Goal: Task Accomplishment & Management: Use online tool/utility

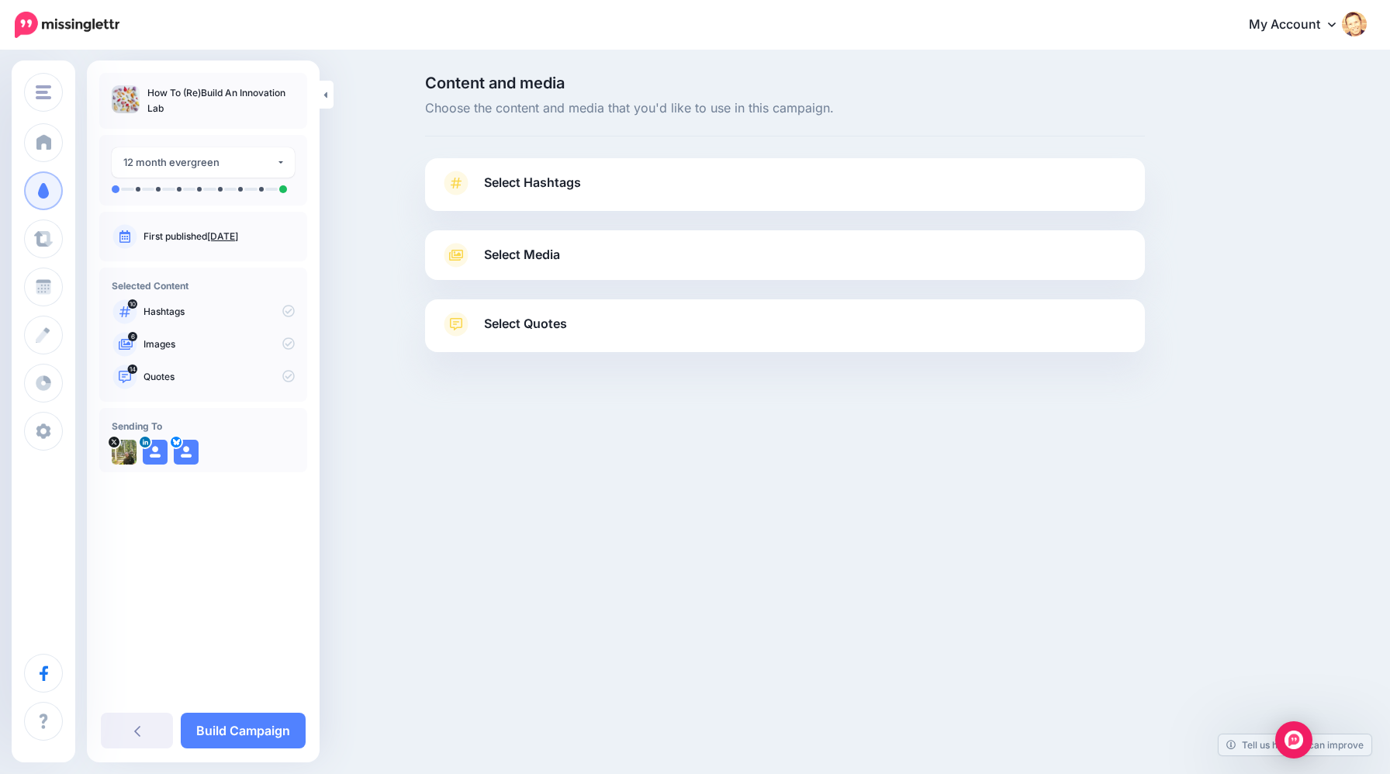
click at [548, 187] on span "Select Hashtags" at bounding box center [532, 182] width 97 height 21
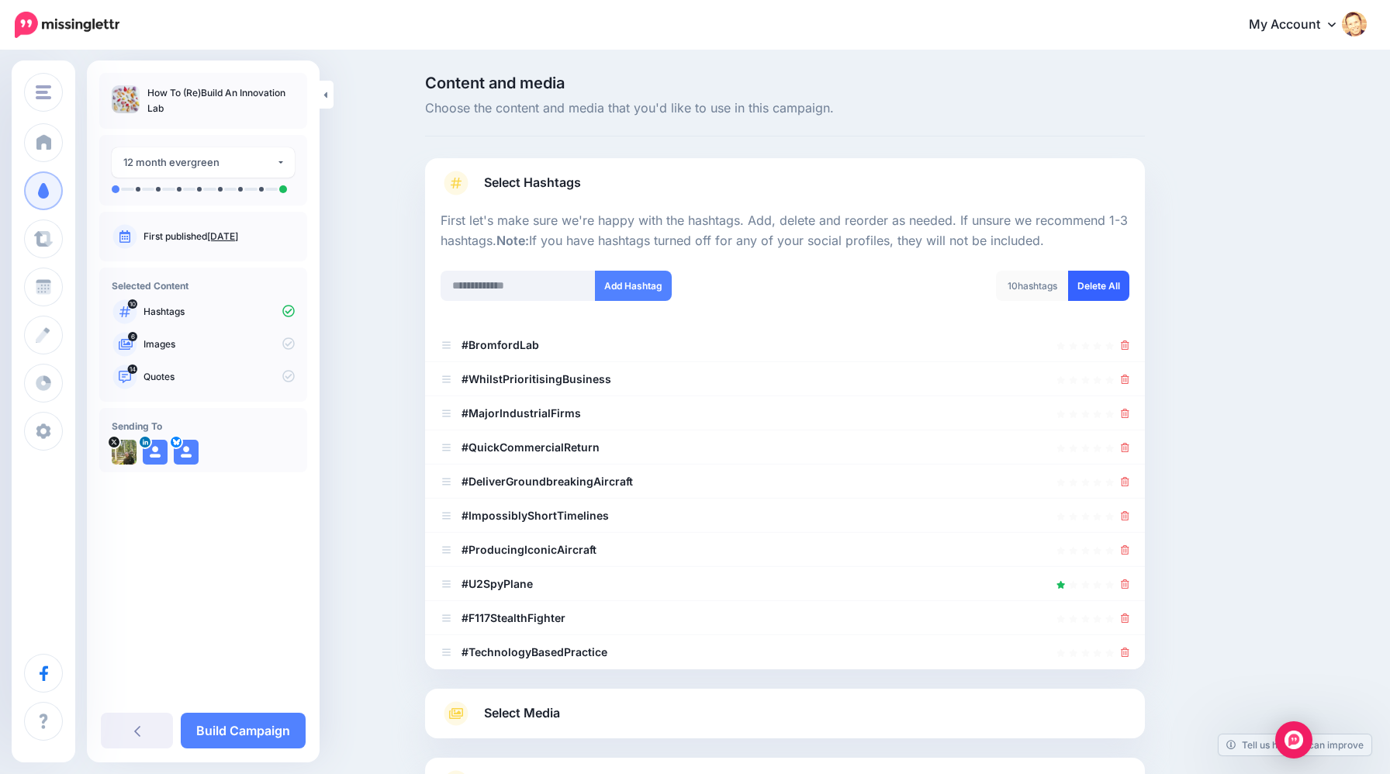
click at [1110, 289] on link "Delete All" at bounding box center [1098, 286] width 61 height 30
click at [1199, 370] on div "Content and media Choose the content and media that you'd like to use in this c…" at bounding box center [859, 481] width 892 height 813
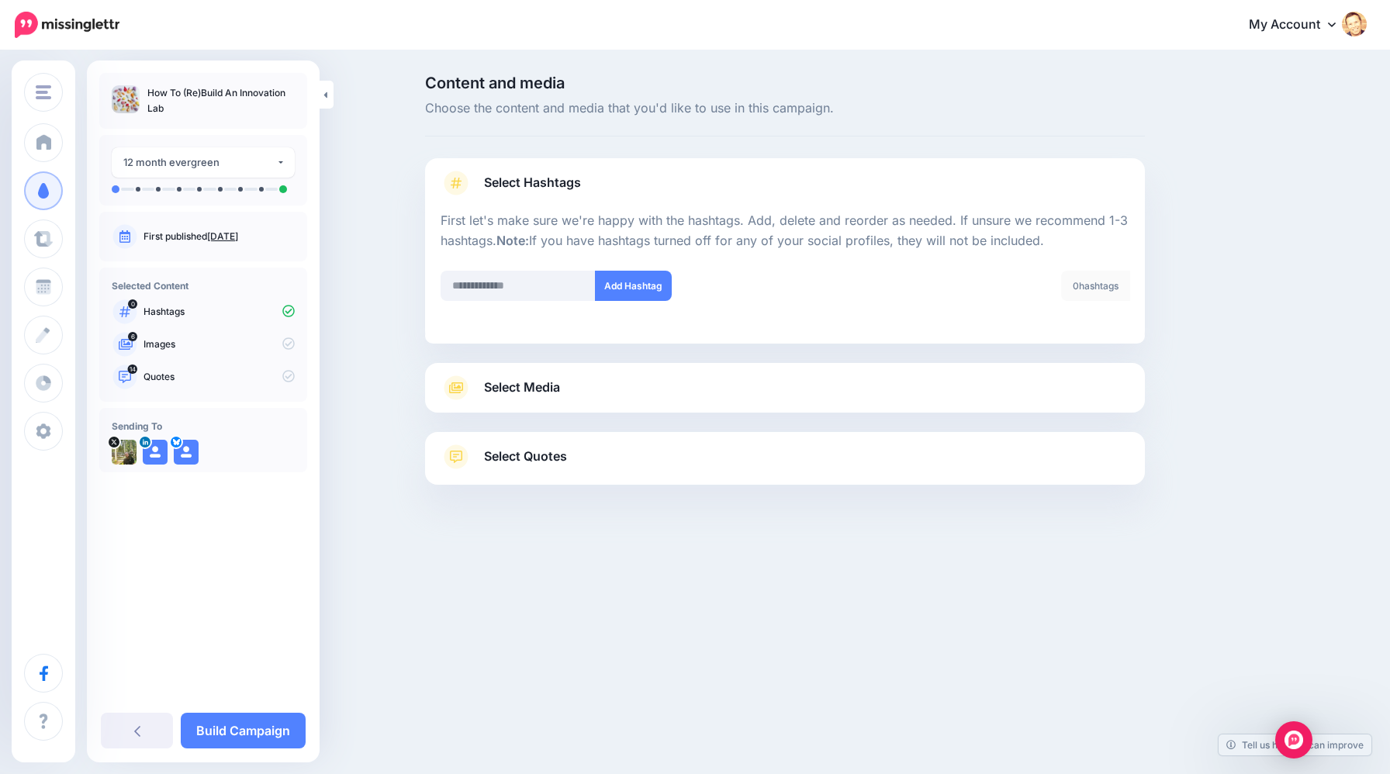
click at [797, 387] on link "Select Media" at bounding box center [785, 387] width 689 height 25
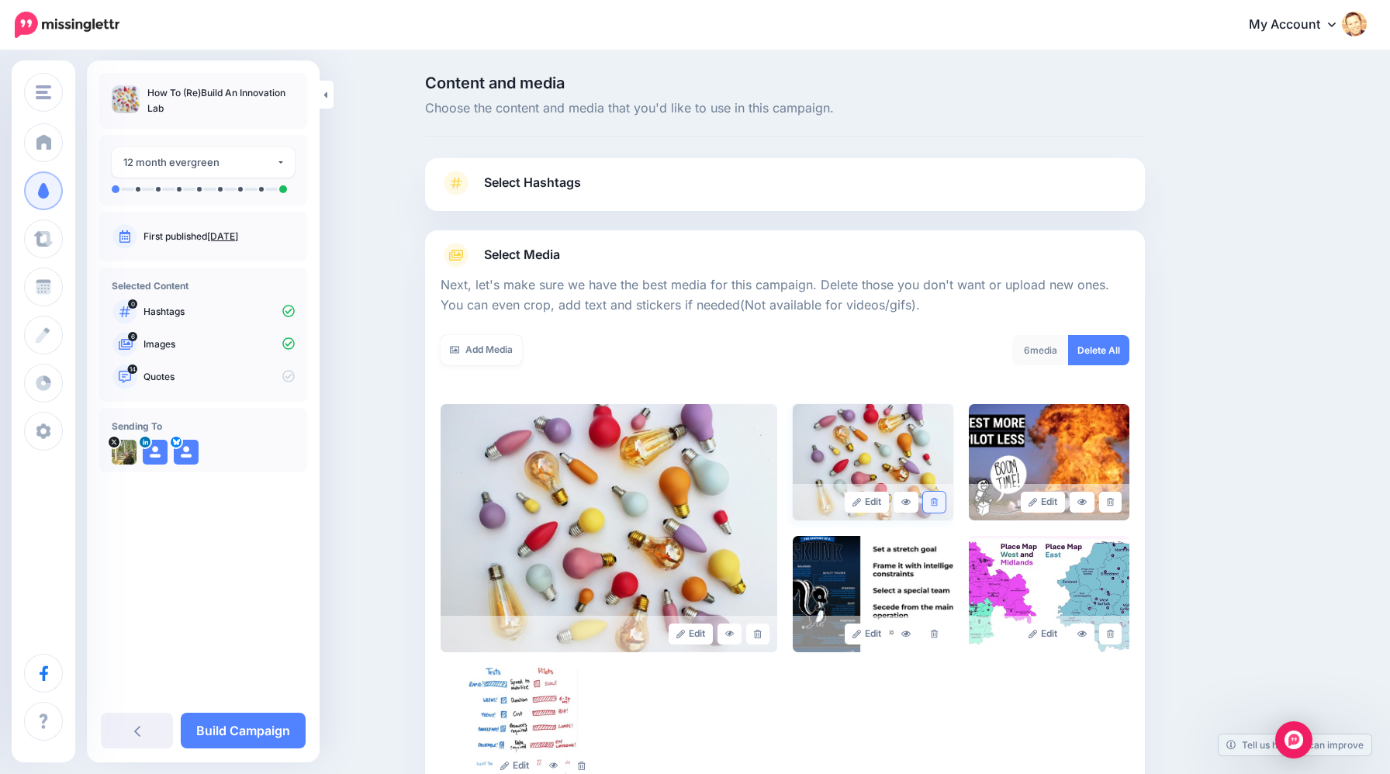
click at [935, 501] on icon at bounding box center [934, 502] width 7 height 9
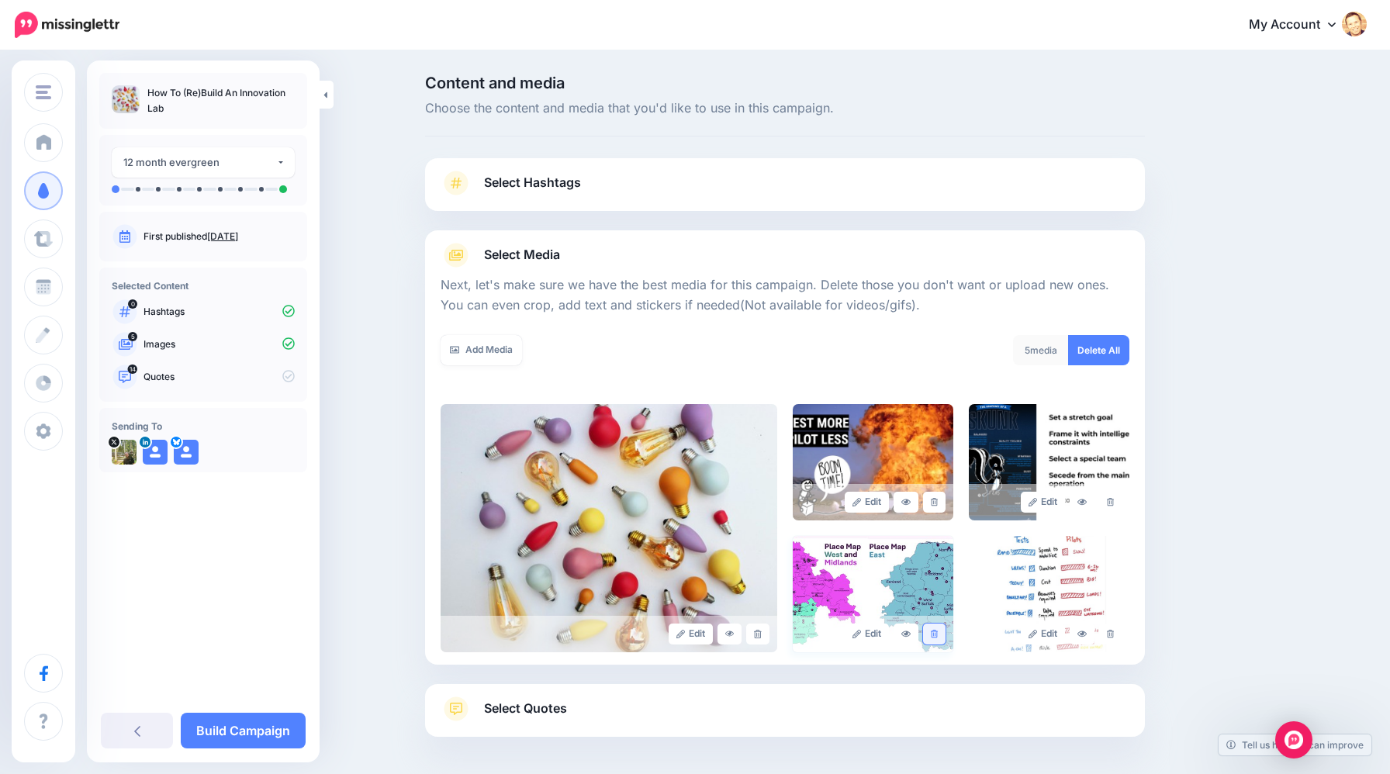
click at [935, 632] on icon at bounding box center [934, 634] width 7 height 9
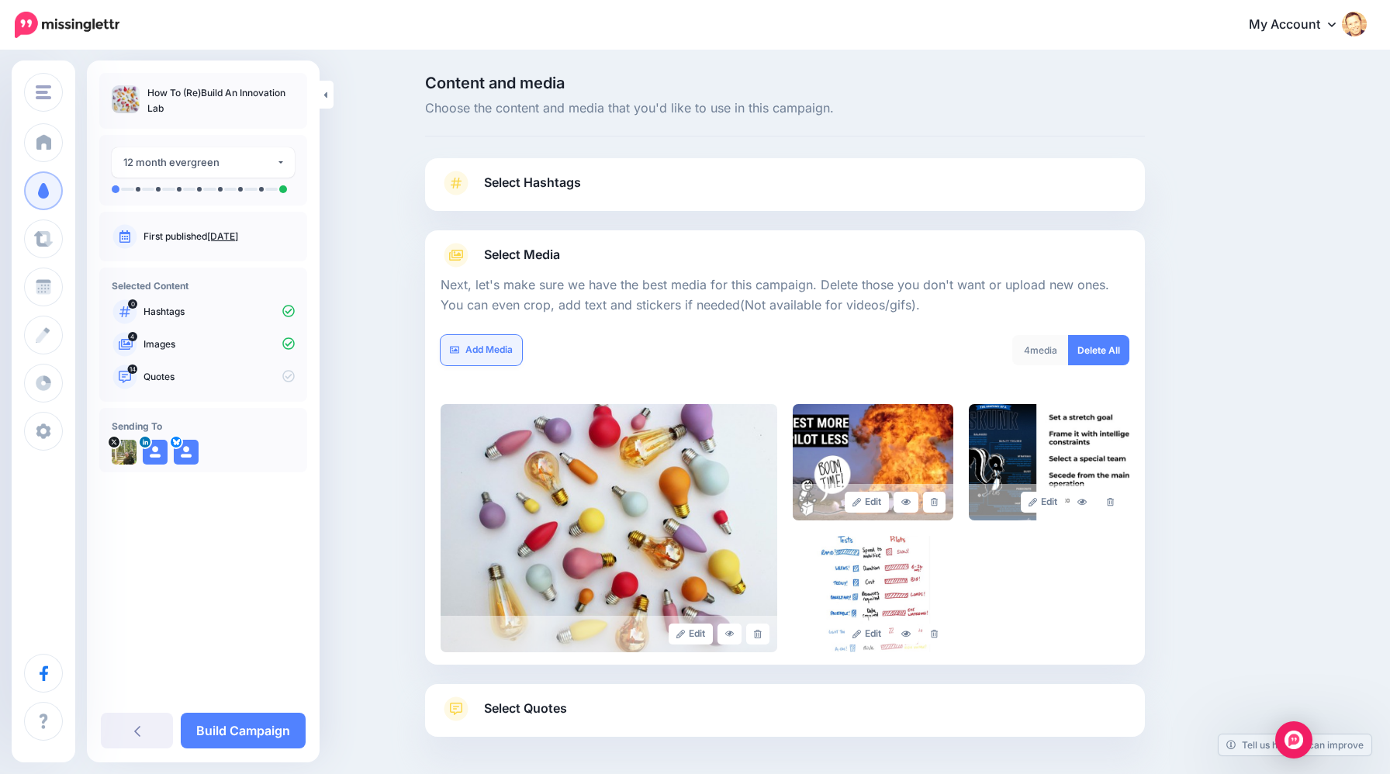
click at [498, 342] on link "Add Media" at bounding box center [481, 350] width 81 height 30
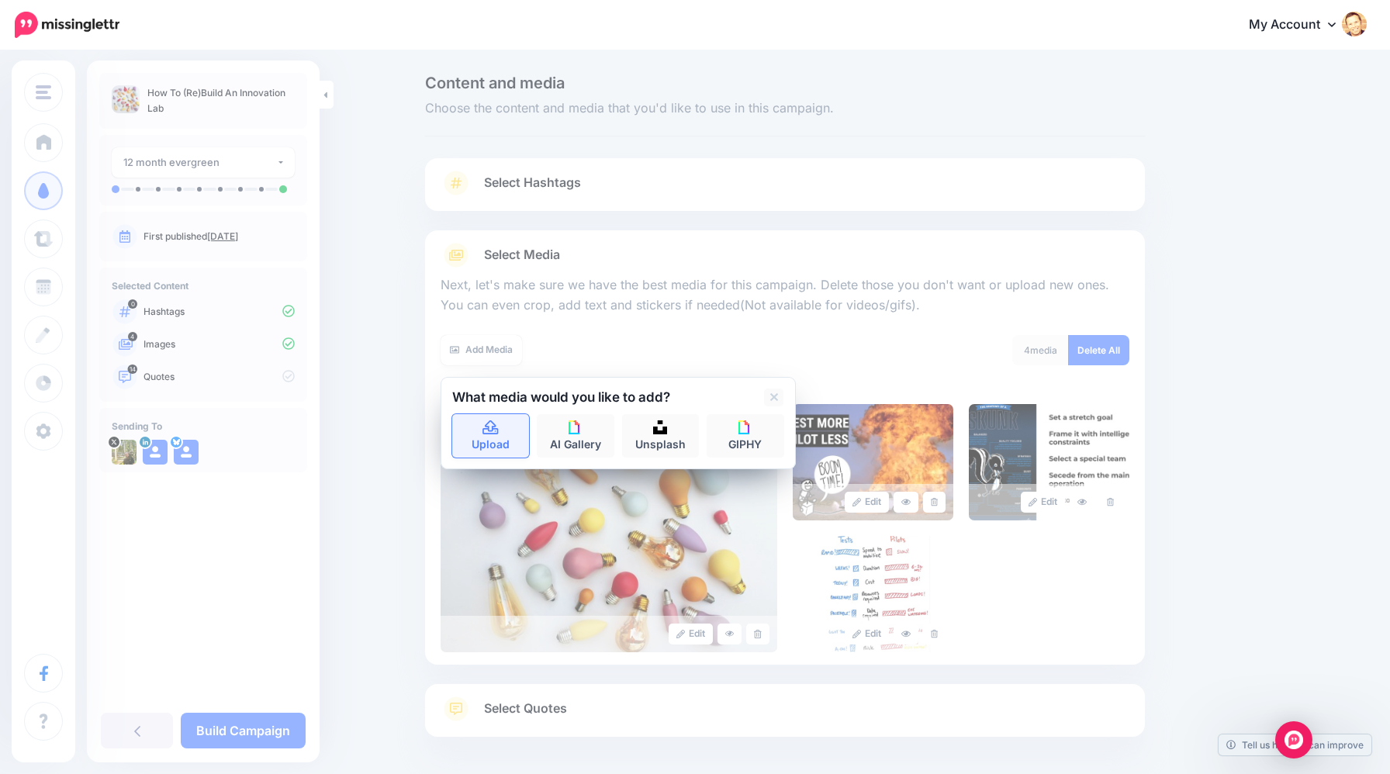
click at [505, 437] on link "Upload" at bounding box center [491, 435] width 78 height 43
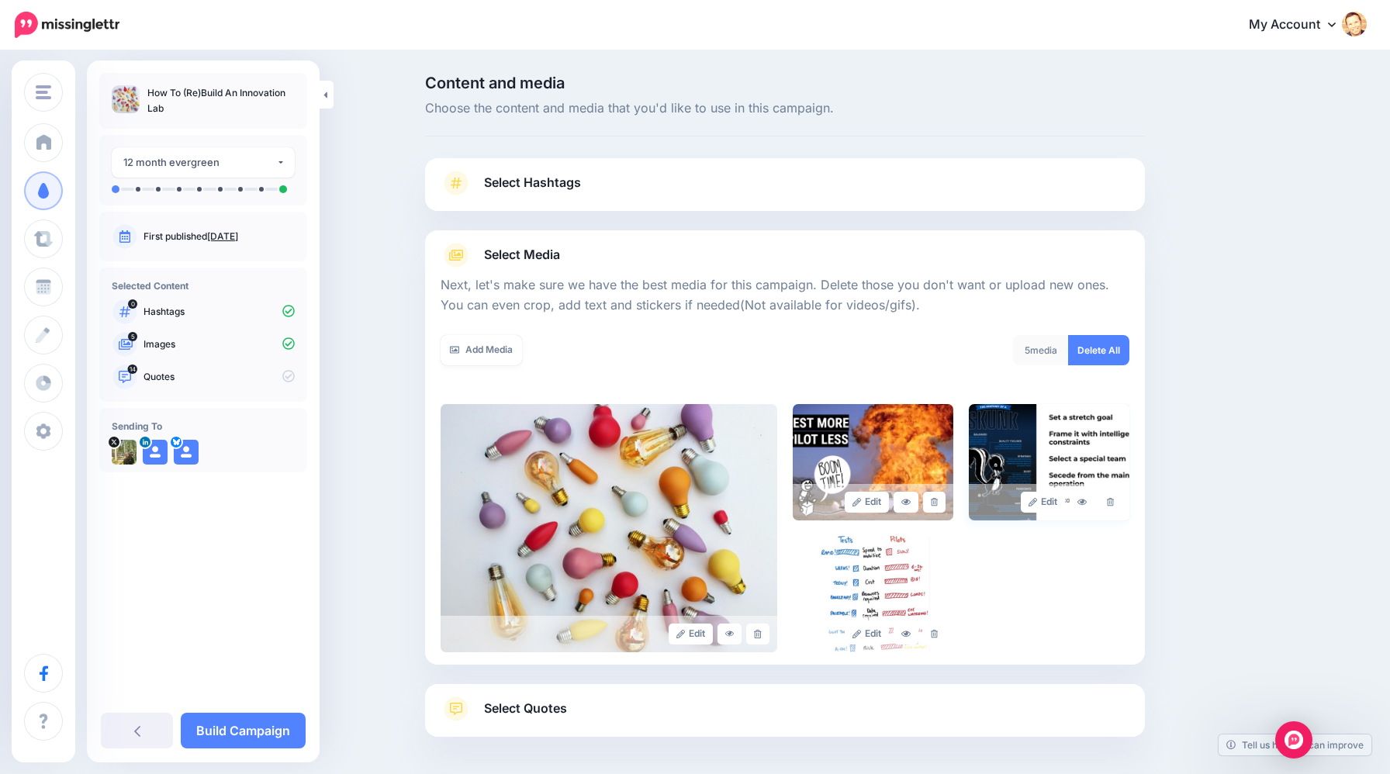
scroll to position [64, 0]
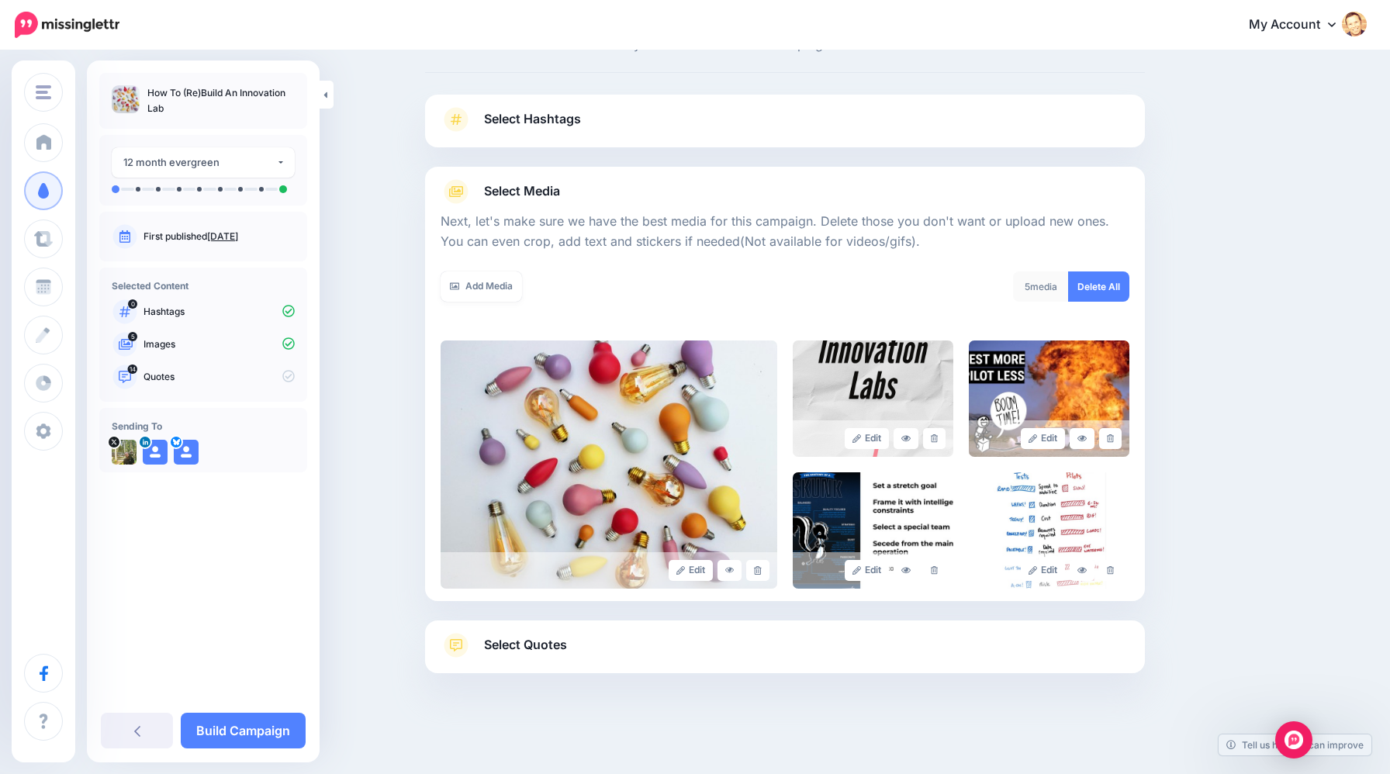
click at [555, 641] on span "Select Quotes" at bounding box center [525, 644] width 83 height 21
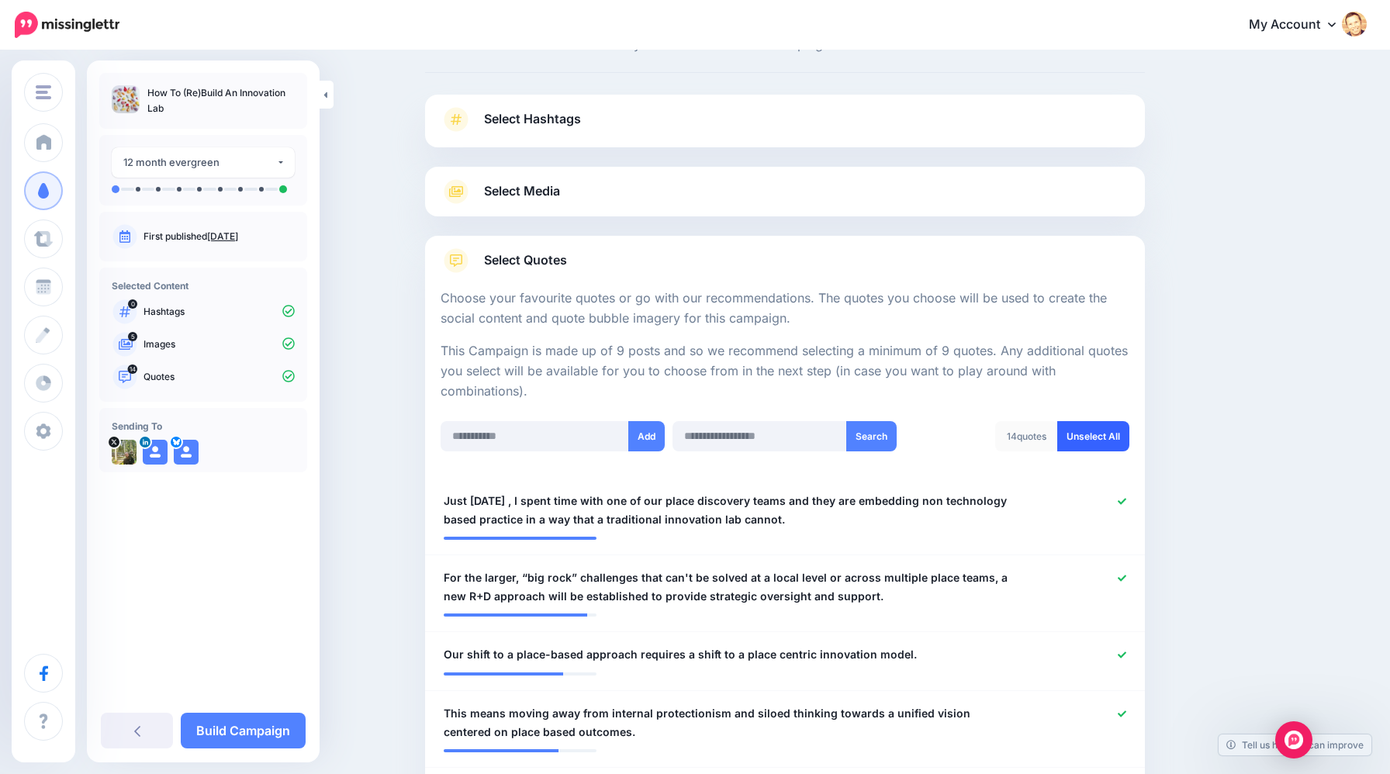
click at [1105, 434] on link "Unselect All" at bounding box center [1093, 436] width 72 height 30
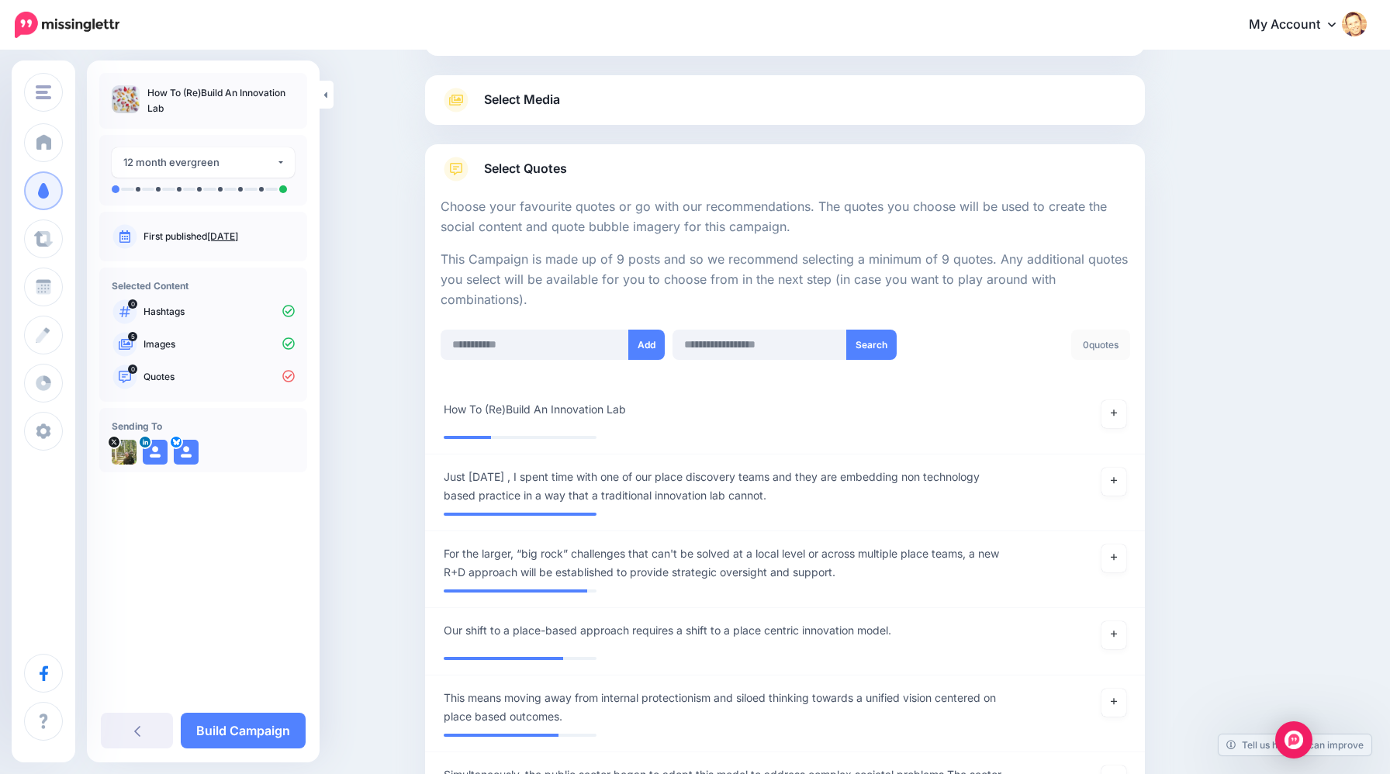
scroll to position [161, 0]
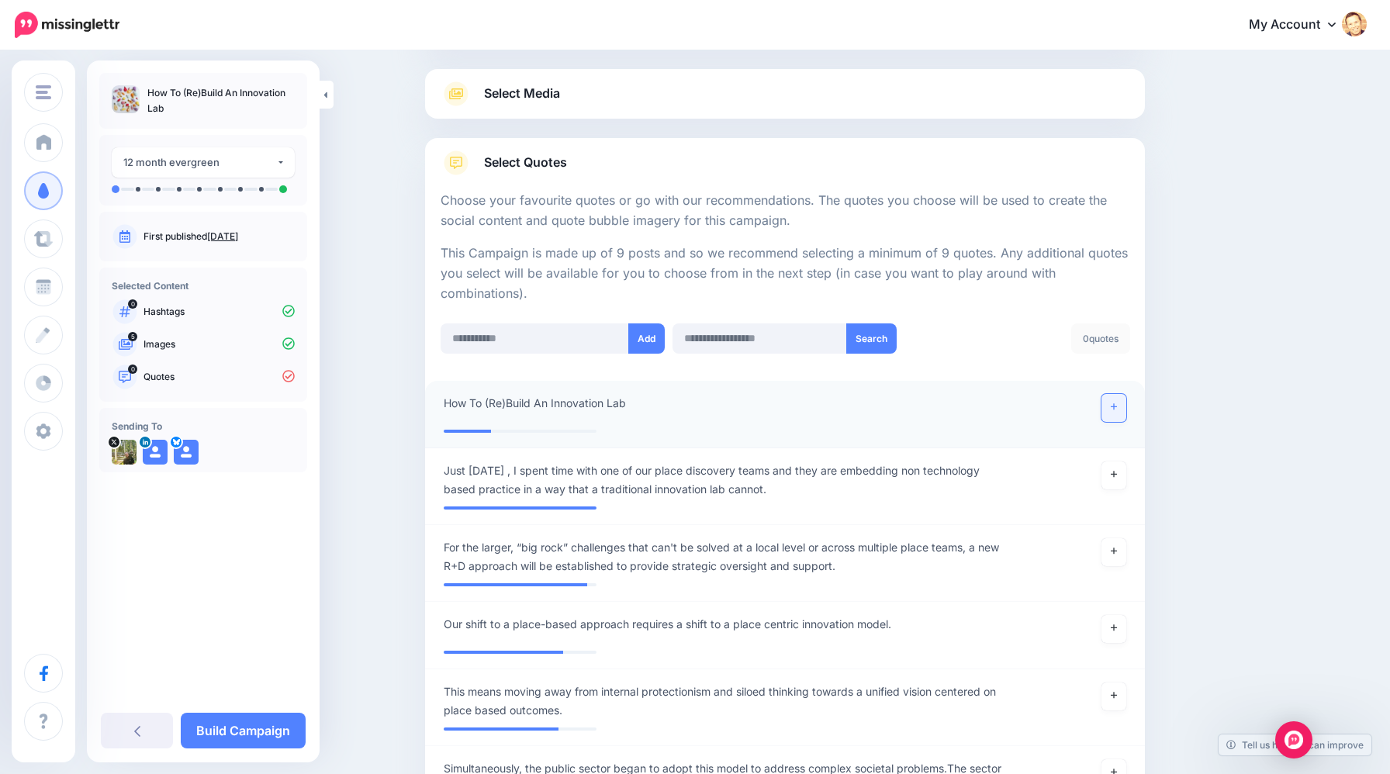
click at [1111, 409] on icon at bounding box center [1114, 407] width 6 height 9
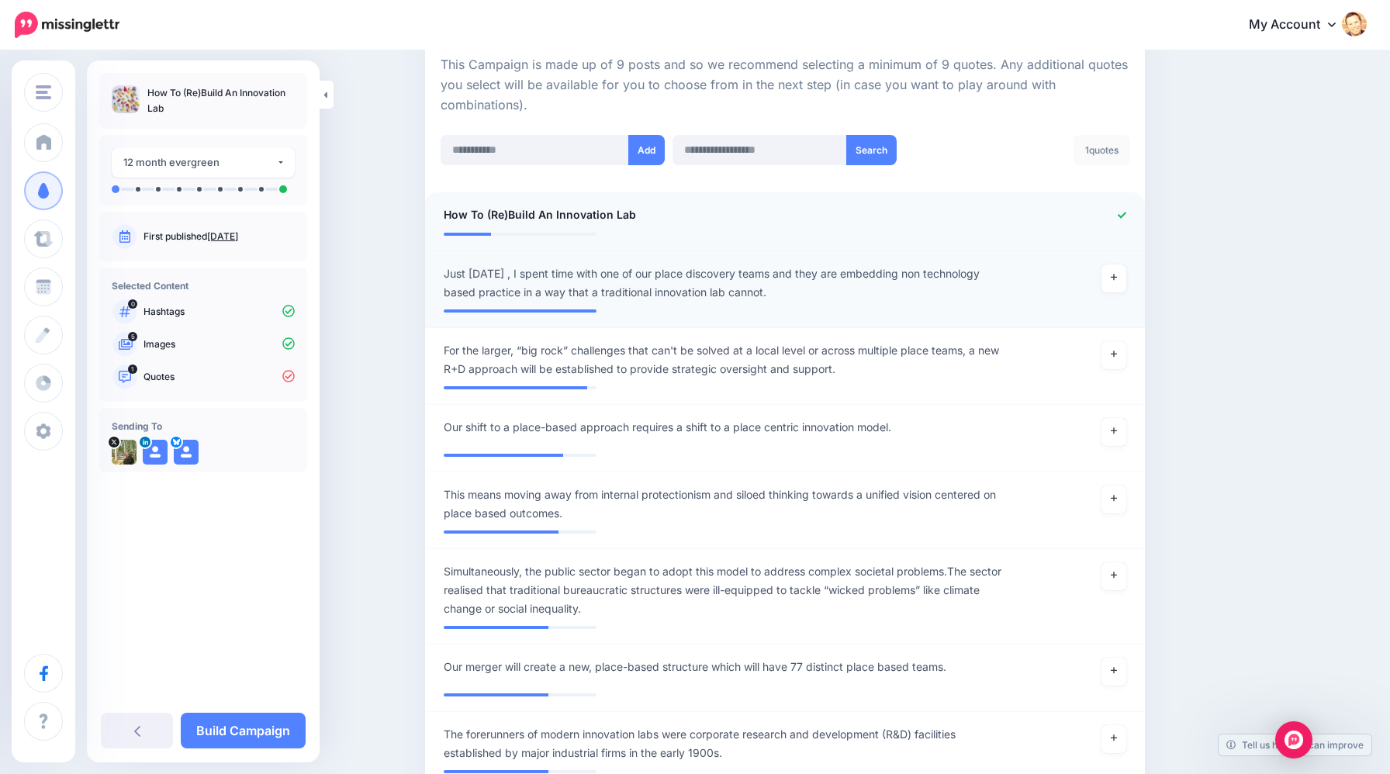
scroll to position [357, 0]
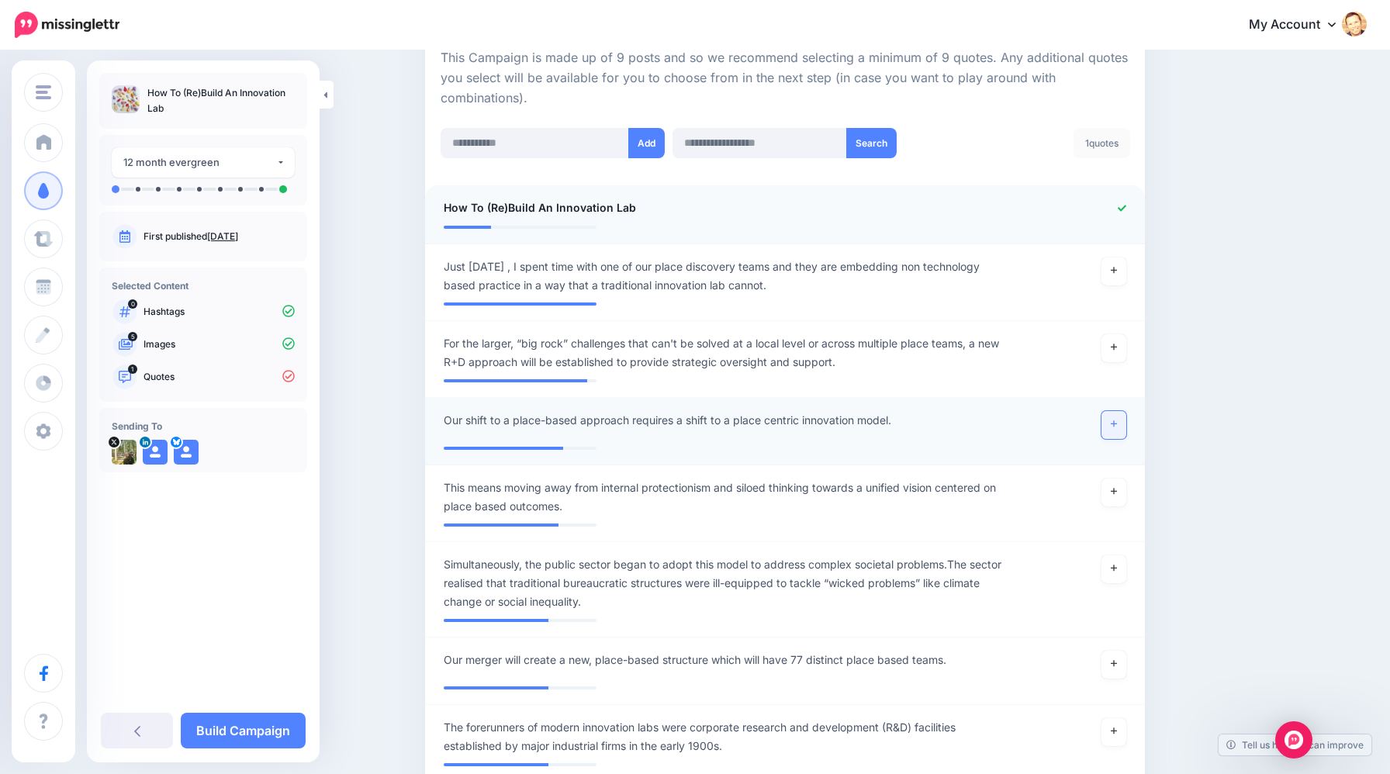
click at [1116, 422] on icon at bounding box center [1114, 424] width 6 height 9
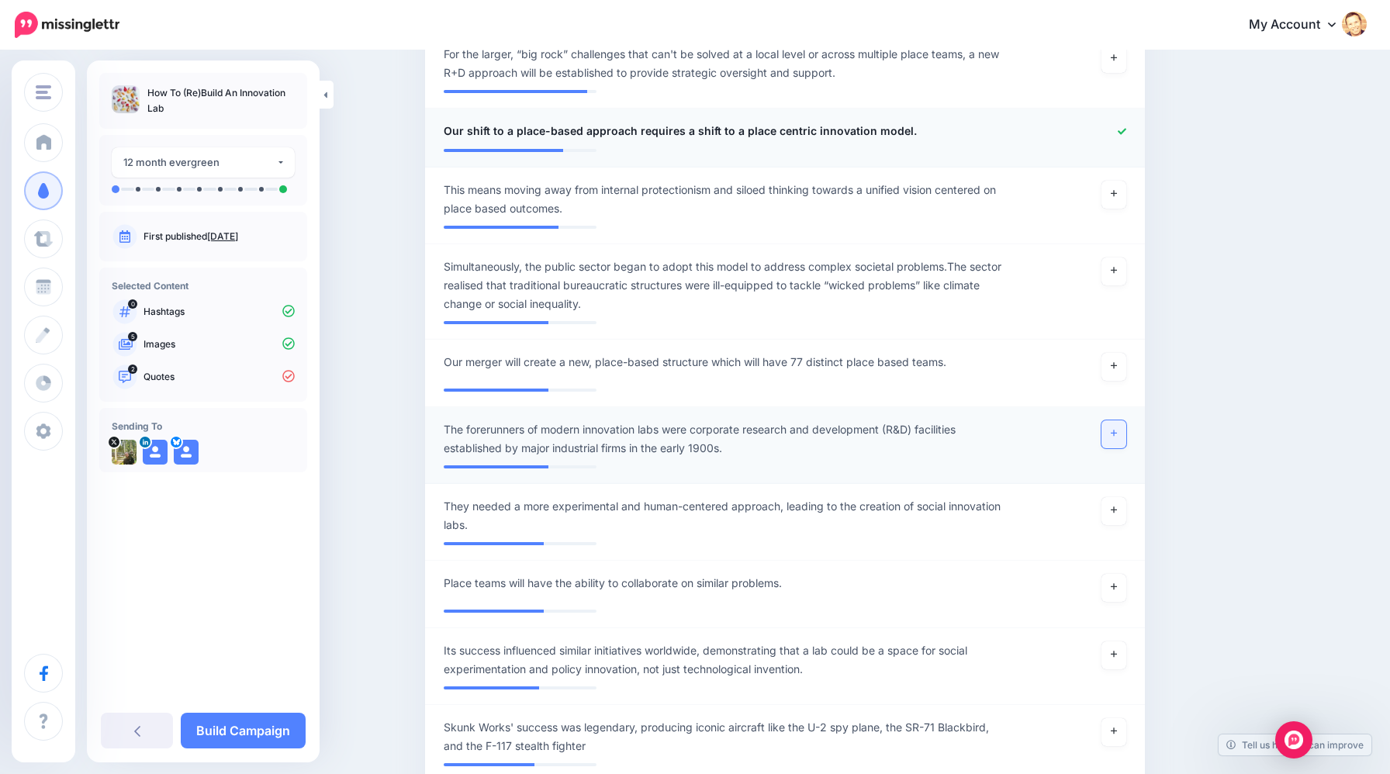
scroll to position [645, 0]
click at [1115, 439] on link at bounding box center [1113, 435] width 25 height 28
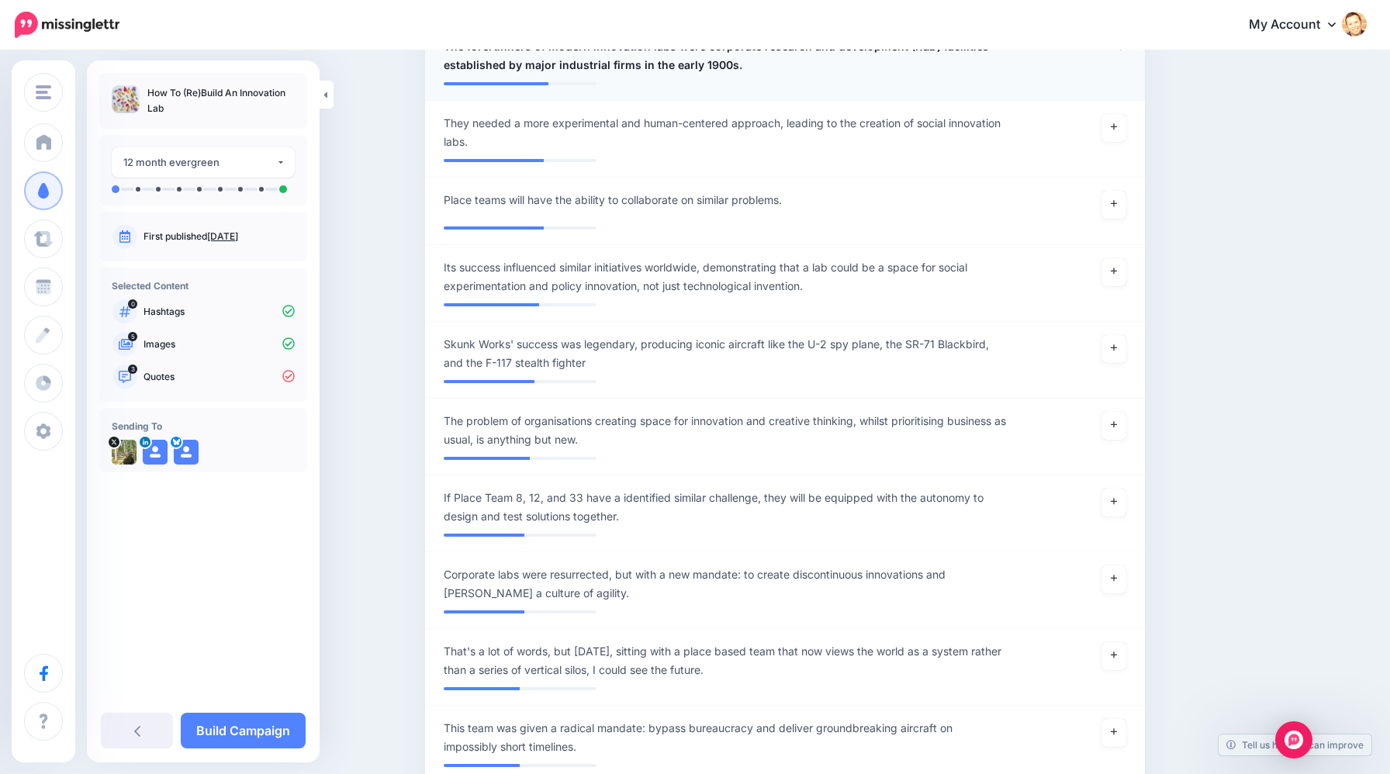
scroll to position [1036, 0]
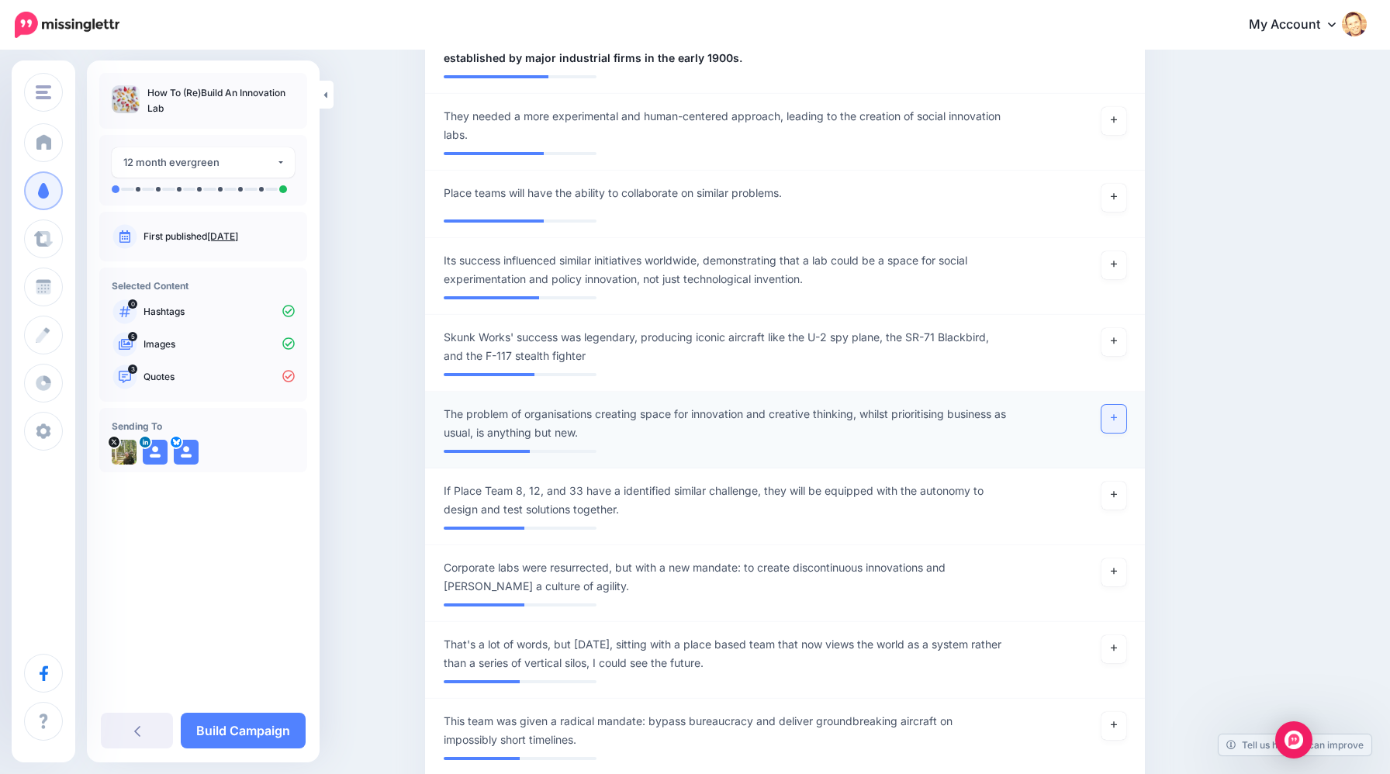
click at [1112, 416] on icon at bounding box center [1114, 417] width 6 height 9
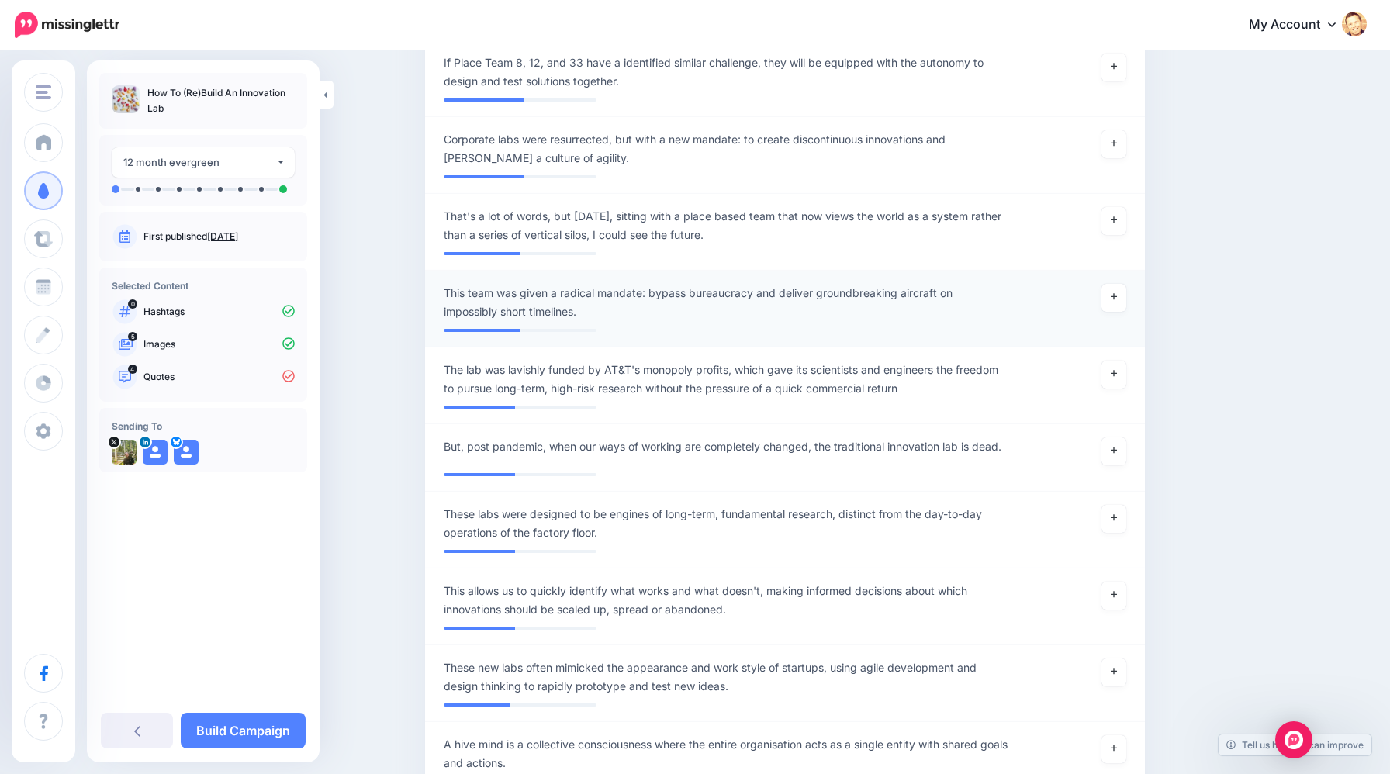
scroll to position [1465, 0]
click at [1121, 455] on link at bounding box center [1113, 451] width 25 height 28
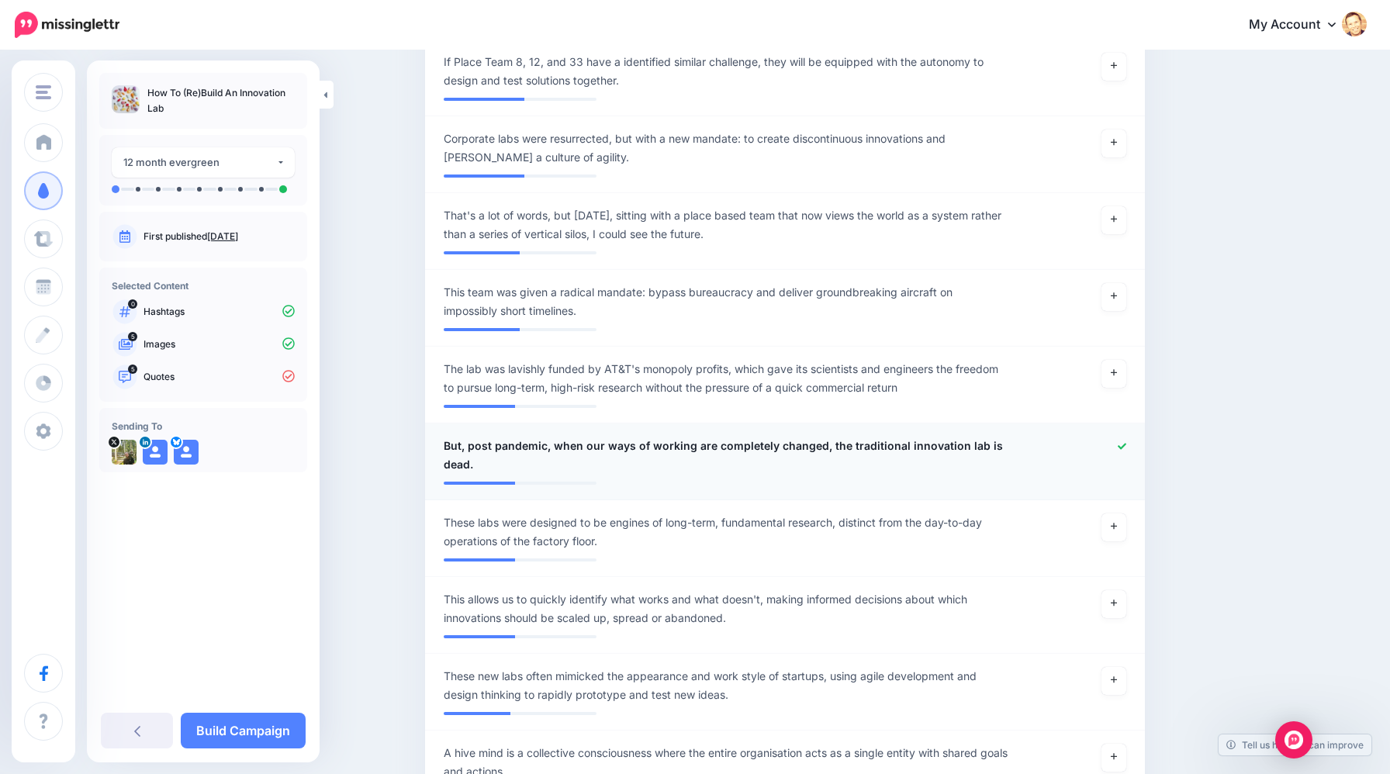
click at [462, 438] on span "But, post pandemic, when our ways of working are completely changed, the tradit…" at bounding box center [726, 455] width 565 height 37
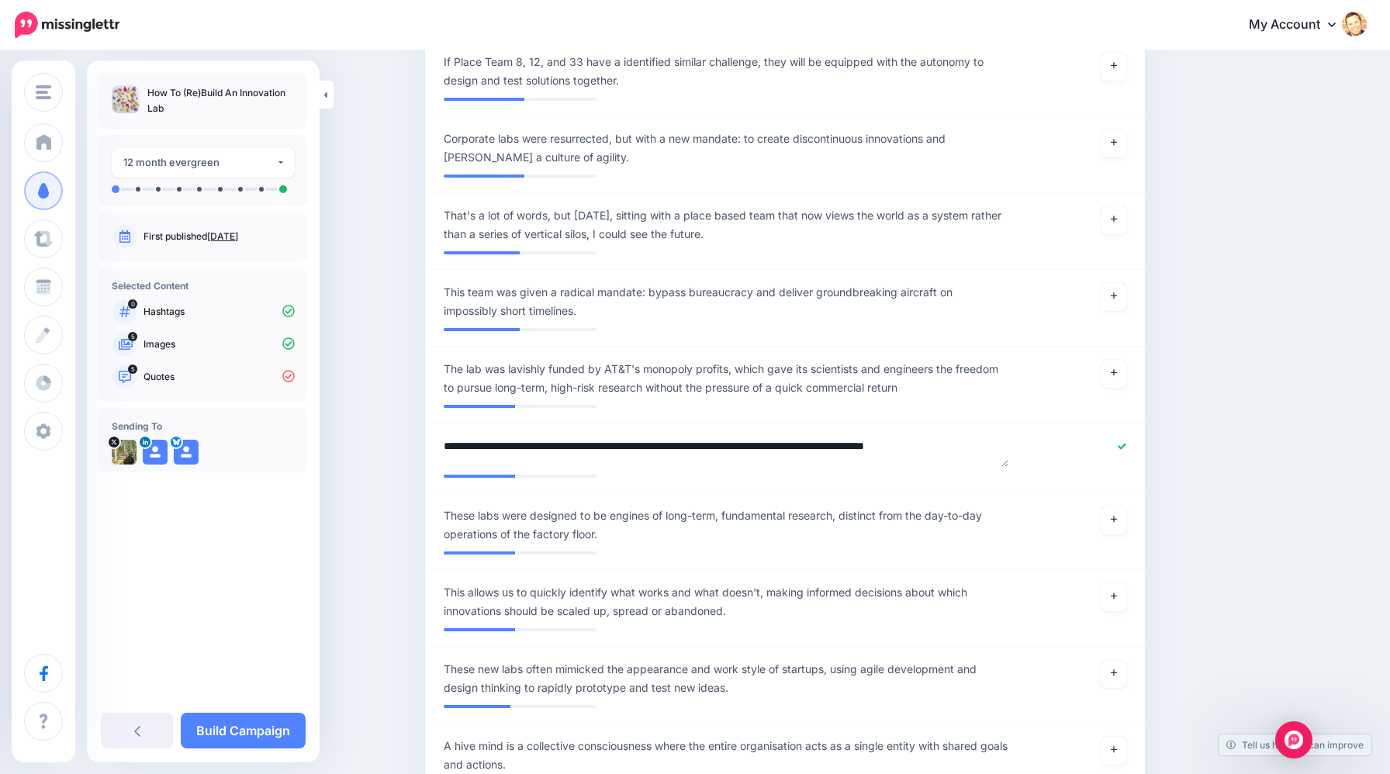
drag, startPoint x: 471, startPoint y: 444, endPoint x: 424, endPoint y: 441, distance: 47.4
type textarea "**********"
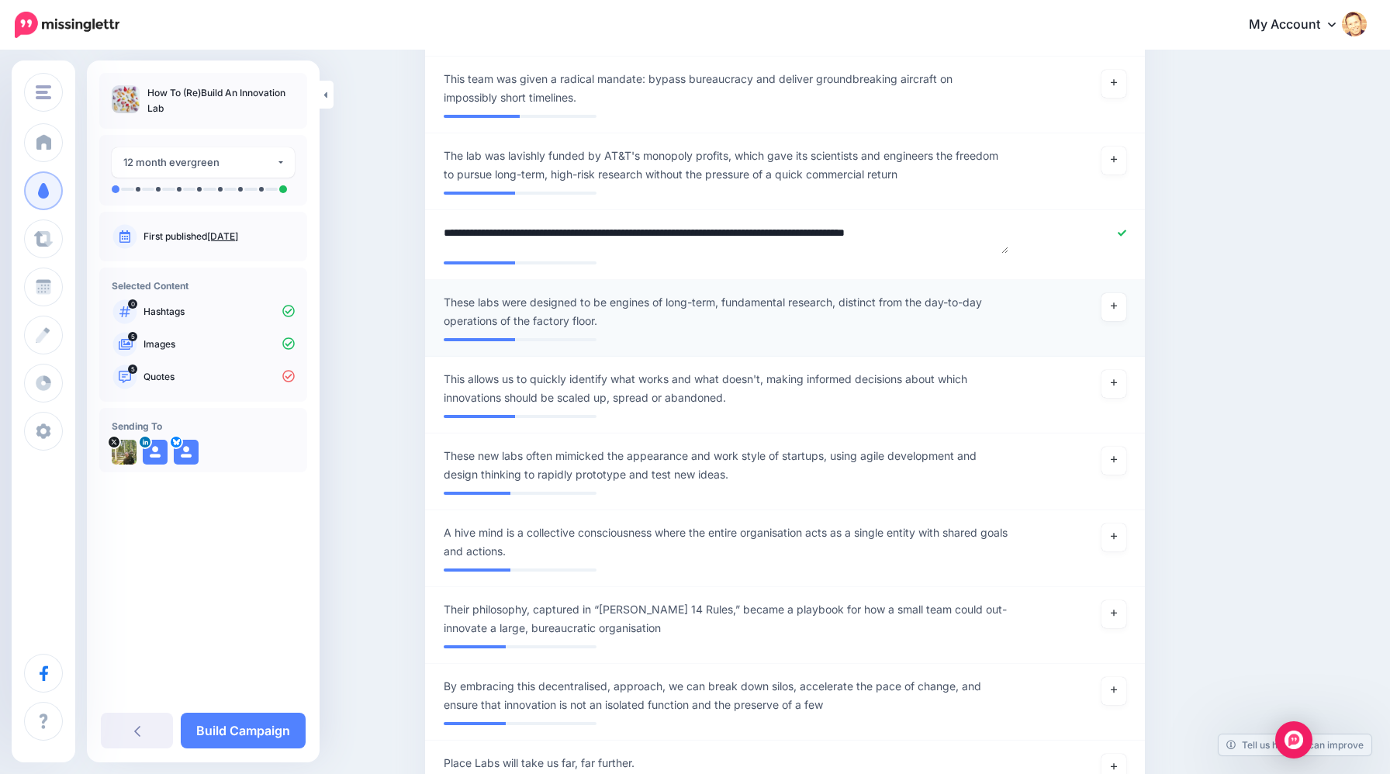
scroll to position [1682, 0]
click at [489, 296] on span "These labs were designed to be engines of long-term, fundamental research, dist…" at bounding box center [726, 308] width 565 height 37
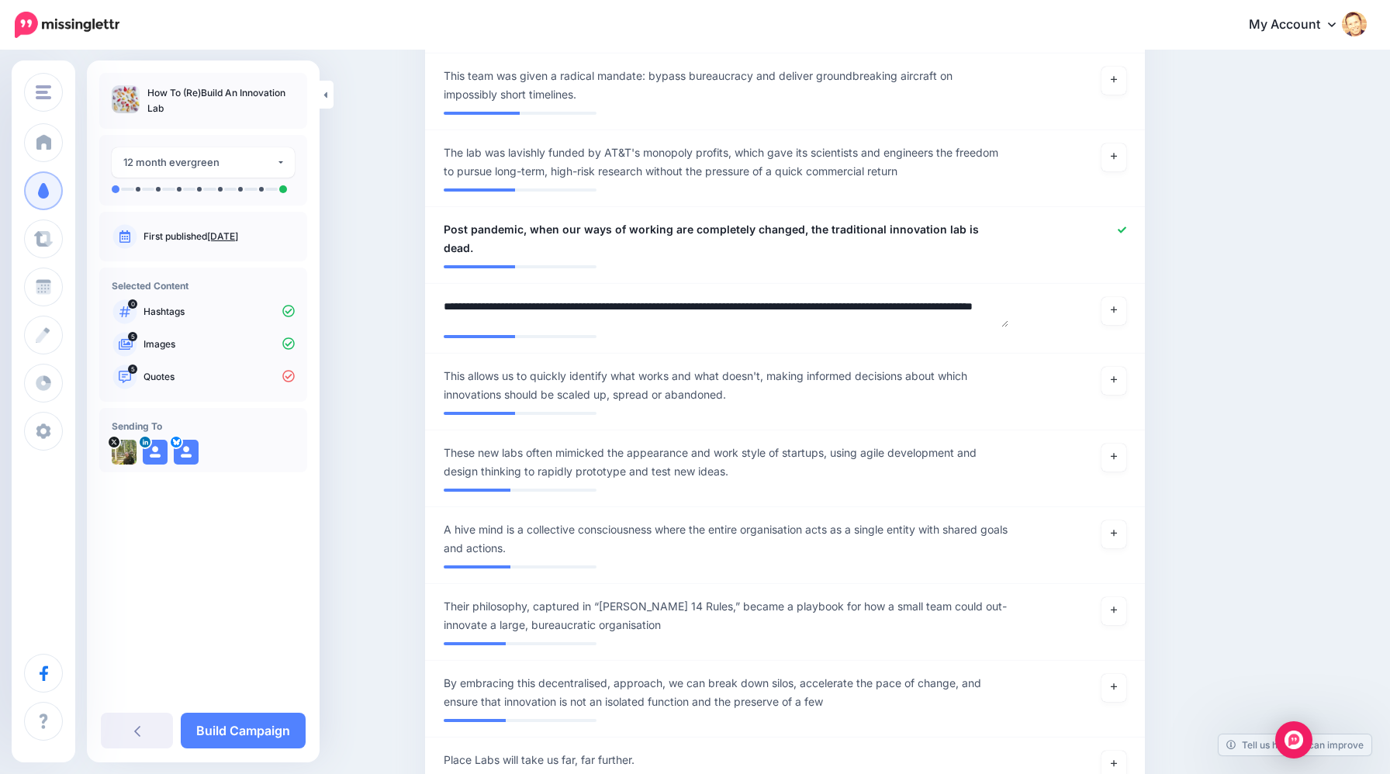
drag, startPoint x: 498, startPoint y: 289, endPoint x: 412, endPoint y: 281, distance: 86.5
click at [412, 281] on div "Content and media Choose the content and media that you'd like to use in this c…" at bounding box center [695, 653] width 1390 height 4567
type textarea "**********"
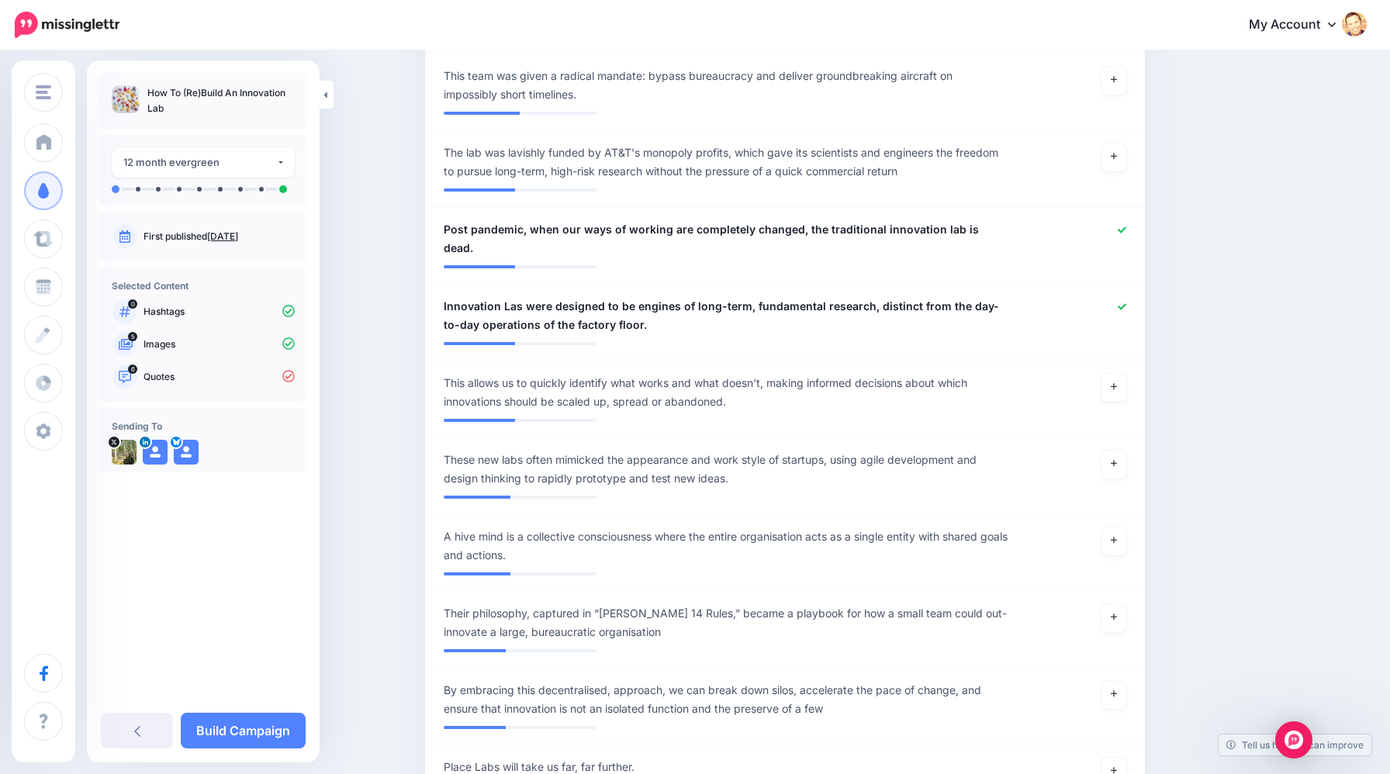
click at [1200, 458] on div "Content and media Choose the content and media that you'd like to use in this c…" at bounding box center [859, 658] width 892 height 4528
click at [520, 451] on span "These new labs often mimicked the appearance and work style of startups, using …" at bounding box center [726, 469] width 565 height 37
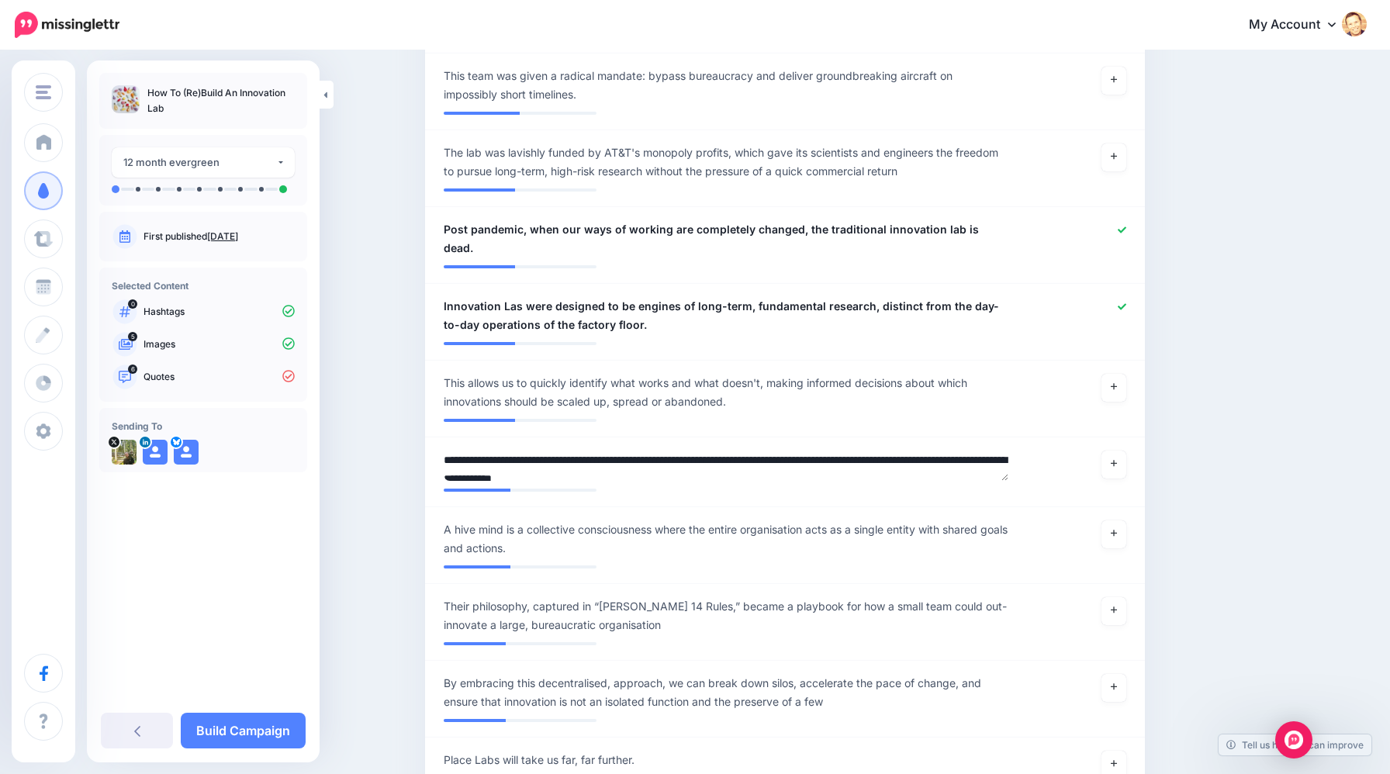
drag, startPoint x: 524, startPoint y: 441, endPoint x: 414, endPoint y: 434, distance: 110.3
click at [414, 434] on div "Content and media Choose the content and media that you'd like to use in this c…" at bounding box center [784, 654] width 743 height 4521
type textarea "**********"
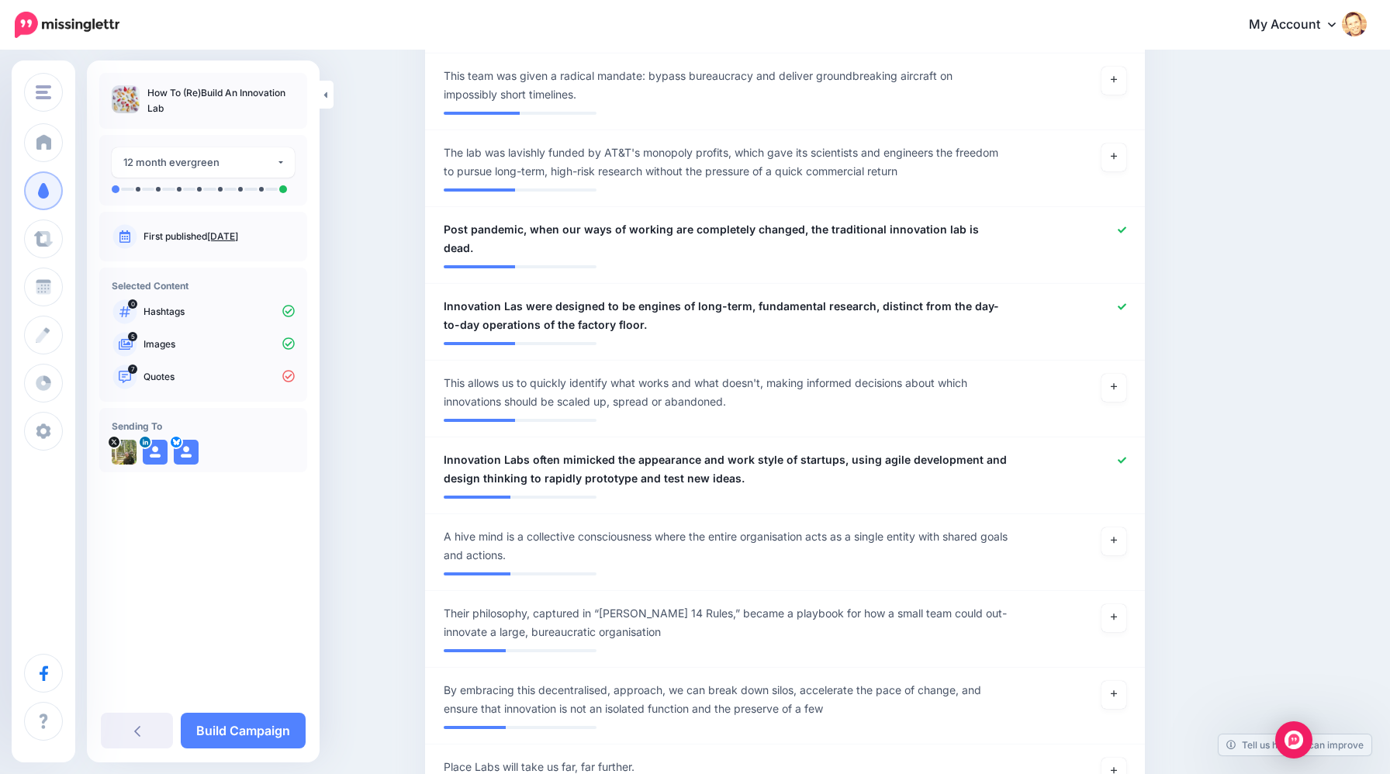
click at [1186, 492] on div "Content and media Choose the content and media that you'd like to use in this c…" at bounding box center [859, 658] width 892 height 4528
click at [1117, 527] on link at bounding box center [1113, 541] width 25 height 28
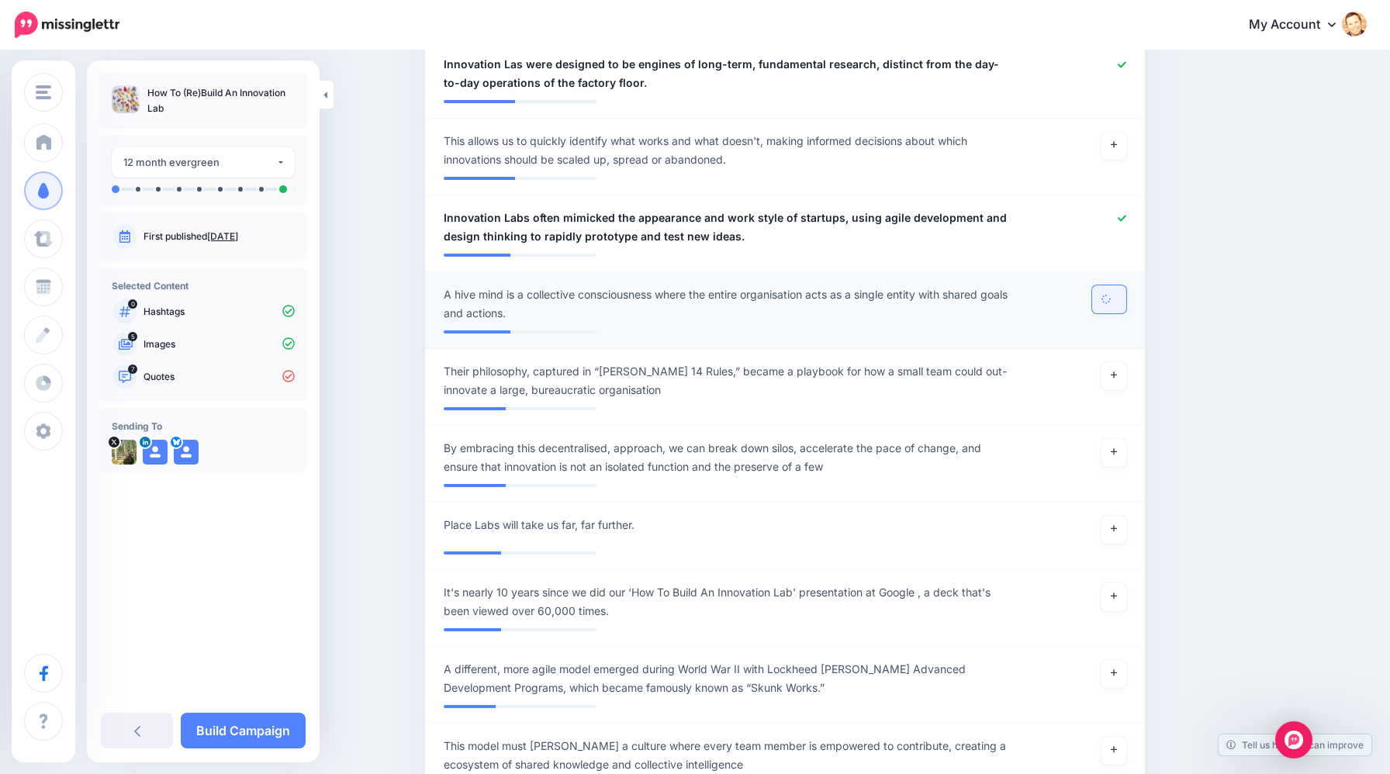
scroll to position [1929, 0]
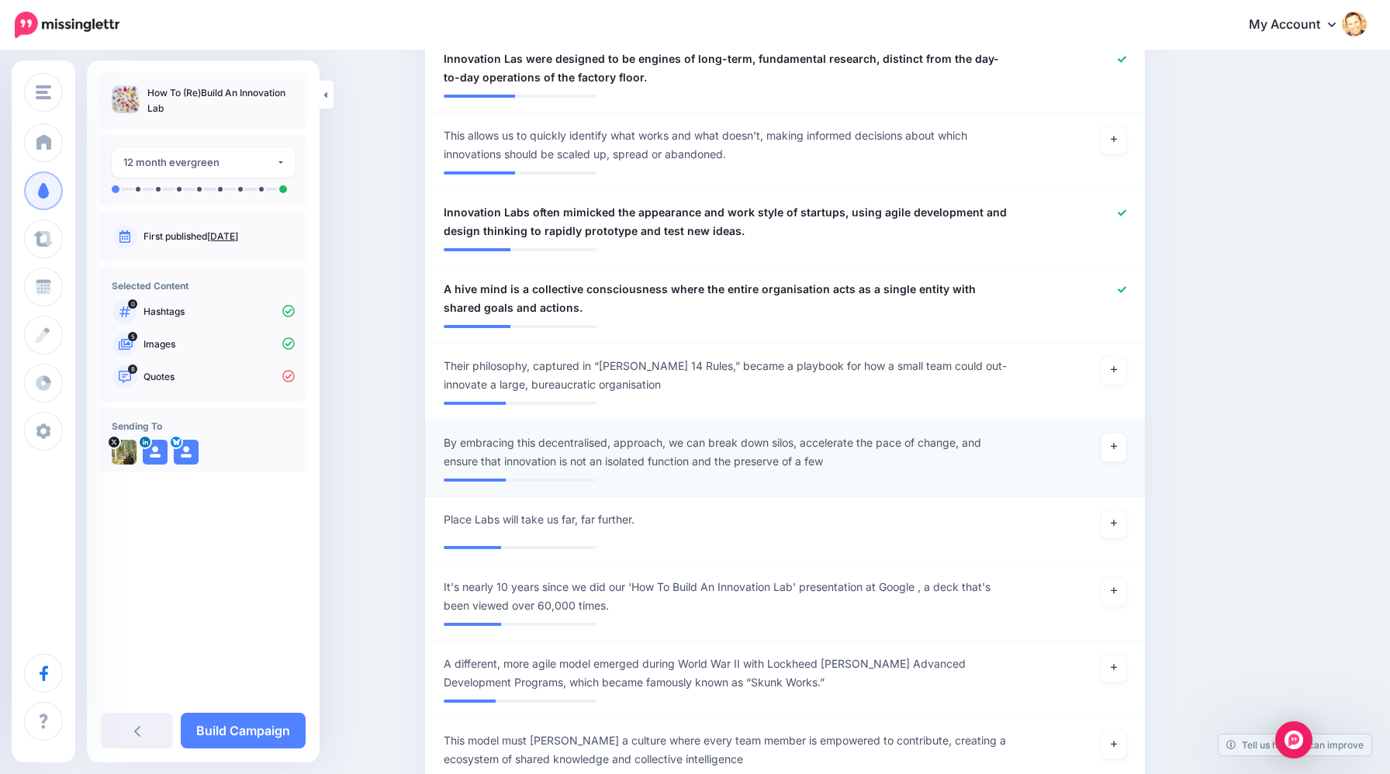
click at [547, 434] on span "By embracing this decentralised, approach, we can break down silos, accelerate …" at bounding box center [726, 452] width 565 height 37
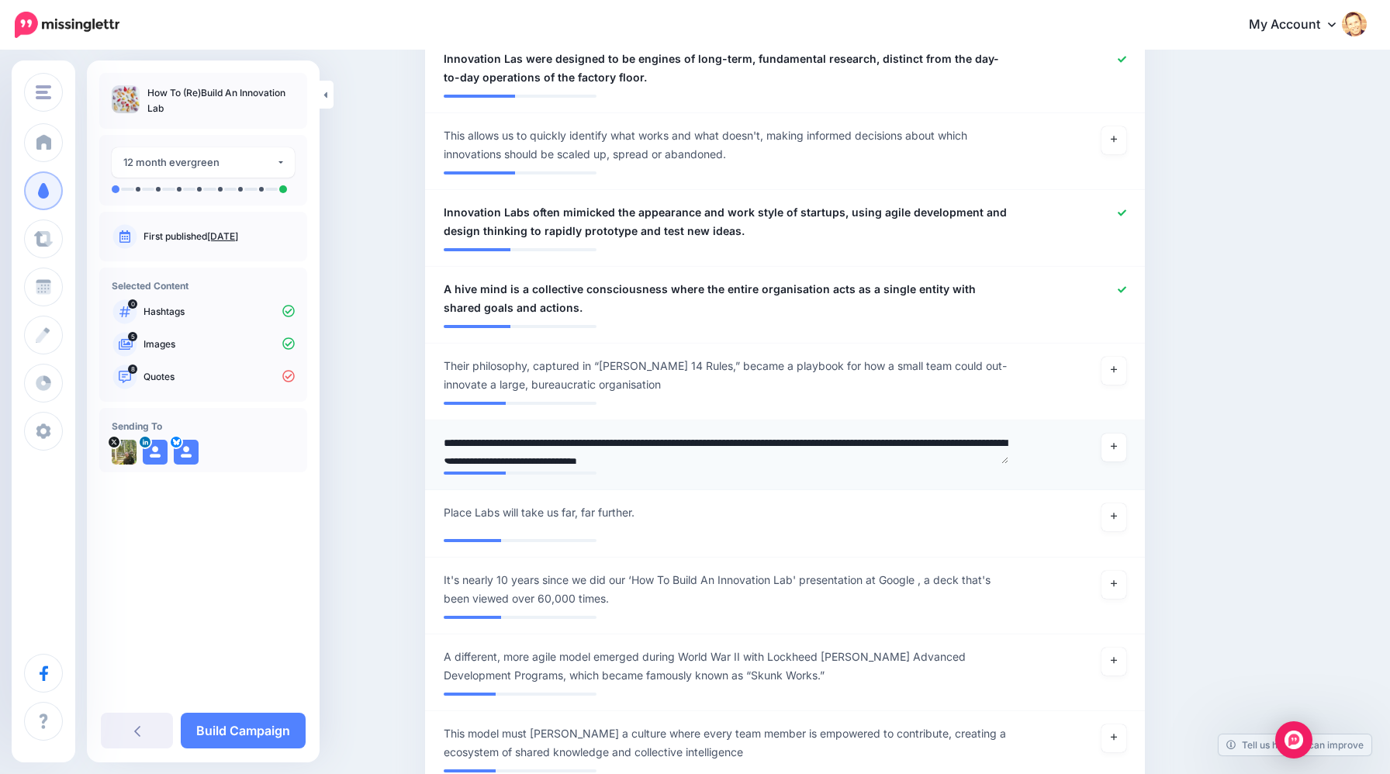
drag, startPoint x: 535, startPoint y: 422, endPoint x: 518, endPoint y: 422, distance: 17.1
click at [518, 434] on textarea "**********" at bounding box center [726, 449] width 565 height 30
click at [603, 434] on textarea "**********" at bounding box center [726, 449] width 565 height 30
type textarea "**********"
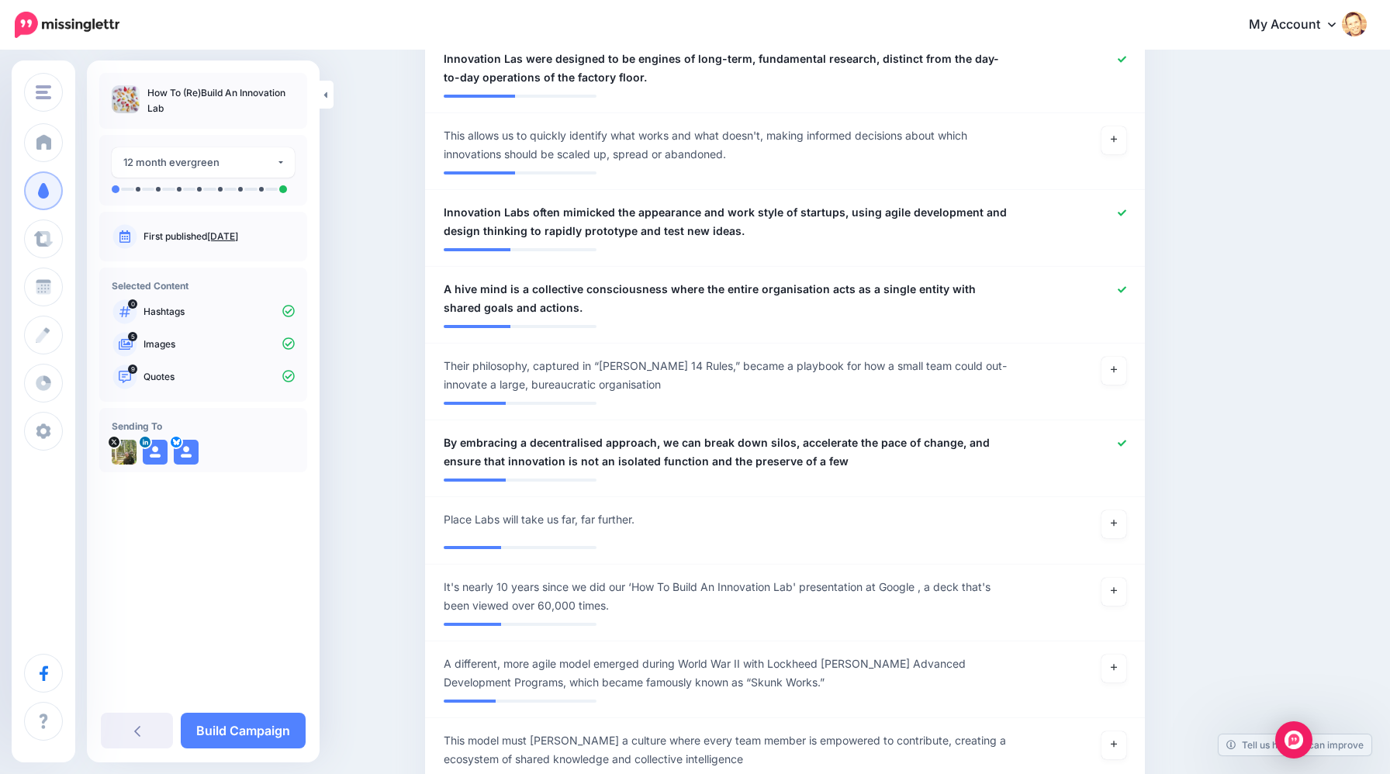
click at [1204, 478] on div "Content and media Choose the content and media that you'd like to use in this c…" at bounding box center [859, 410] width 892 height 4528
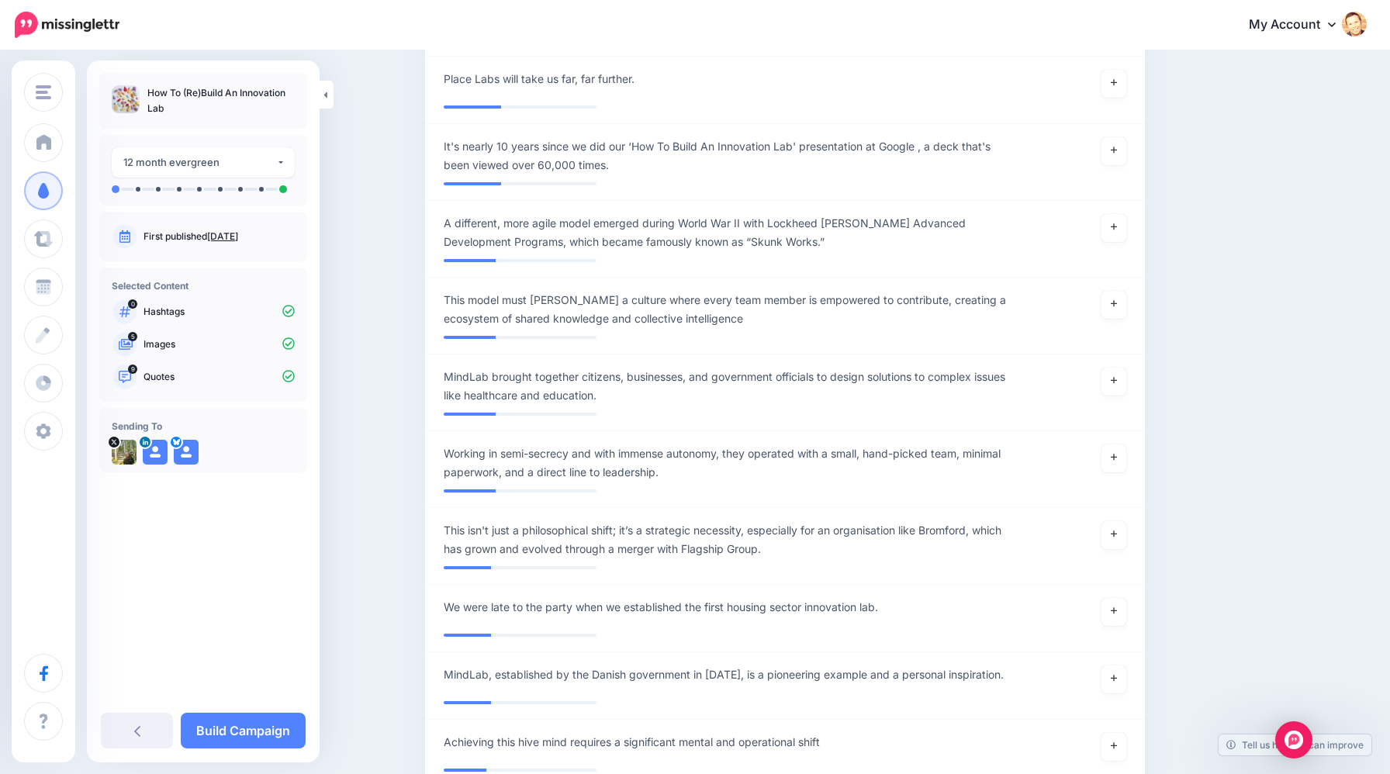
scroll to position [2374, 0]
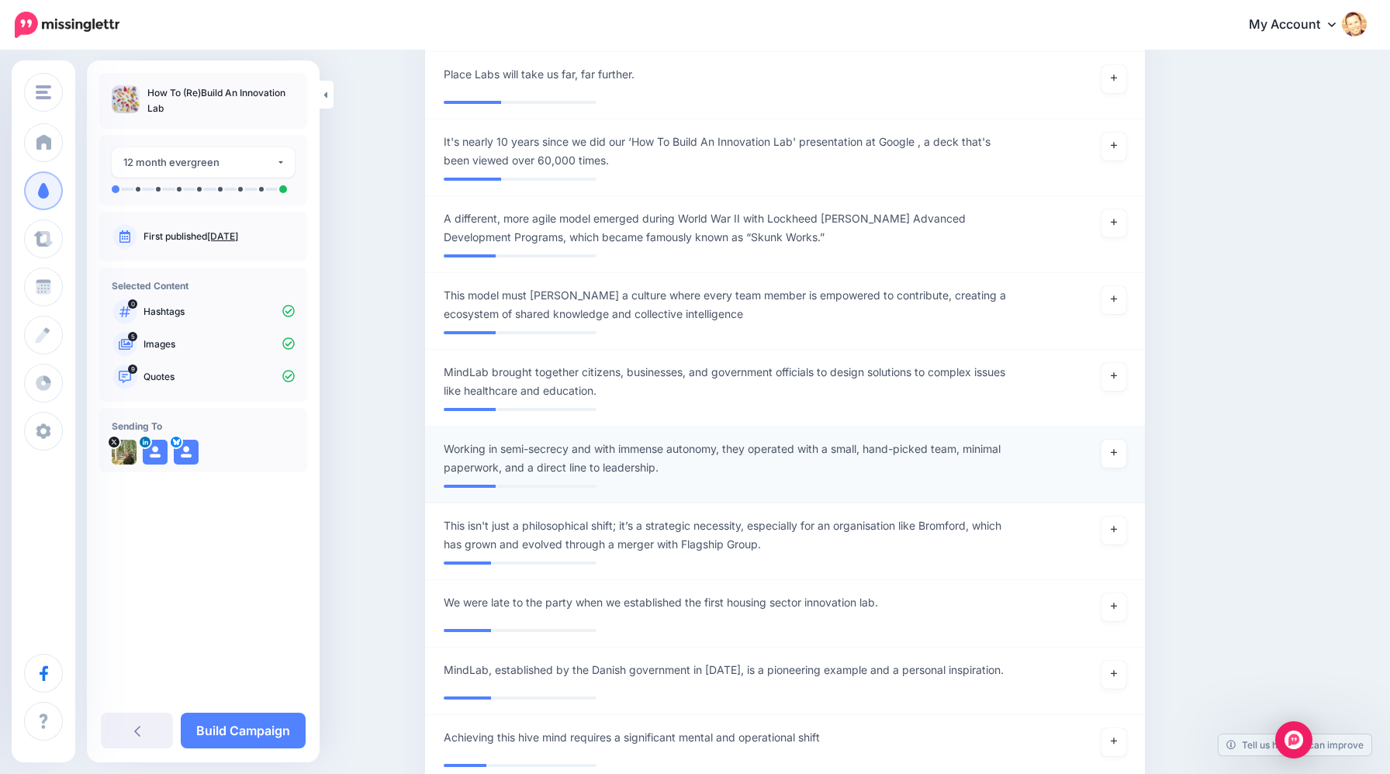
click at [569, 440] on span "Working in semi-secrecy and with immense autonomy, they operated with a small, …" at bounding box center [726, 458] width 565 height 37
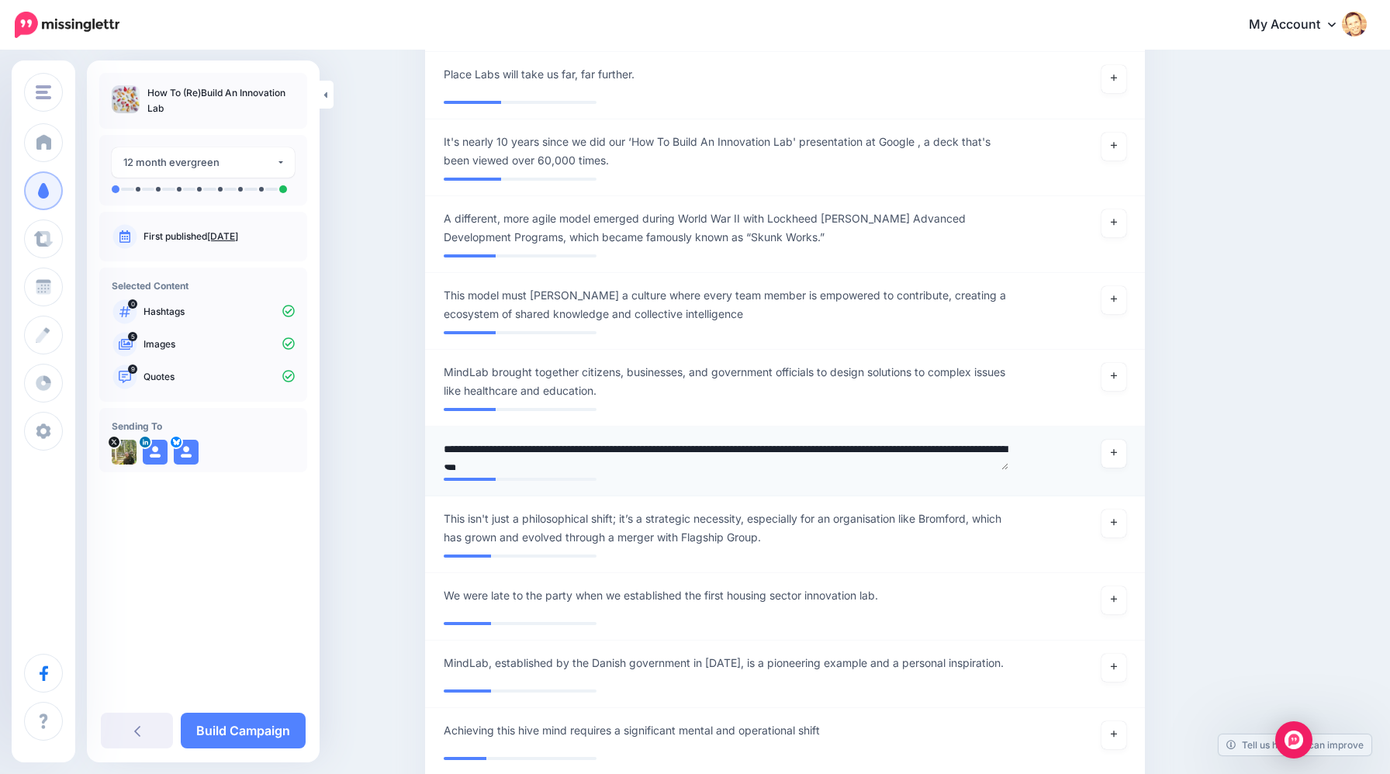
click at [752, 440] on textarea "**********" at bounding box center [726, 455] width 565 height 30
type textarea "**********"
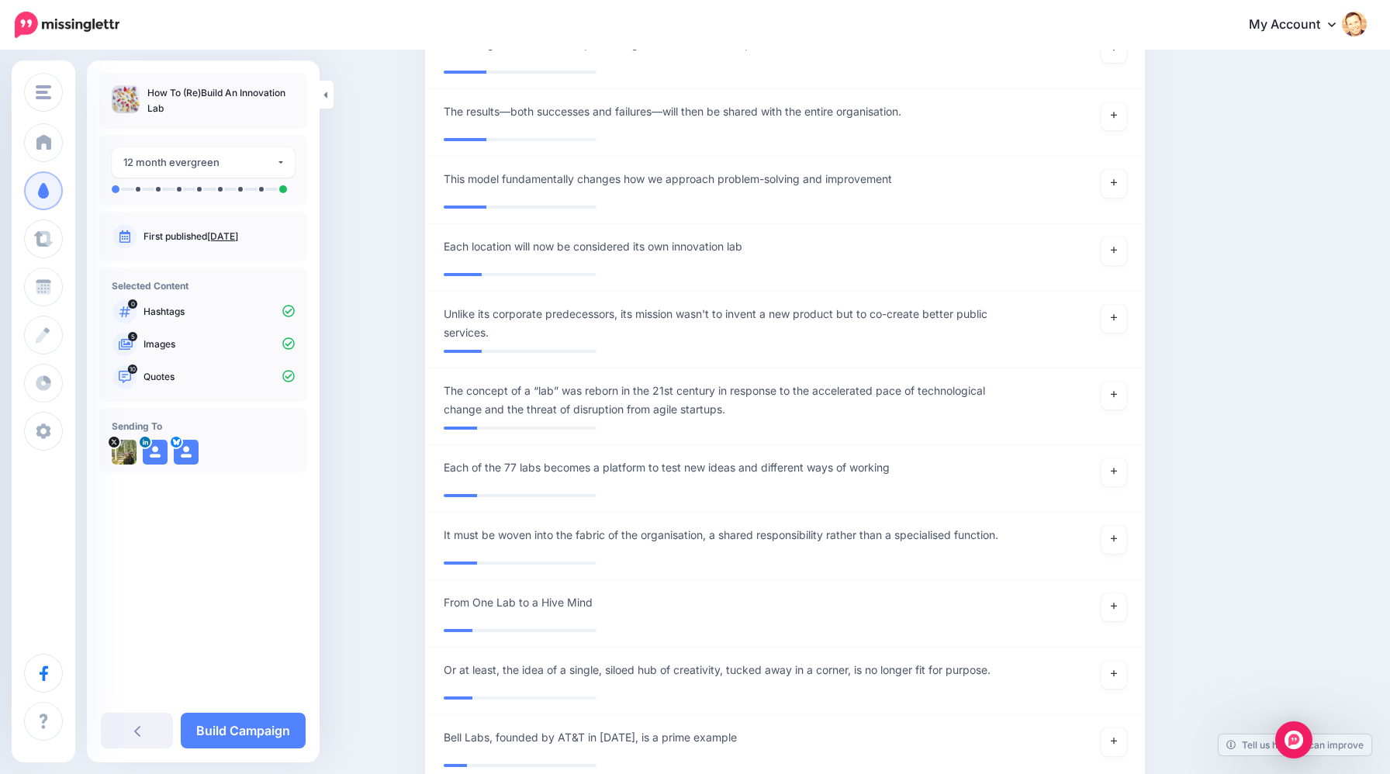
scroll to position [3073, 0]
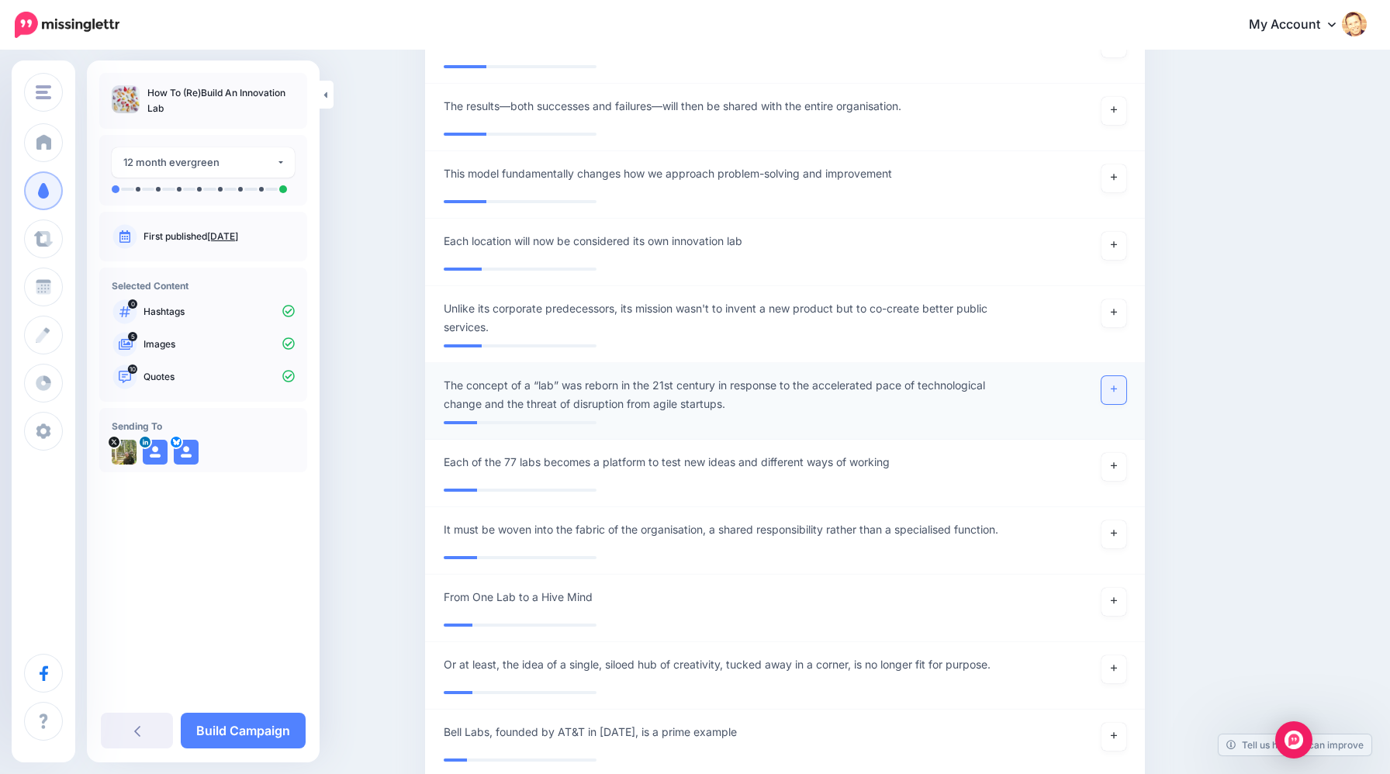
click at [1114, 386] on icon at bounding box center [1114, 389] width 6 height 6
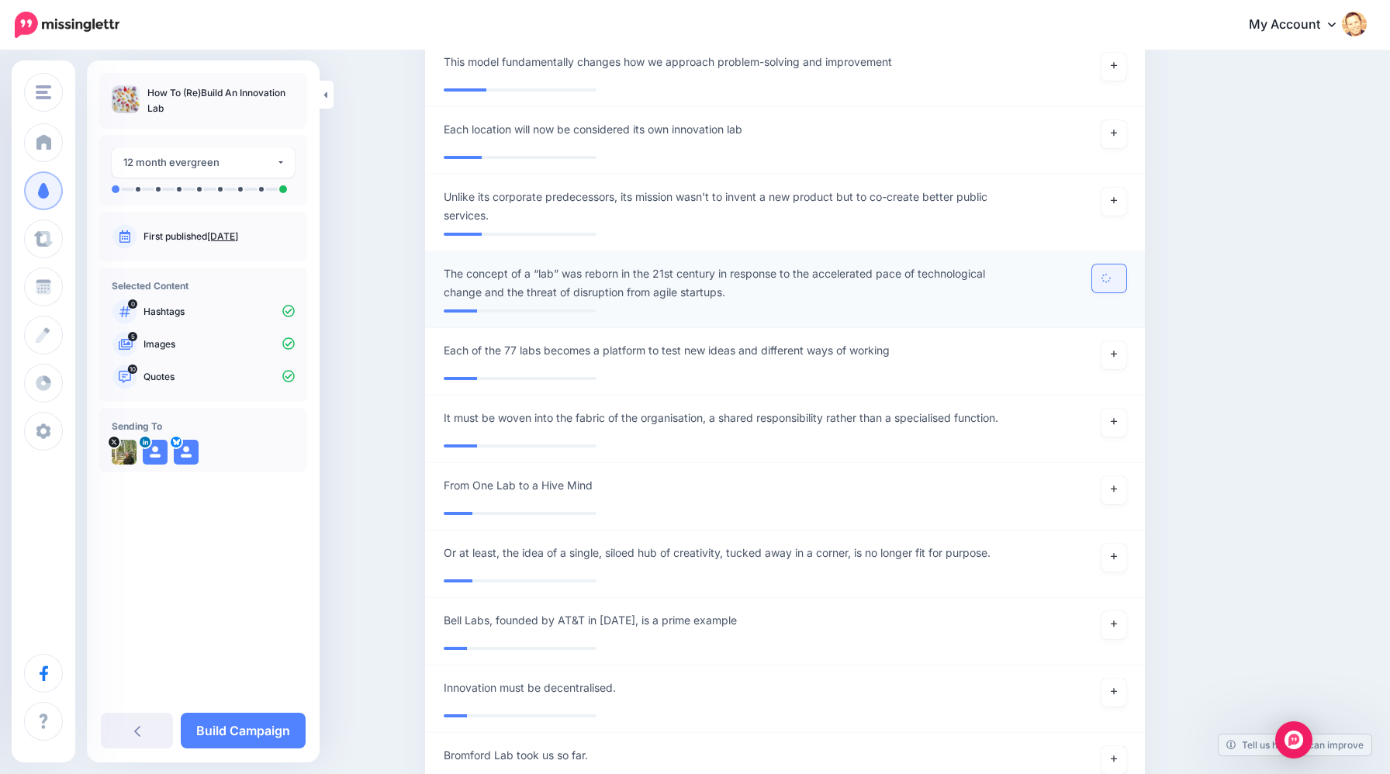
scroll to position [3190, 0]
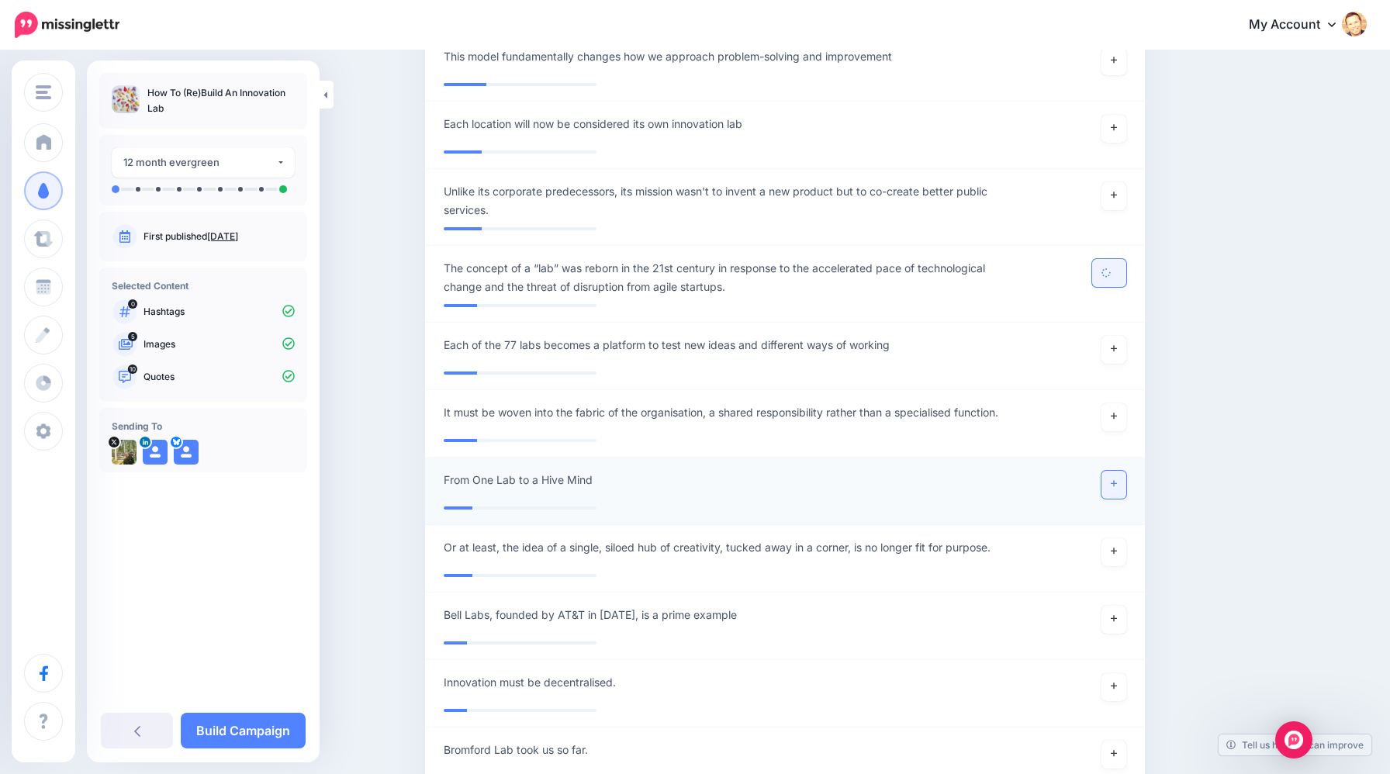
click at [1116, 481] on icon at bounding box center [1114, 484] width 6 height 6
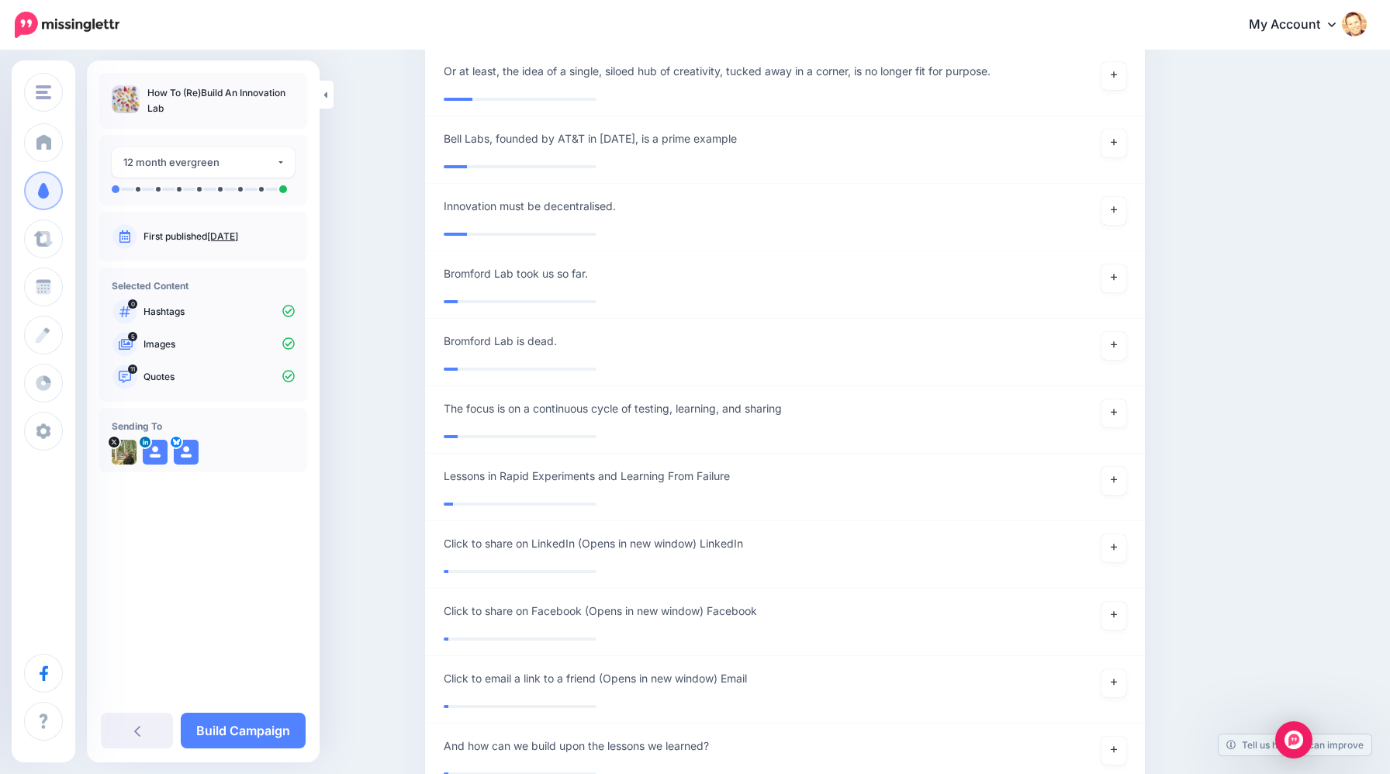
scroll to position [3681, 0]
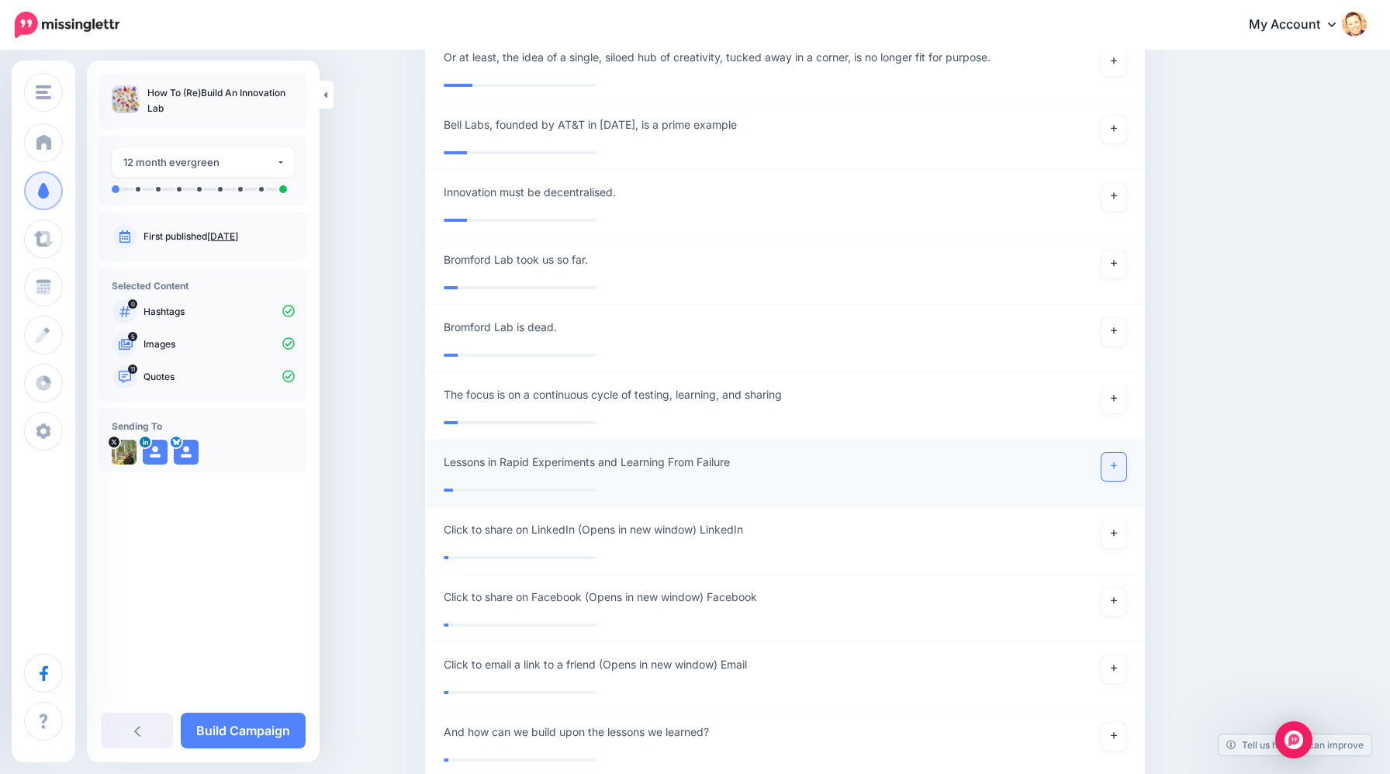
click at [1115, 462] on icon at bounding box center [1114, 466] width 6 height 9
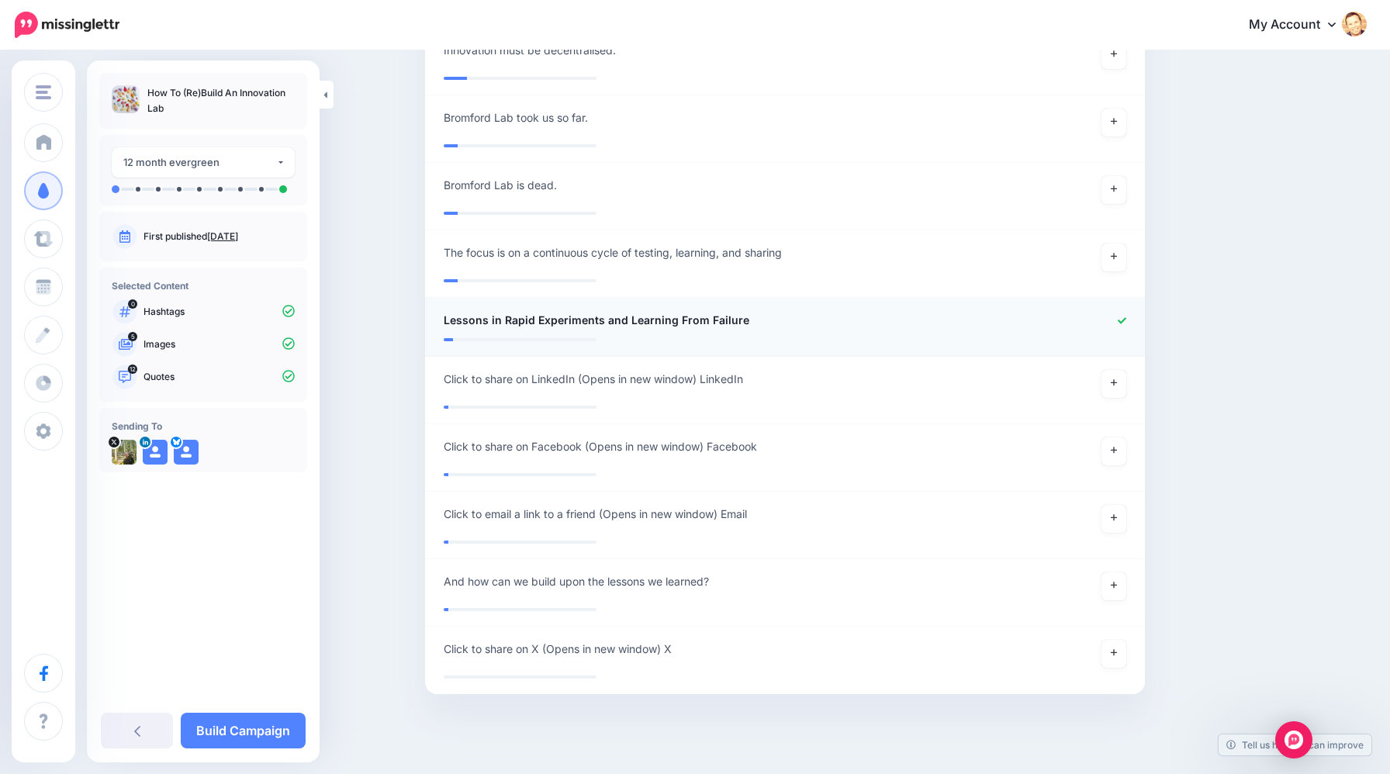
scroll to position [3825, 0]
click at [270, 730] on link "Build Campaign" at bounding box center [243, 731] width 125 height 36
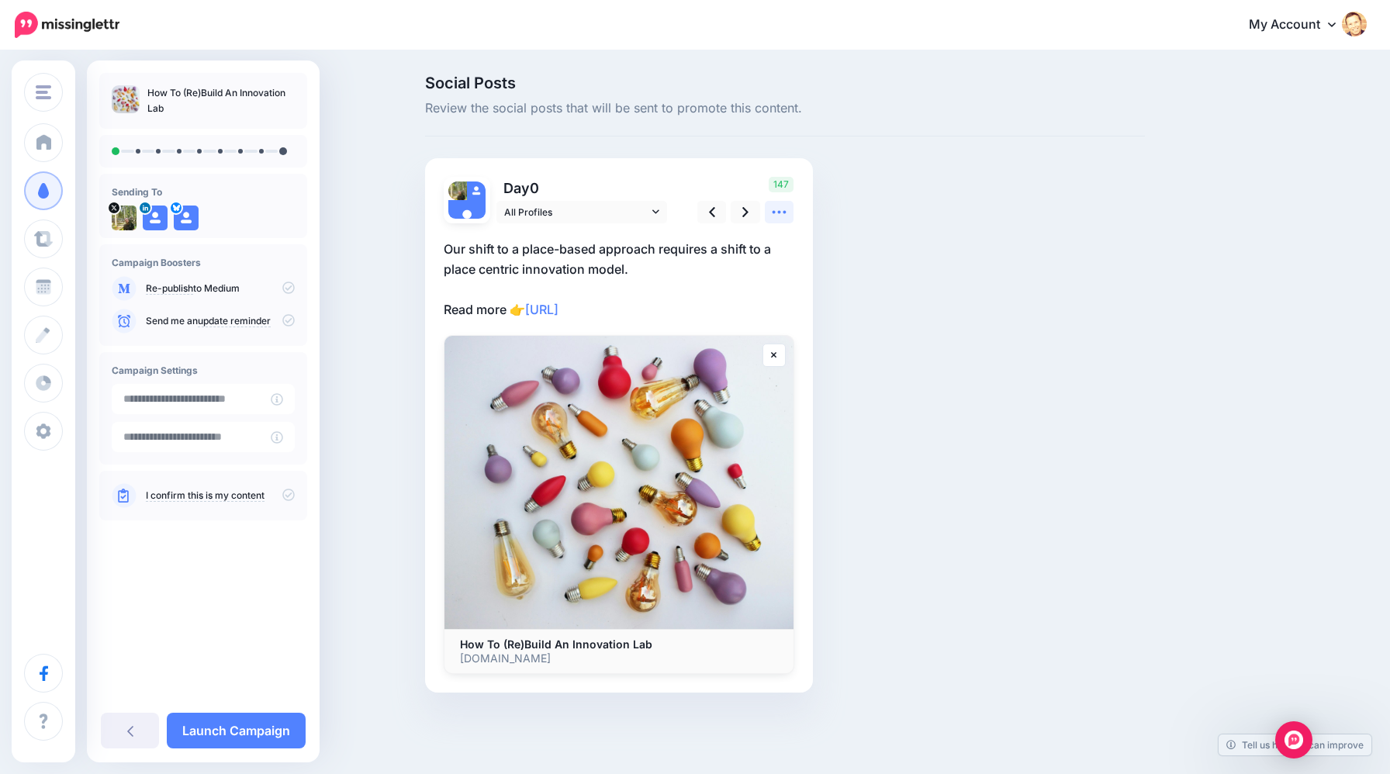
click at [780, 217] on icon at bounding box center [779, 212] width 16 height 16
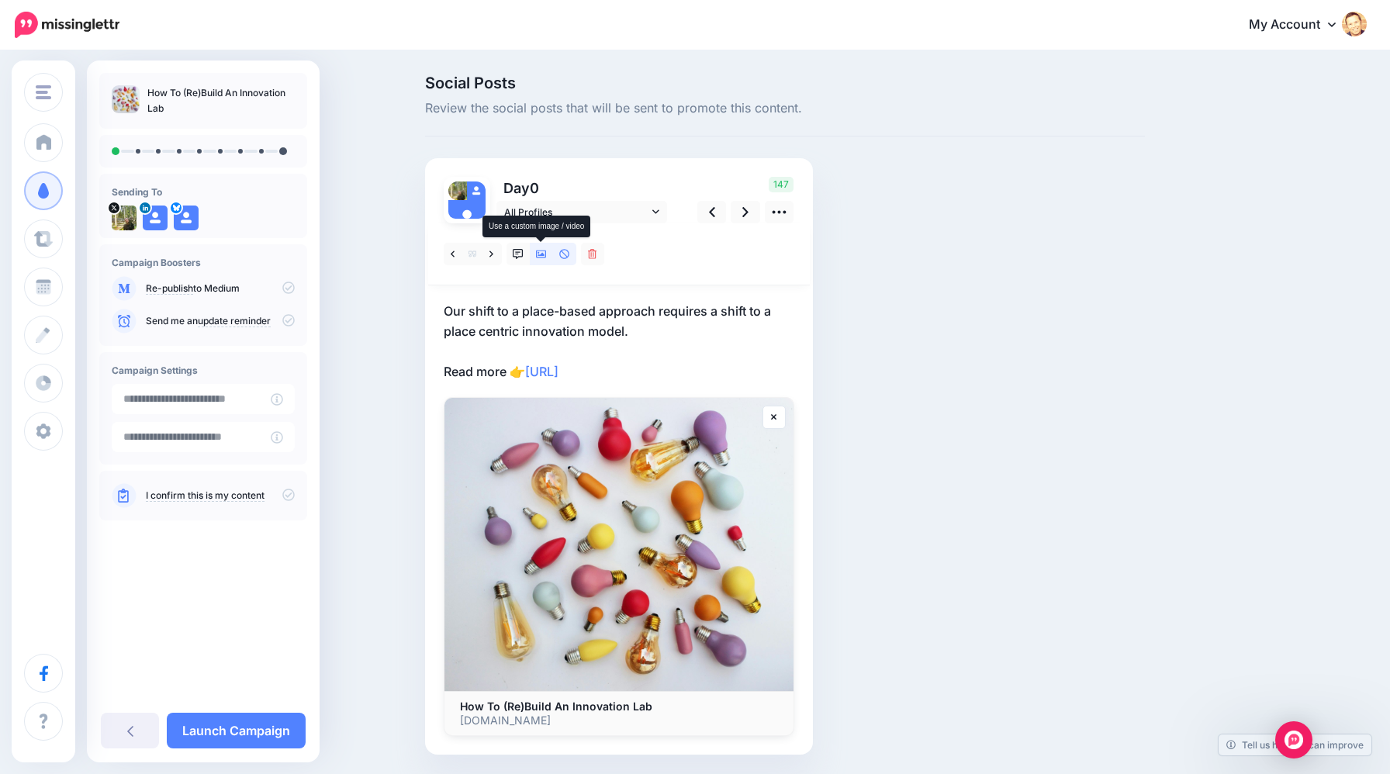
click at [541, 260] on link at bounding box center [541, 254] width 23 height 22
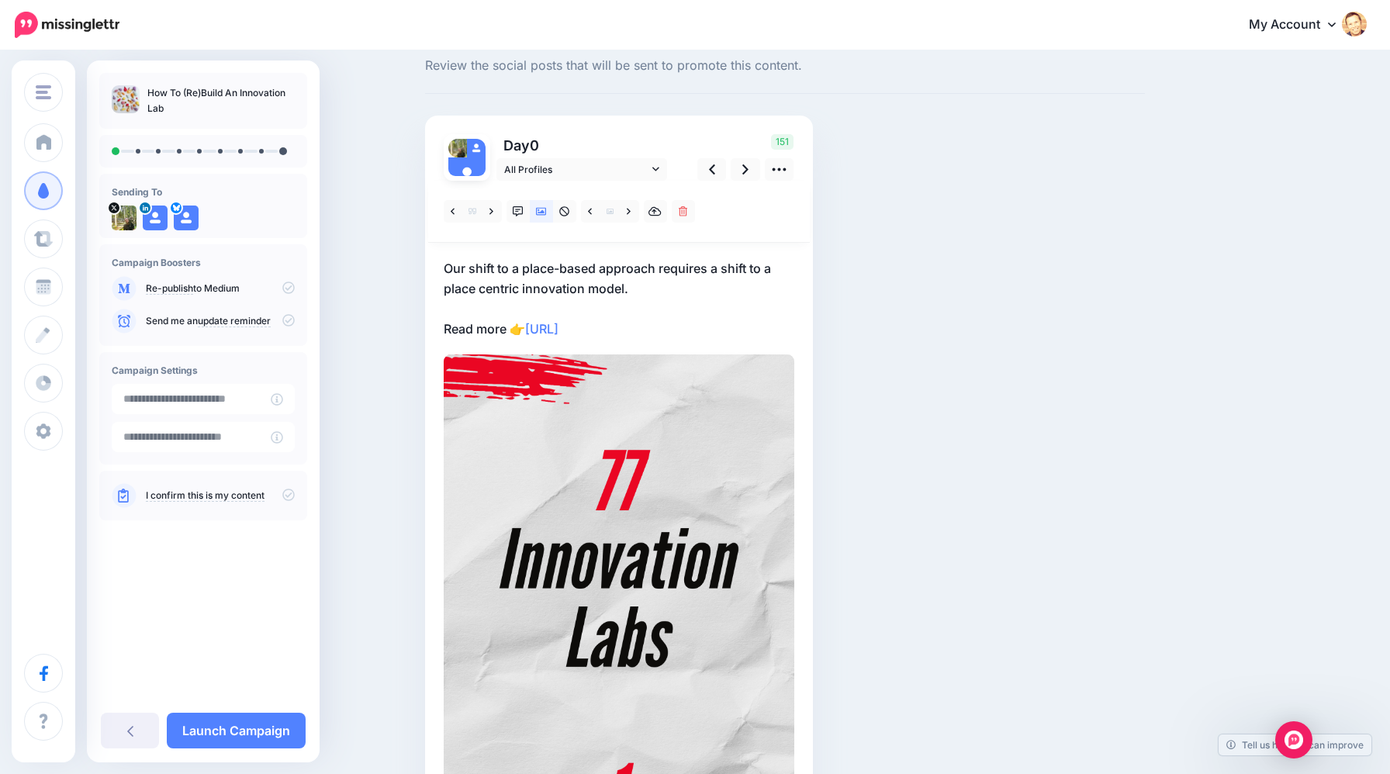
scroll to position [17, 0]
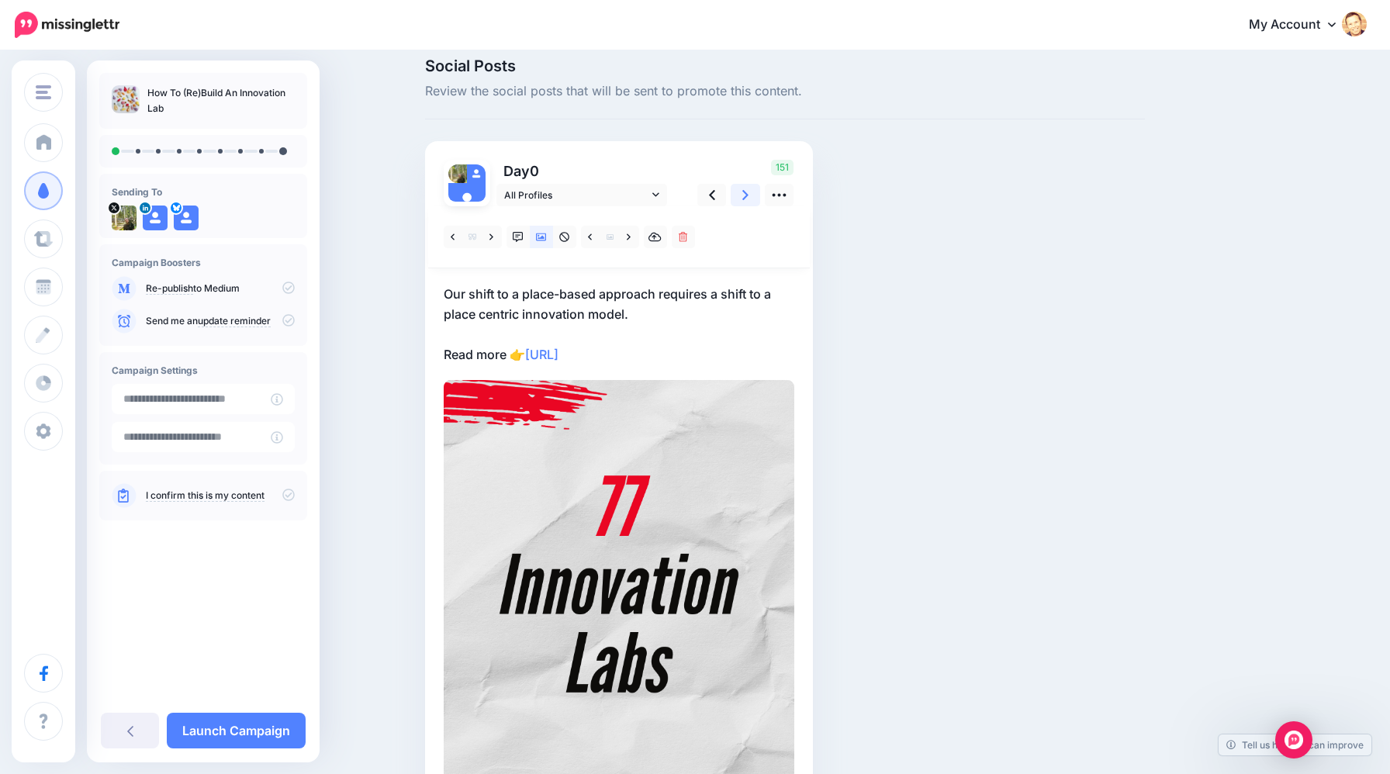
click at [743, 198] on icon at bounding box center [745, 195] width 6 height 10
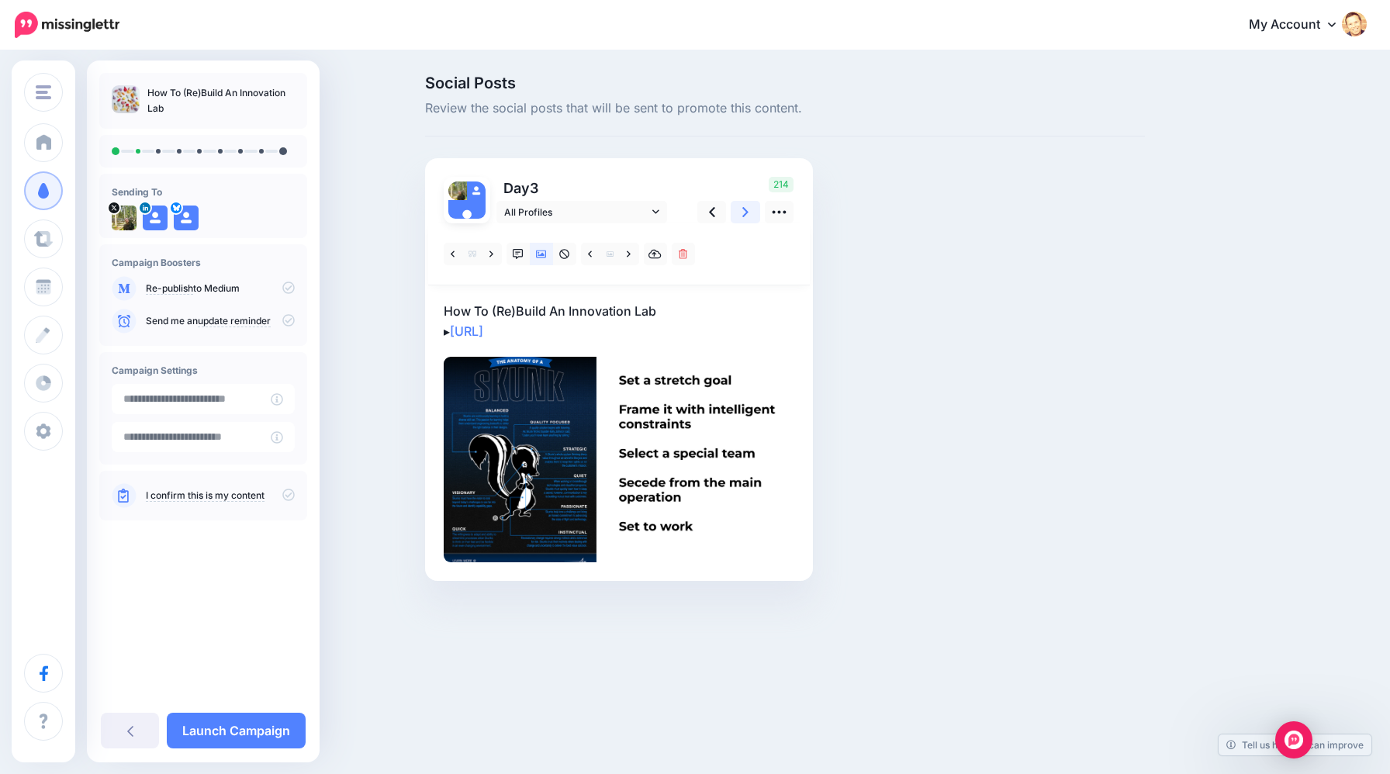
scroll to position [0, 0]
click at [743, 213] on icon at bounding box center [745, 212] width 6 height 16
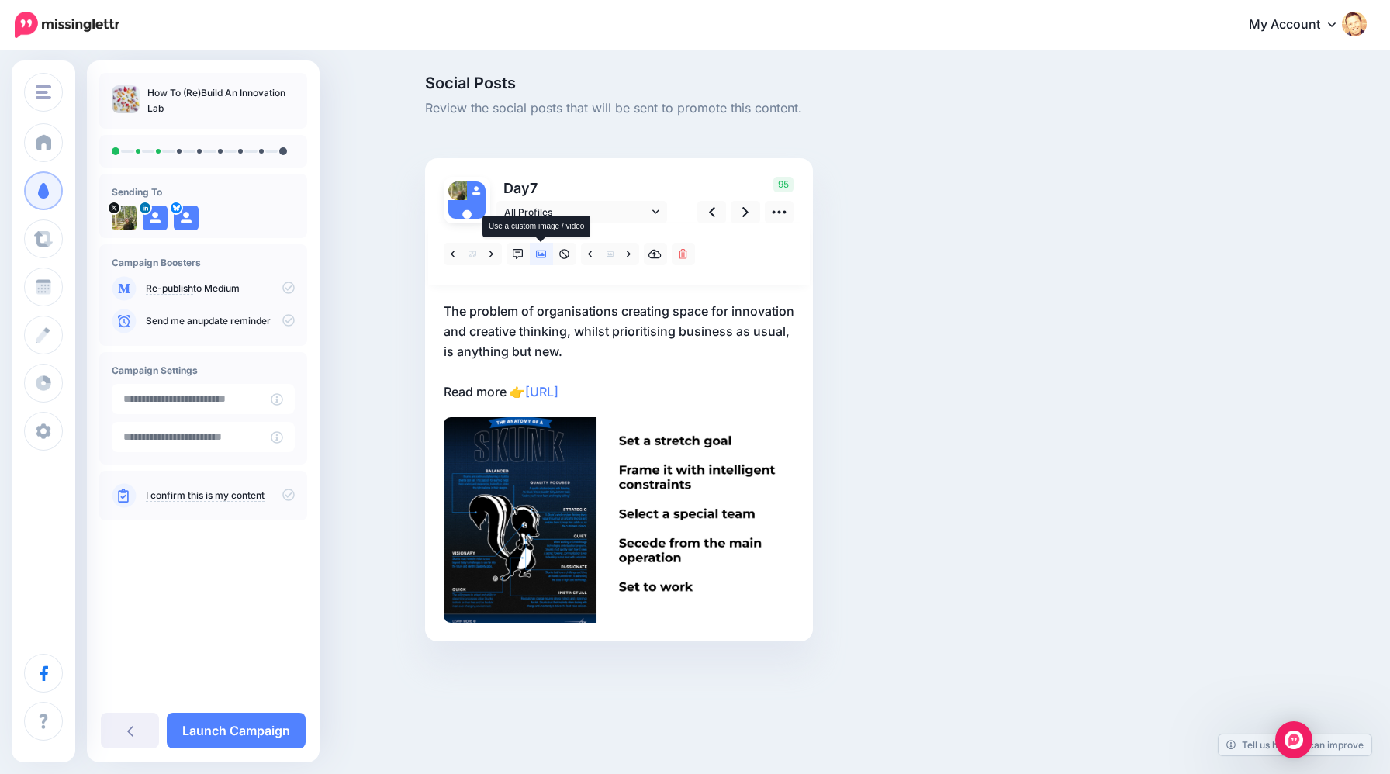
click at [546, 258] on icon at bounding box center [541, 254] width 11 height 11
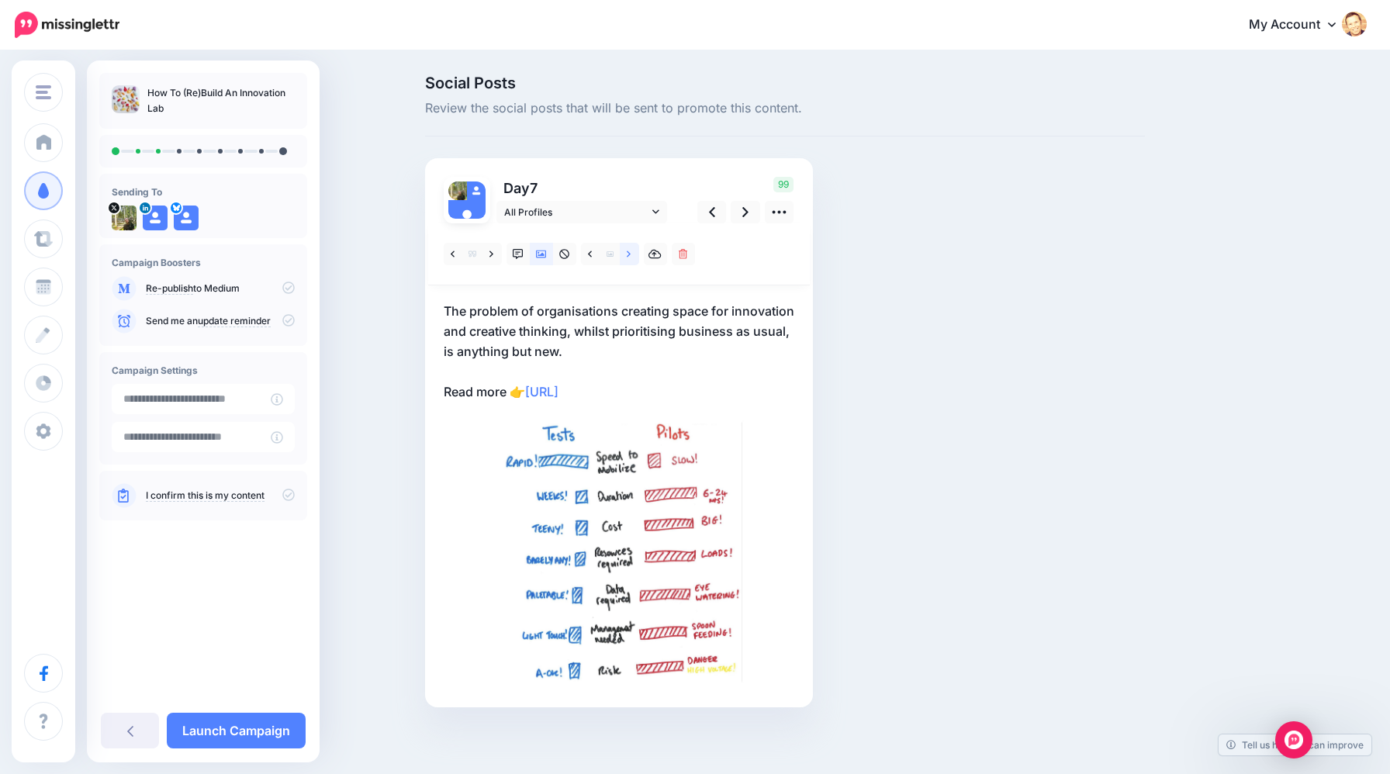
click at [627, 256] on icon at bounding box center [629, 254] width 4 height 11
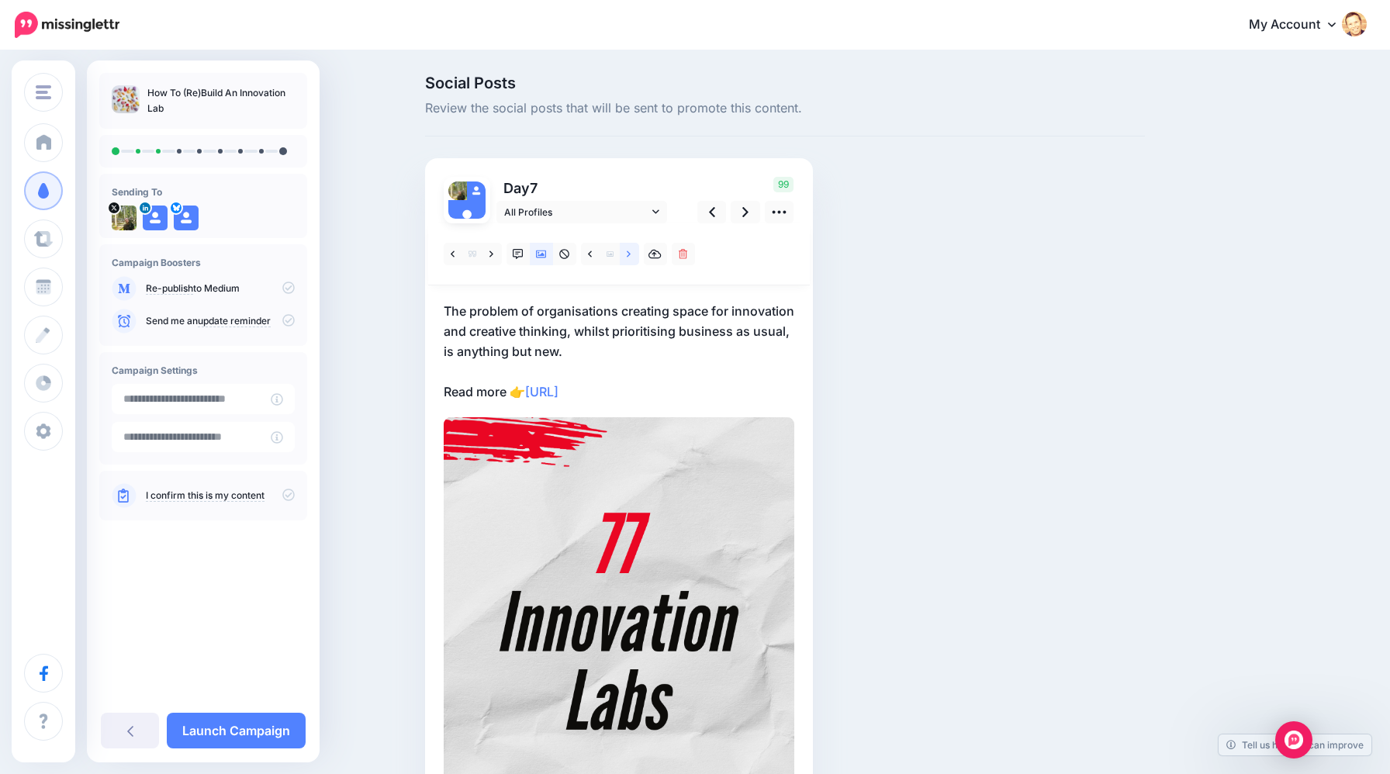
click at [627, 256] on icon at bounding box center [629, 254] width 4 height 6
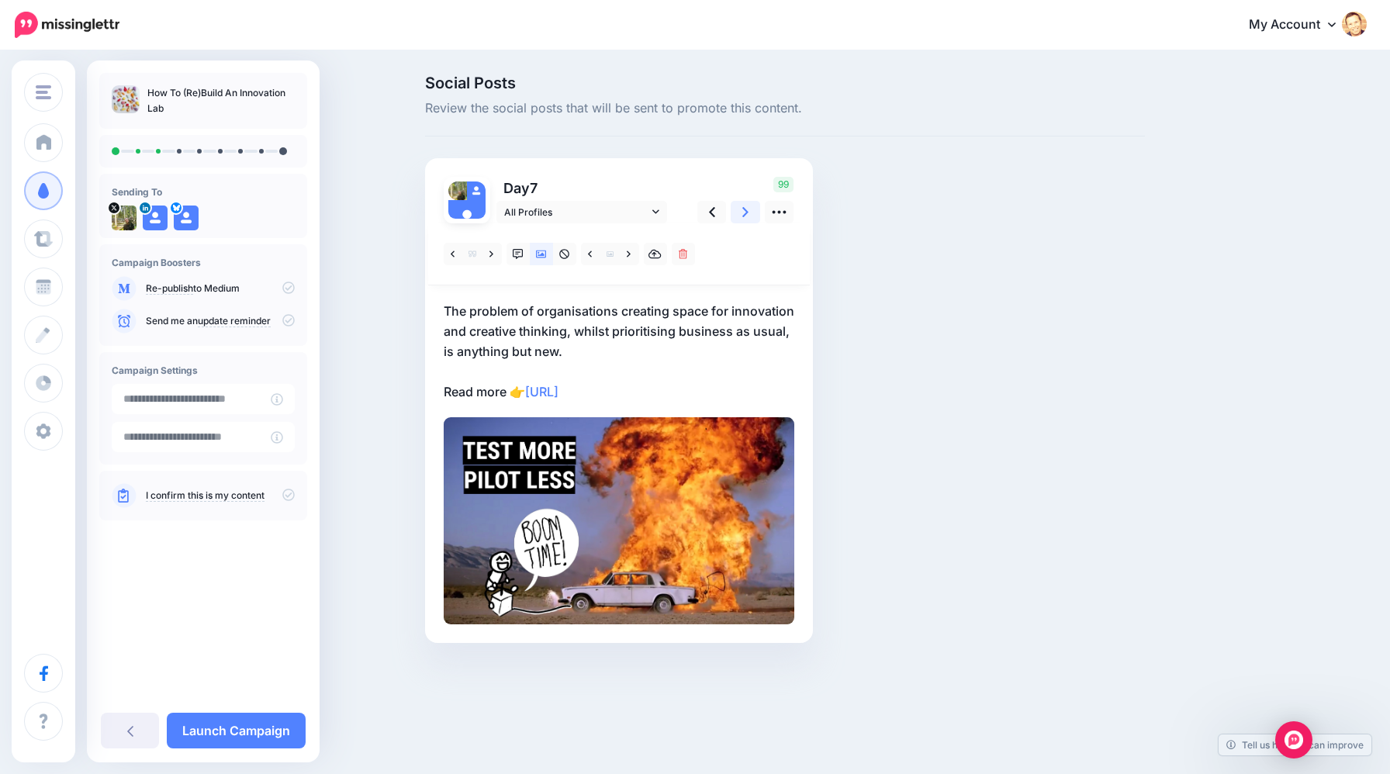
click at [743, 216] on icon at bounding box center [745, 212] width 6 height 10
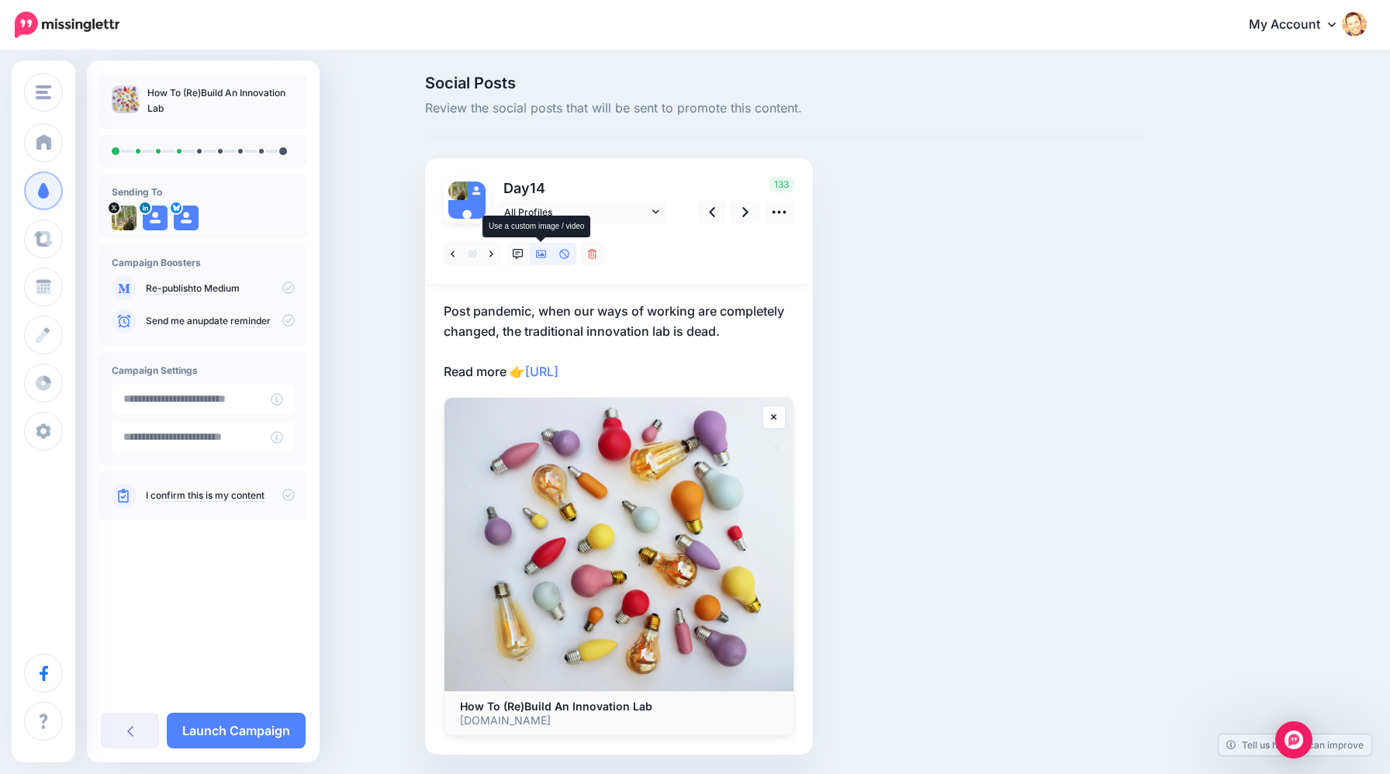
click at [543, 259] on link at bounding box center [541, 254] width 23 height 22
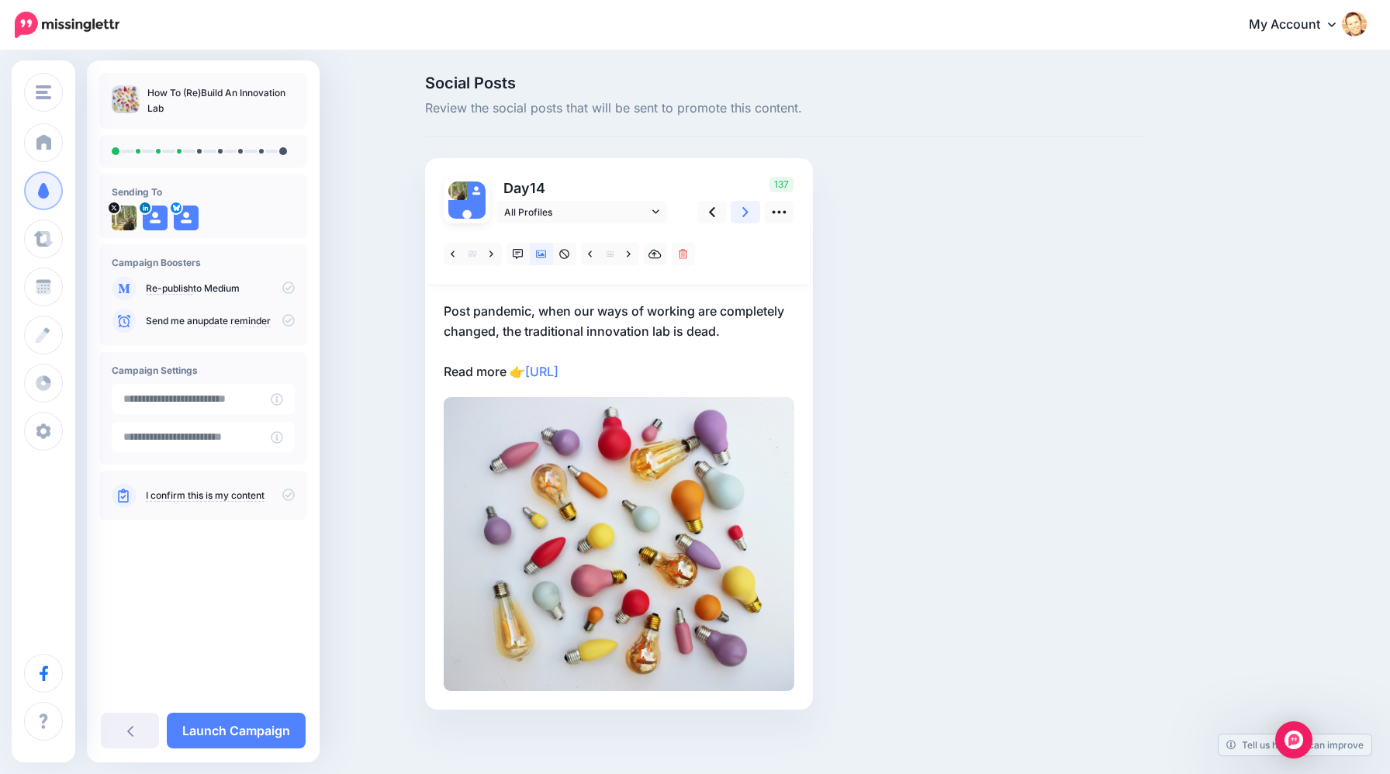
click at [746, 215] on icon at bounding box center [745, 212] width 6 height 16
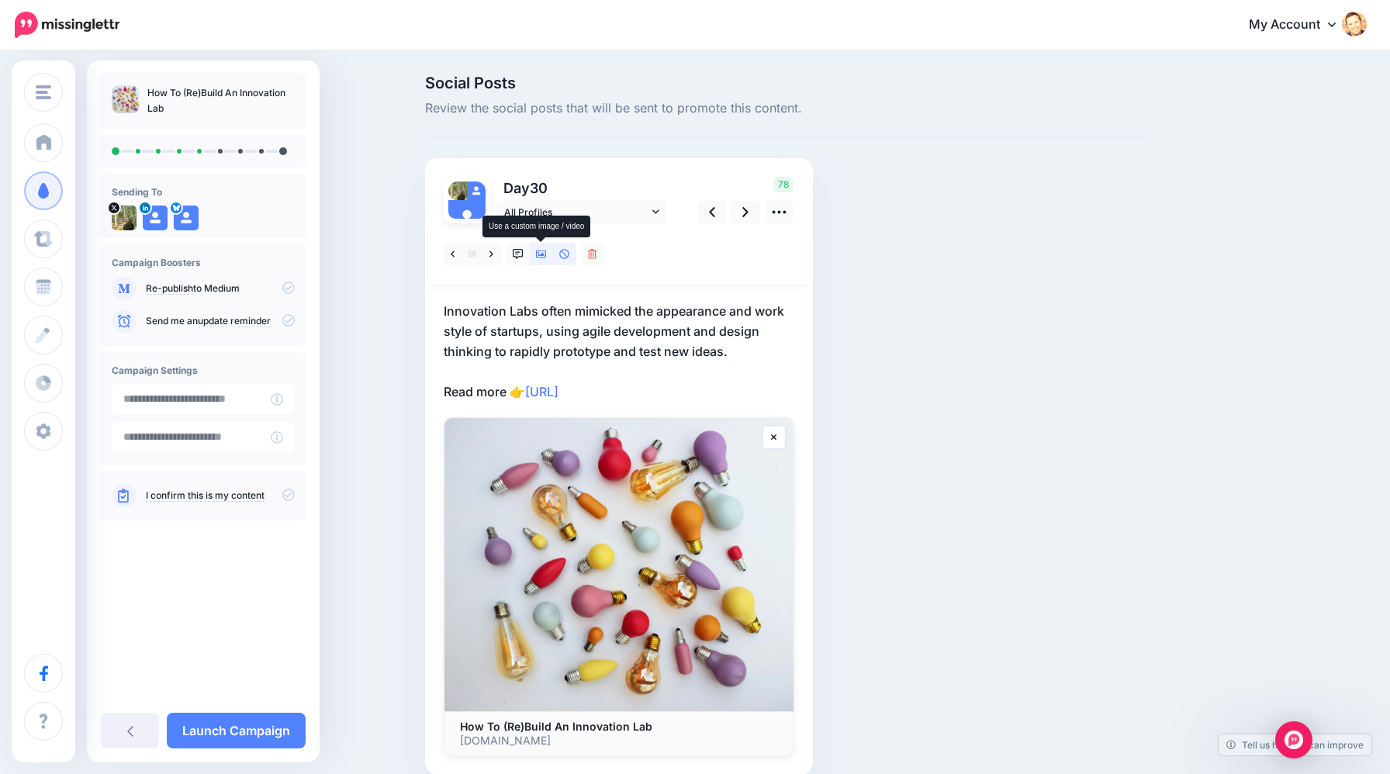
click at [547, 254] on link at bounding box center [541, 254] width 23 height 22
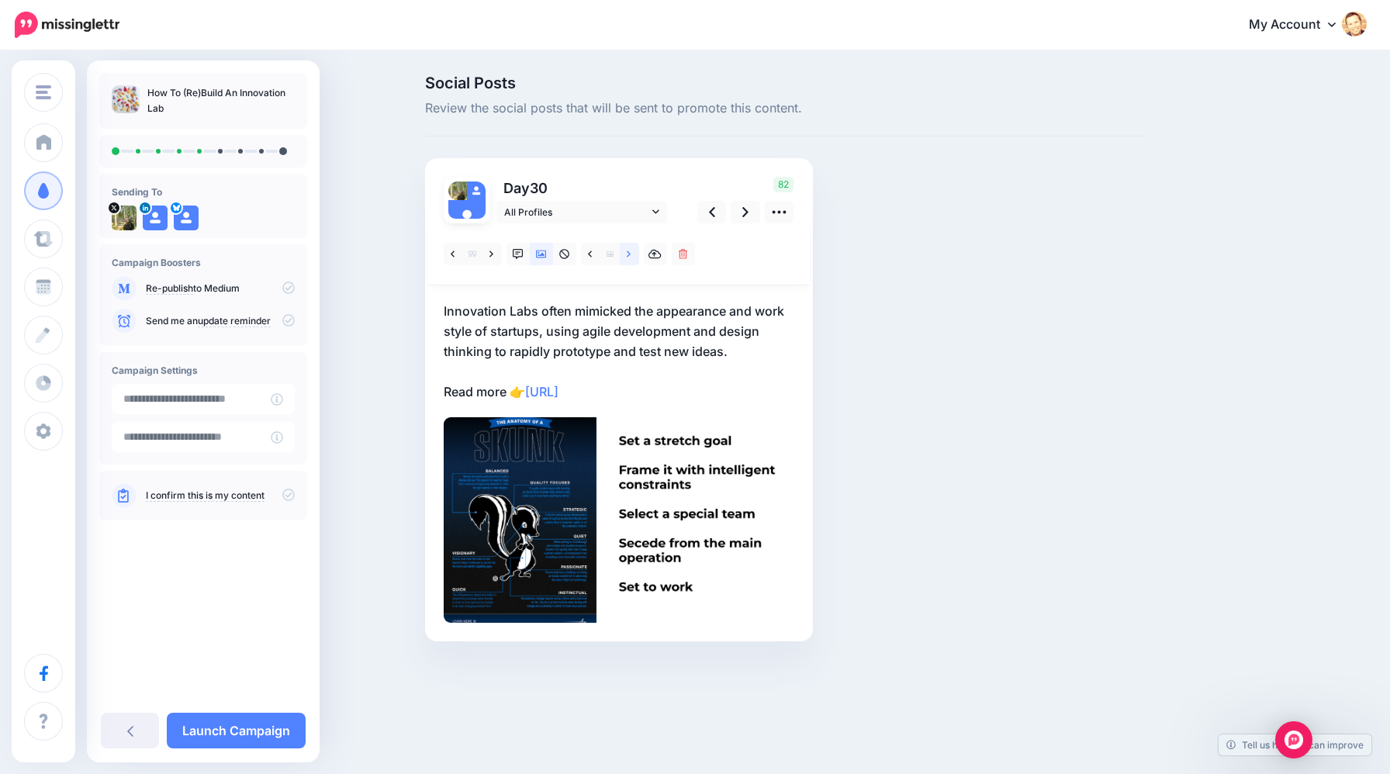
click at [624, 256] on link at bounding box center [629, 254] width 19 height 22
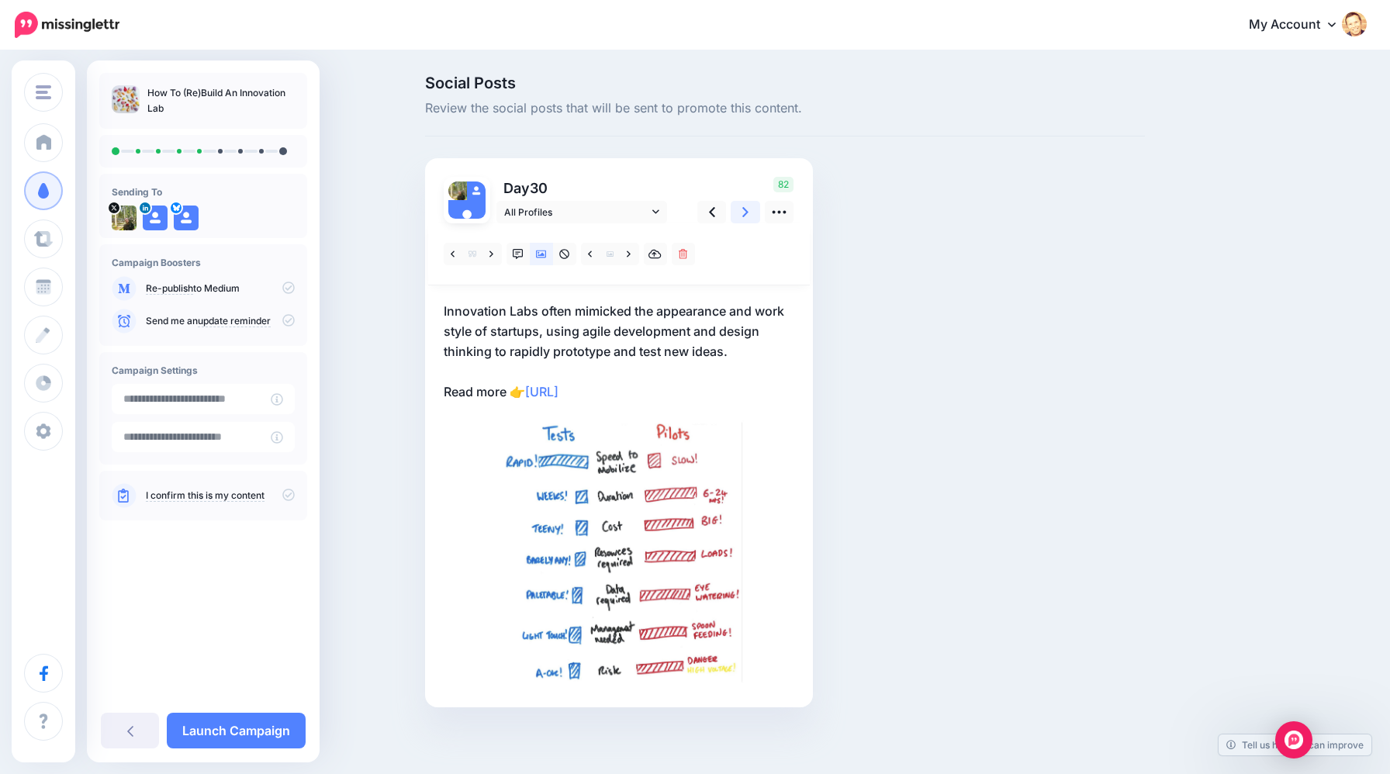
click at [749, 219] on link at bounding box center [745, 212] width 29 height 22
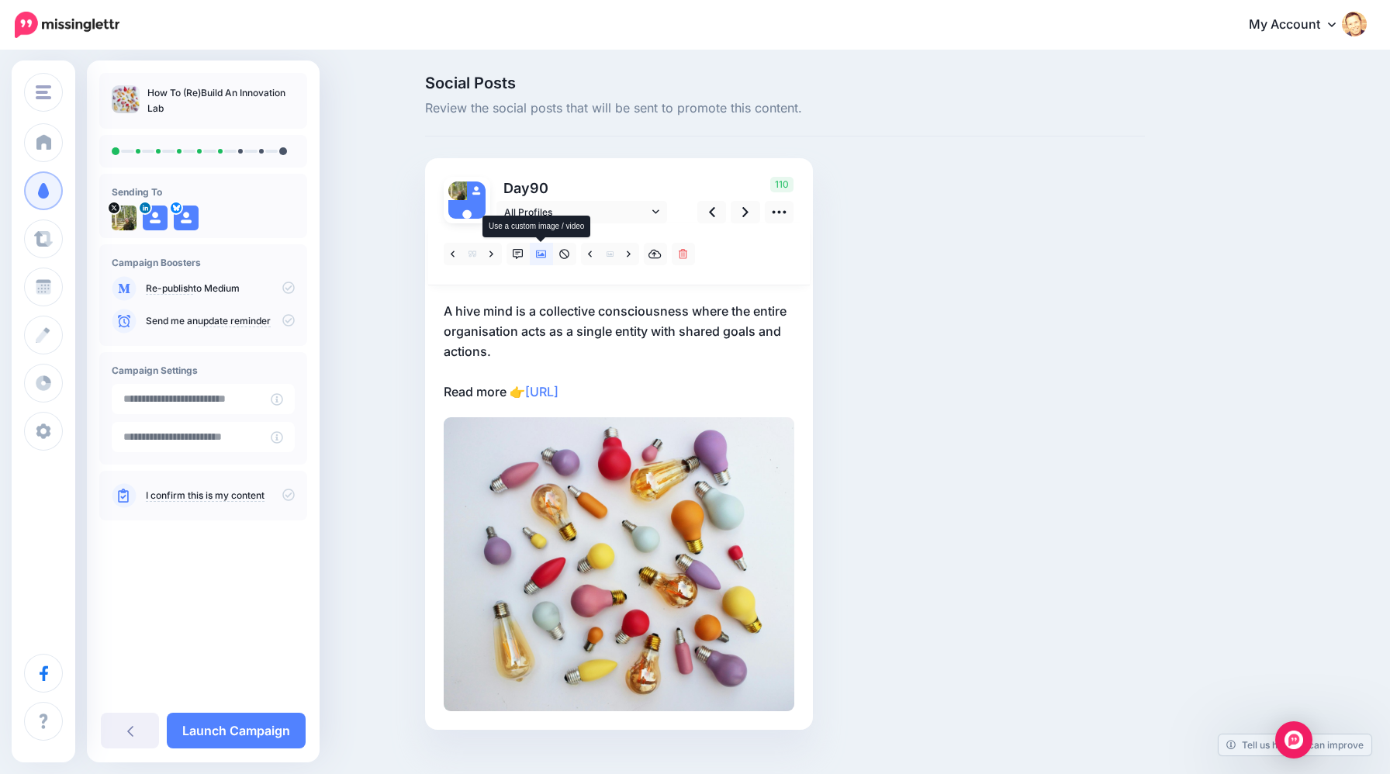
click at [543, 259] on link at bounding box center [541, 254] width 23 height 22
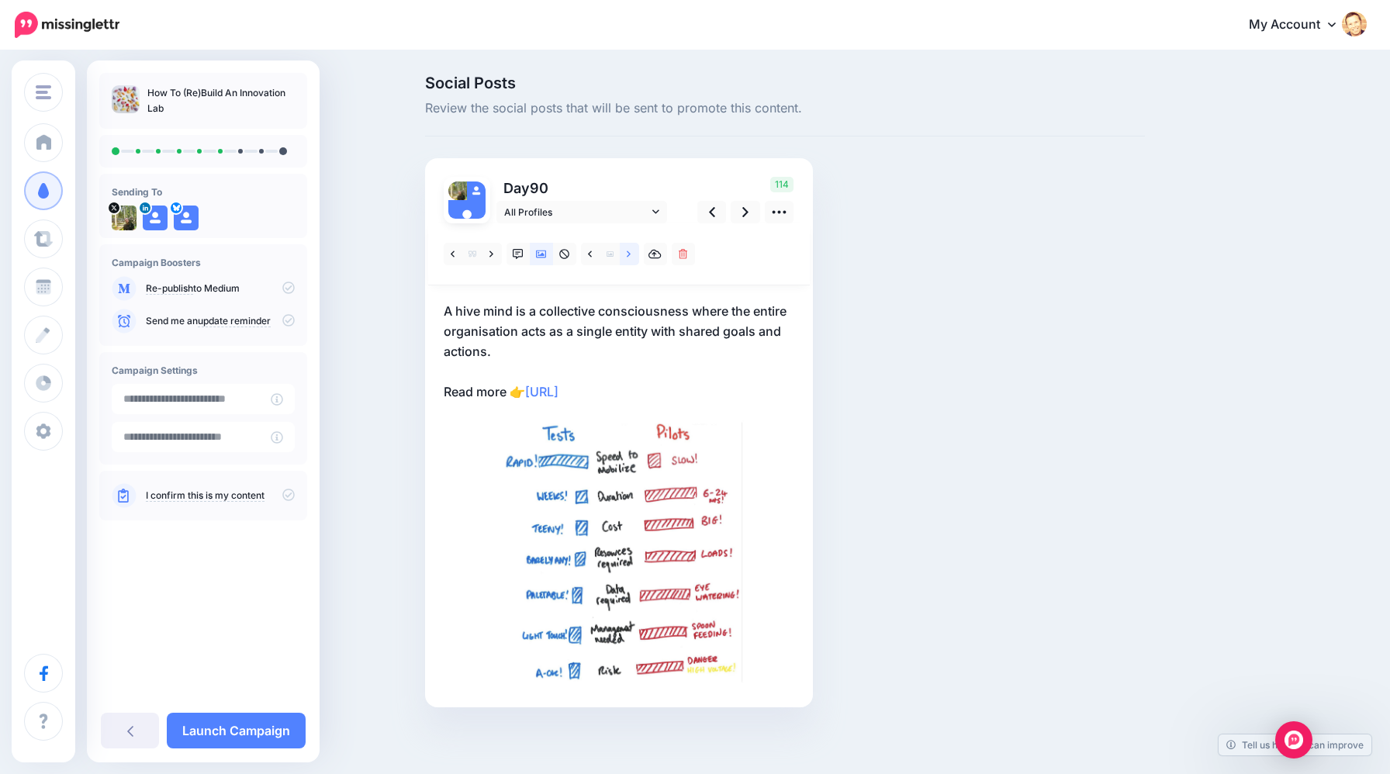
click at [624, 260] on link at bounding box center [629, 254] width 19 height 22
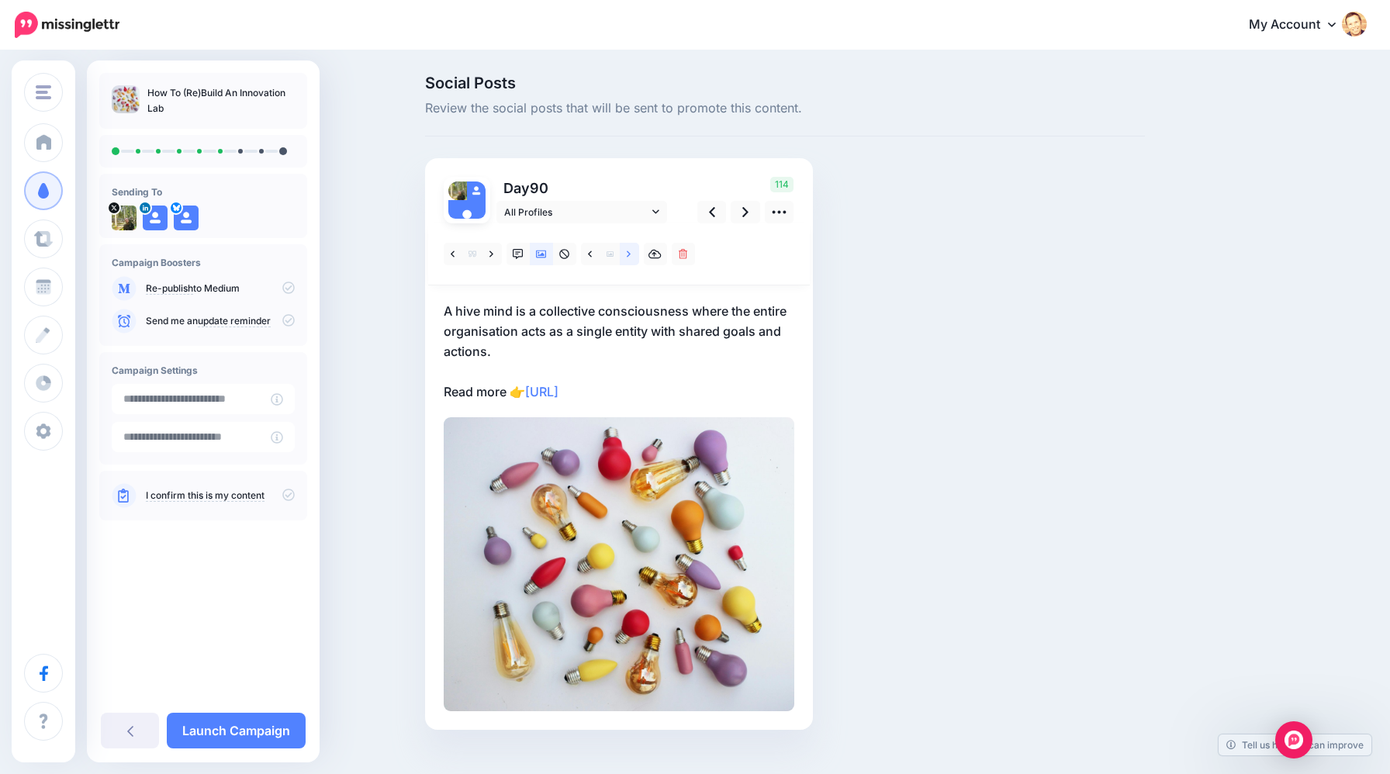
click at [624, 260] on link at bounding box center [629, 254] width 19 height 22
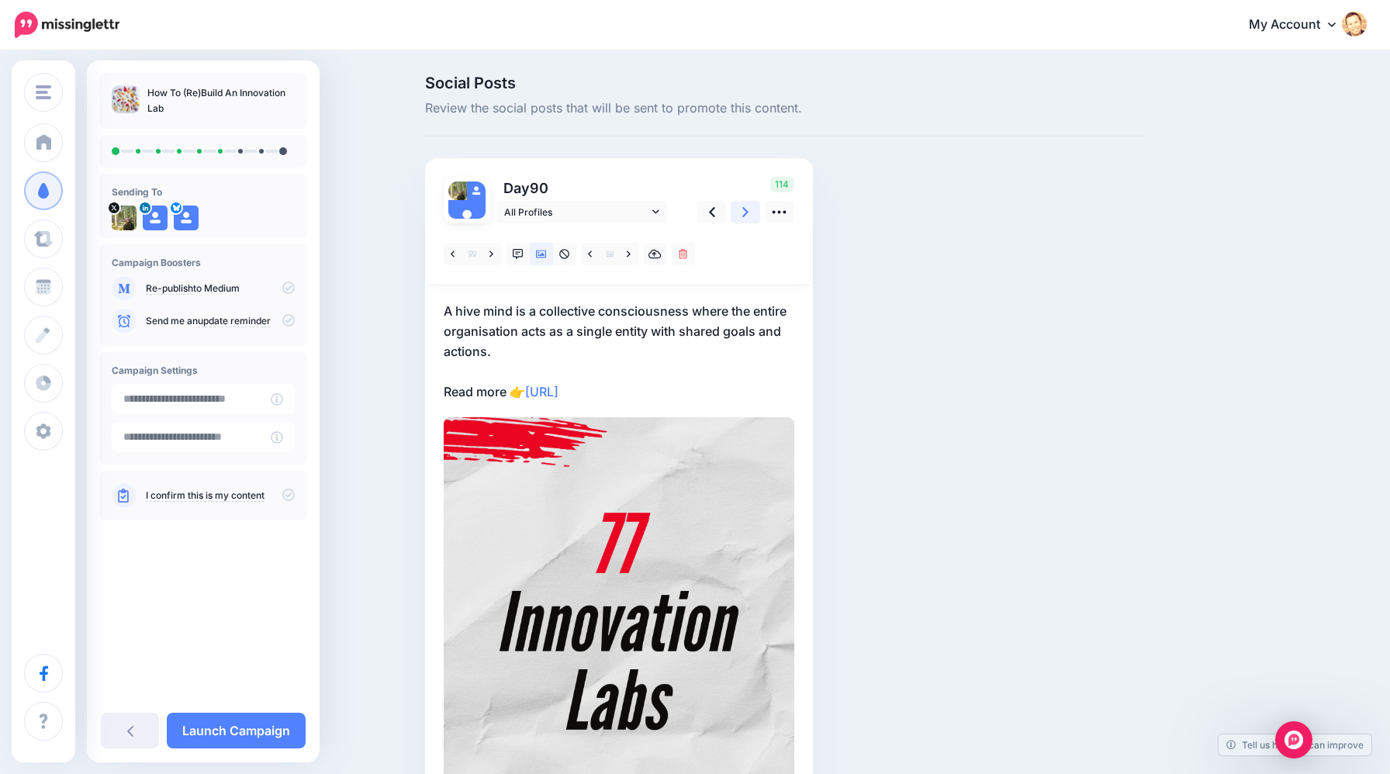
click at [738, 213] on link at bounding box center [745, 212] width 29 height 22
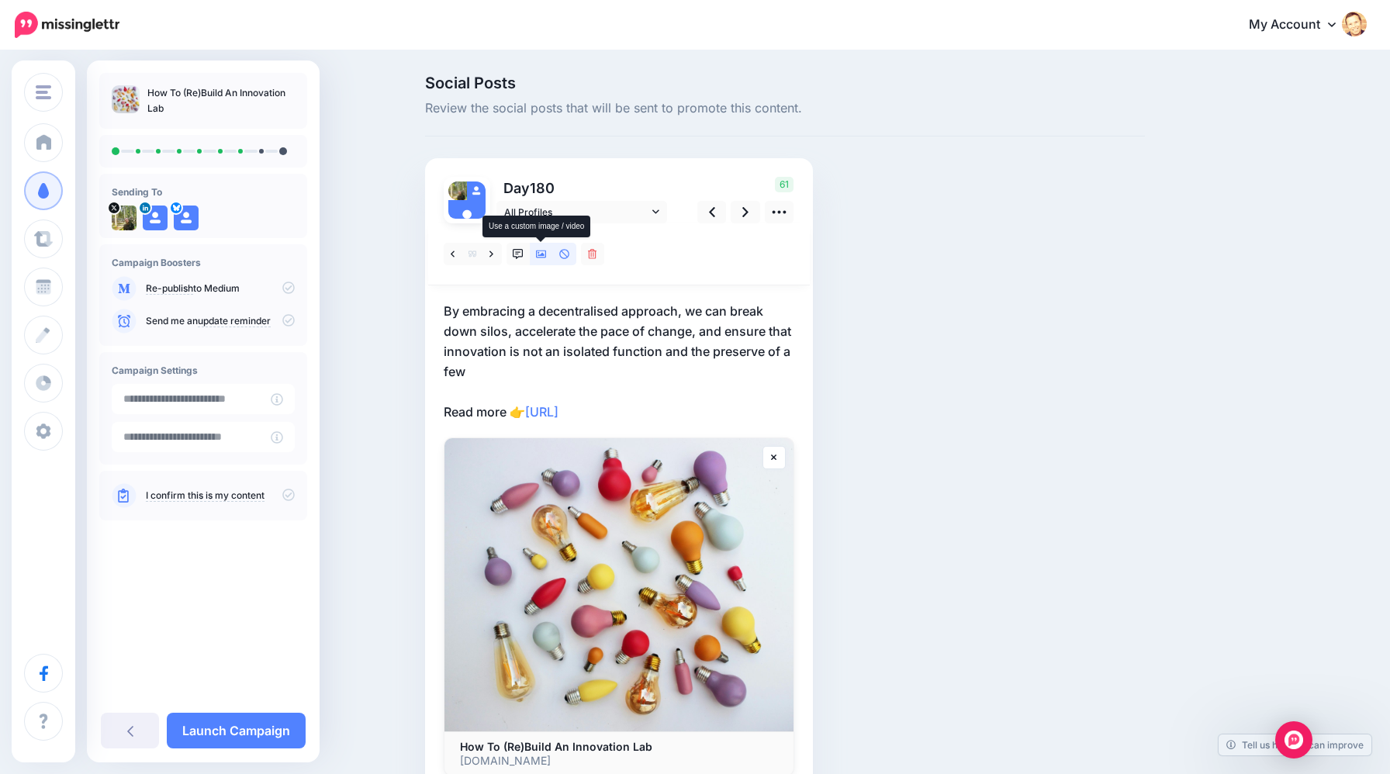
click at [541, 251] on icon at bounding box center [541, 255] width 11 height 8
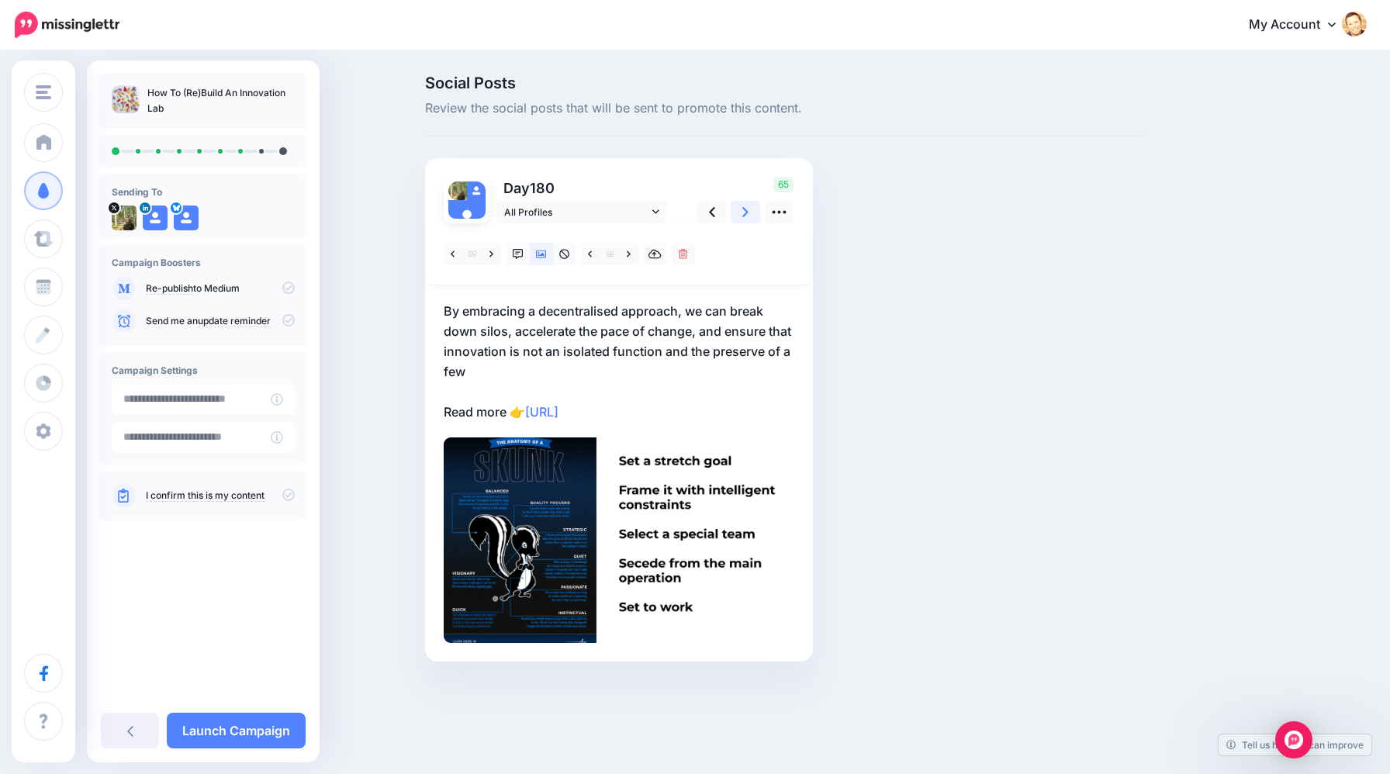
click at [746, 216] on icon at bounding box center [745, 212] width 6 height 16
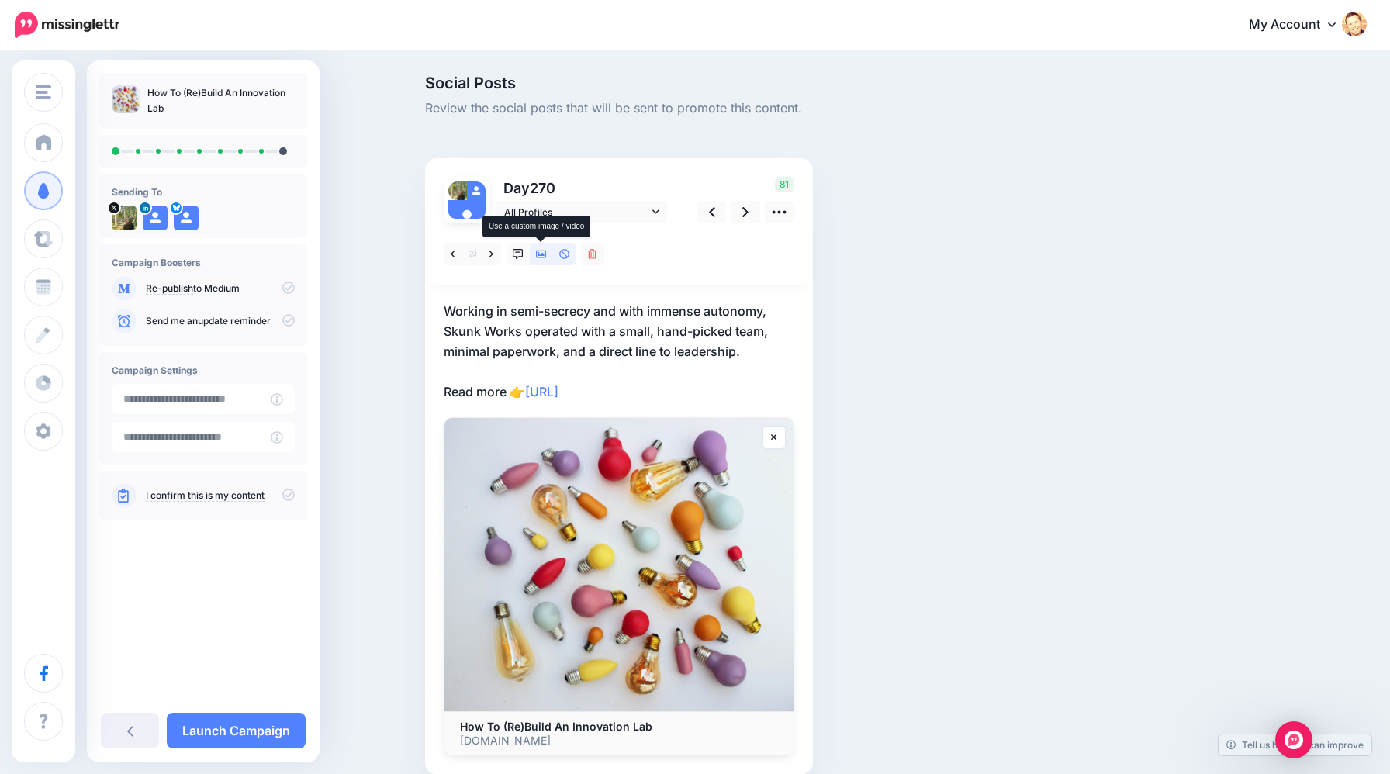
click at [542, 253] on icon at bounding box center [541, 255] width 11 height 8
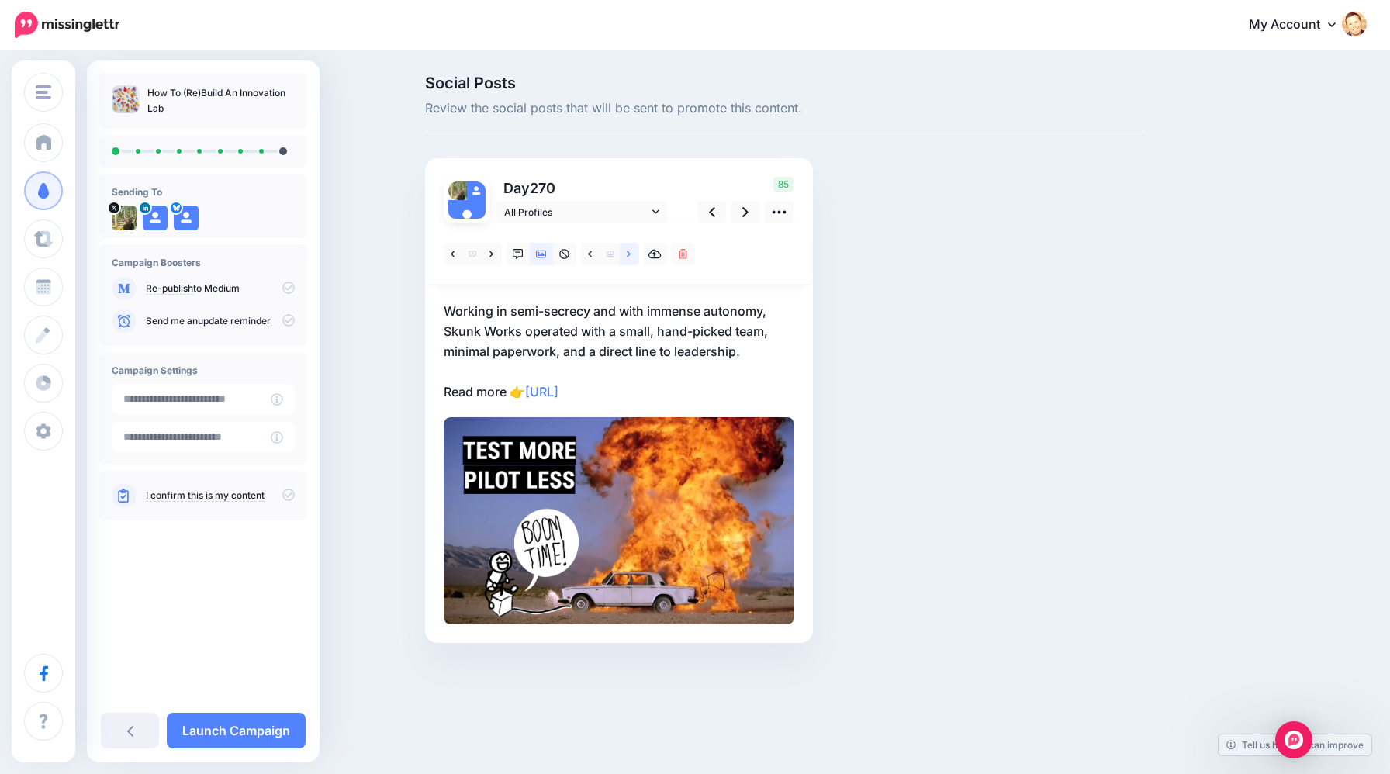
click at [627, 261] on link at bounding box center [629, 254] width 19 height 22
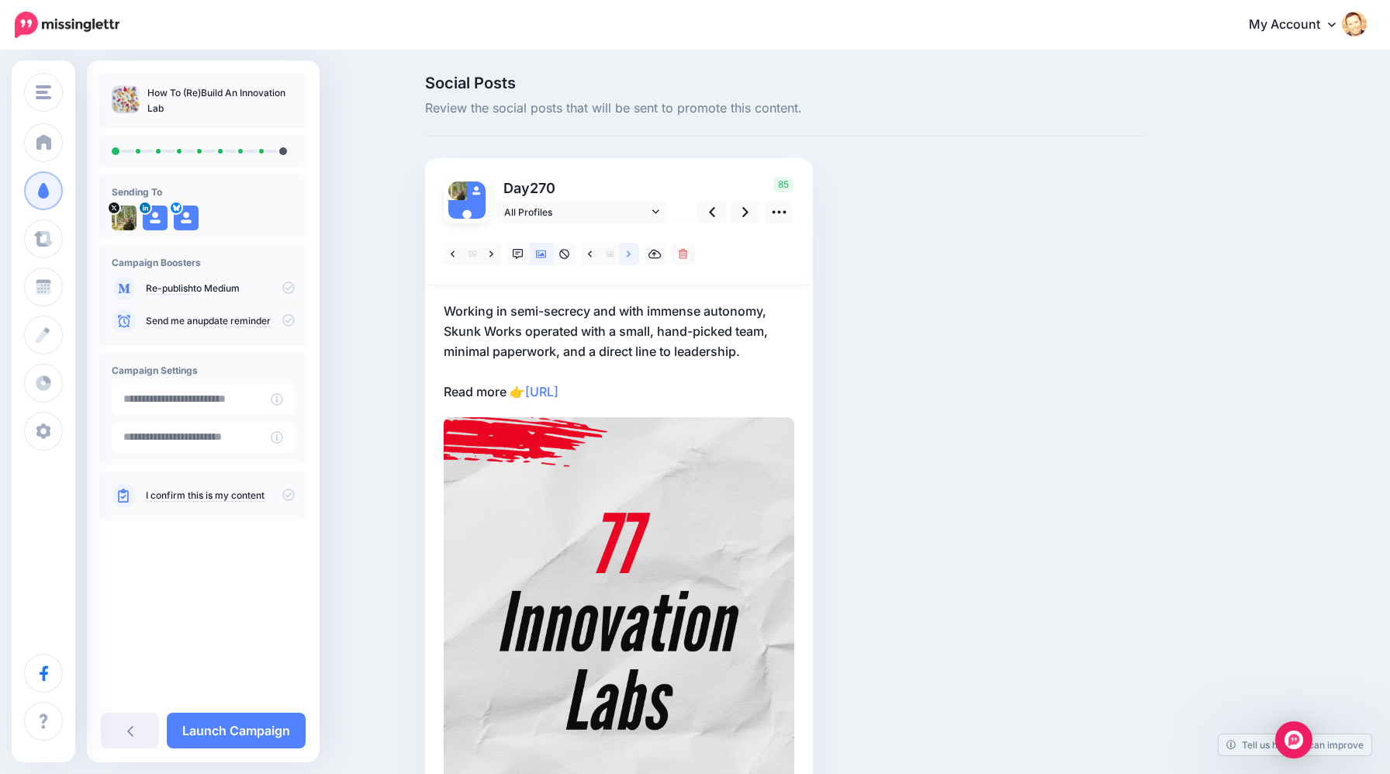
click at [627, 261] on link at bounding box center [629, 254] width 19 height 22
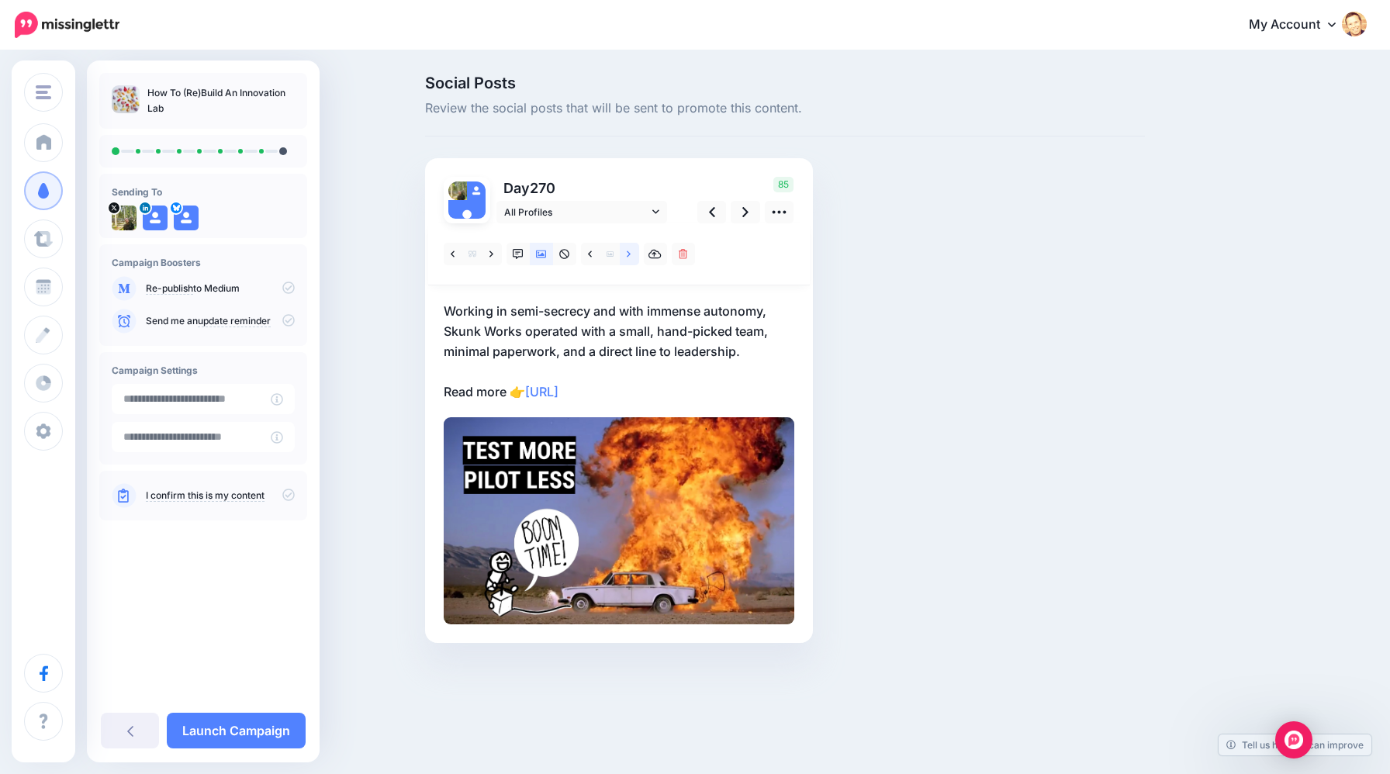
click at [627, 261] on link at bounding box center [629, 254] width 19 height 22
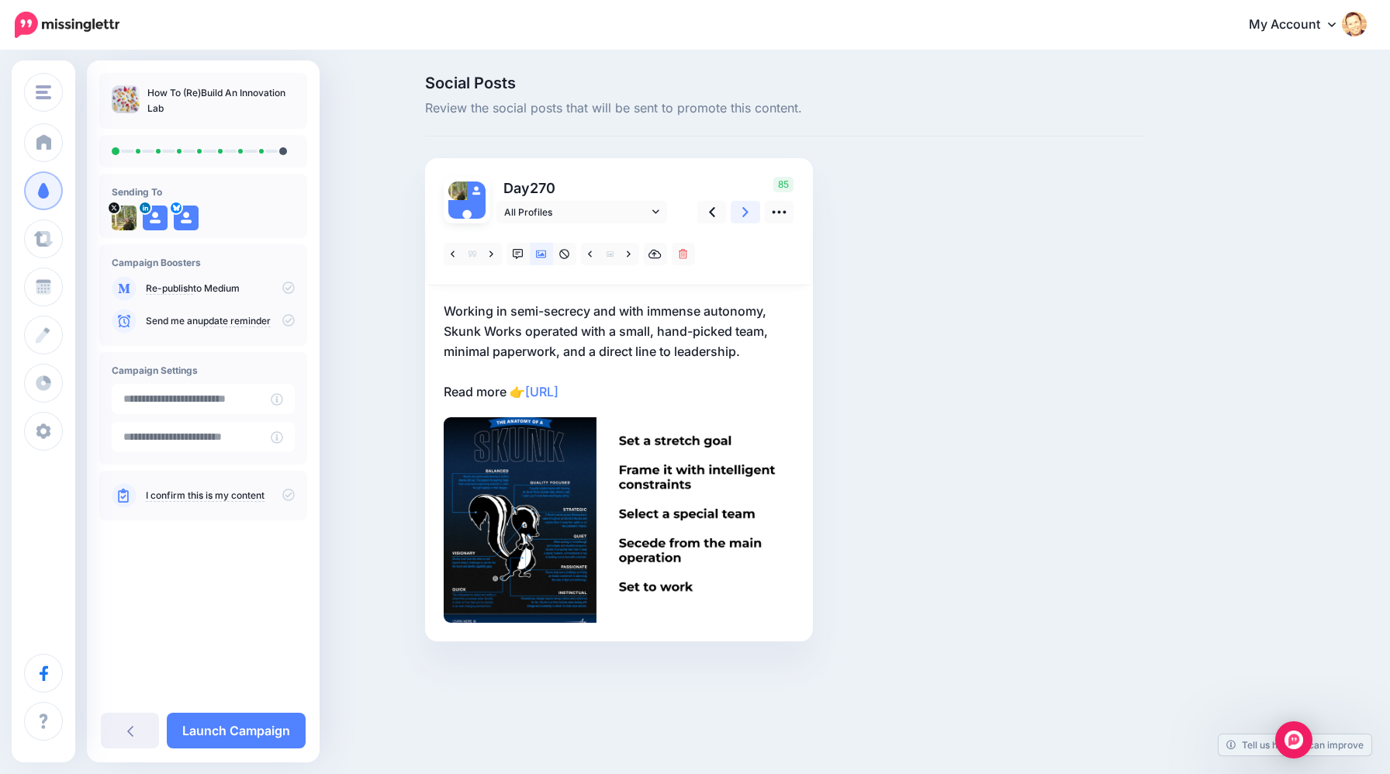
click at [741, 216] on link at bounding box center [745, 212] width 29 height 22
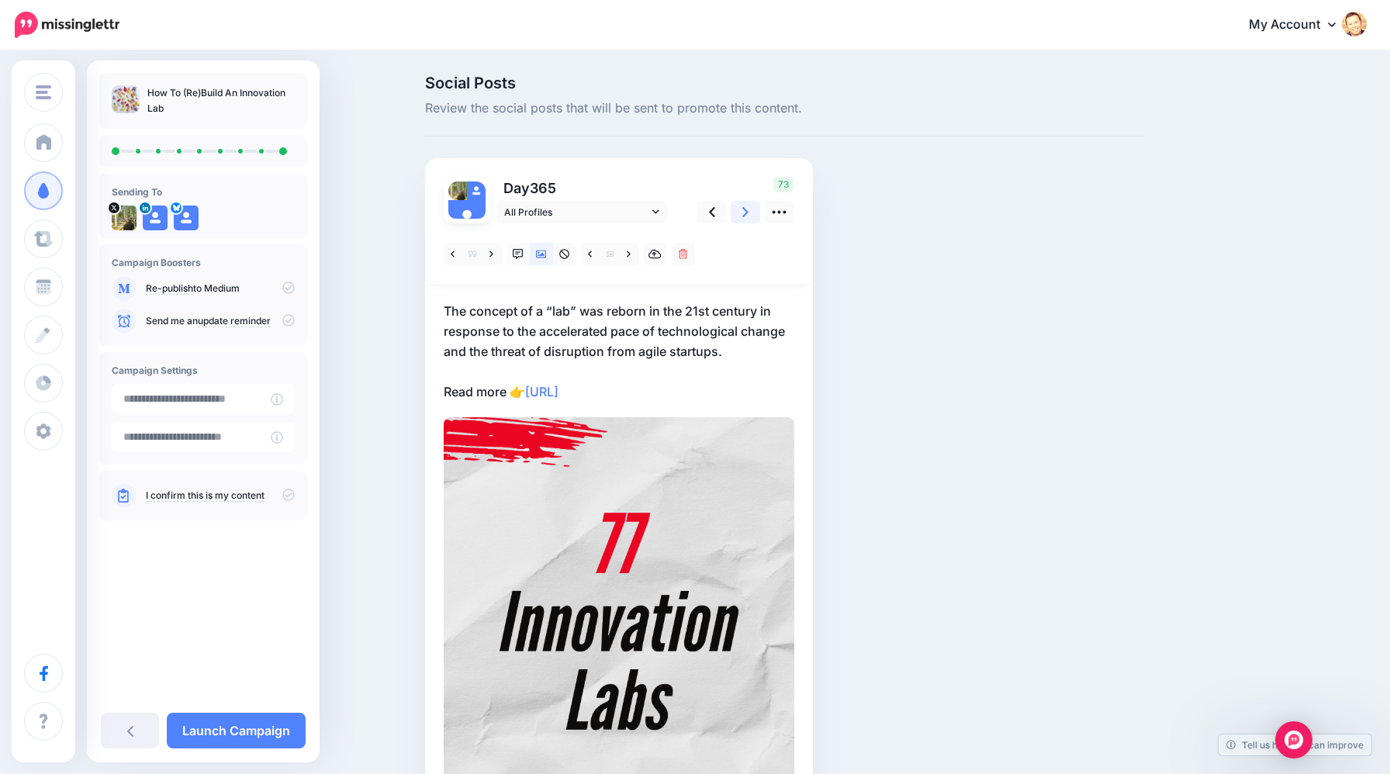
click at [741, 216] on link at bounding box center [745, 212] width 29 height 22
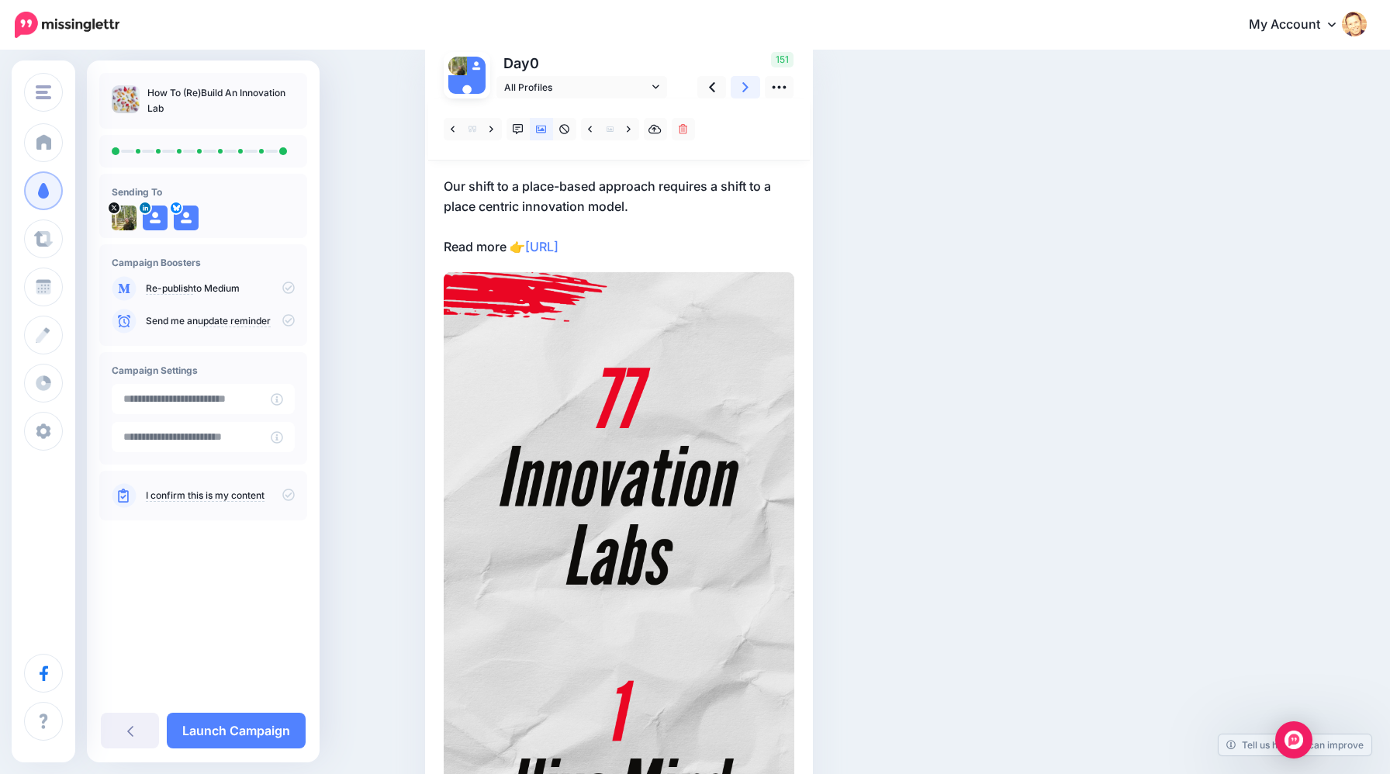
scroll to position [135, 0]
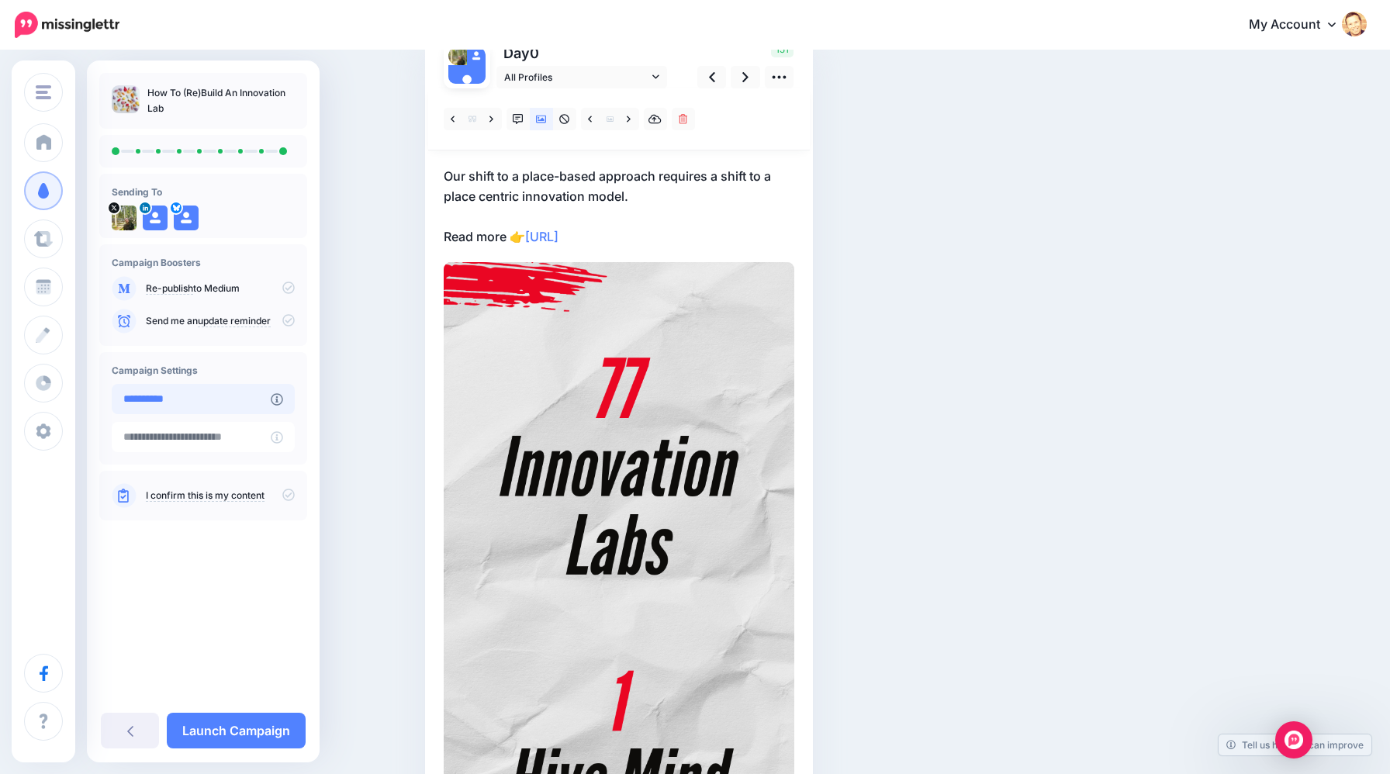
click at [241, 398] on input "**********" at bounding box center [191, 399] width 159 height 30
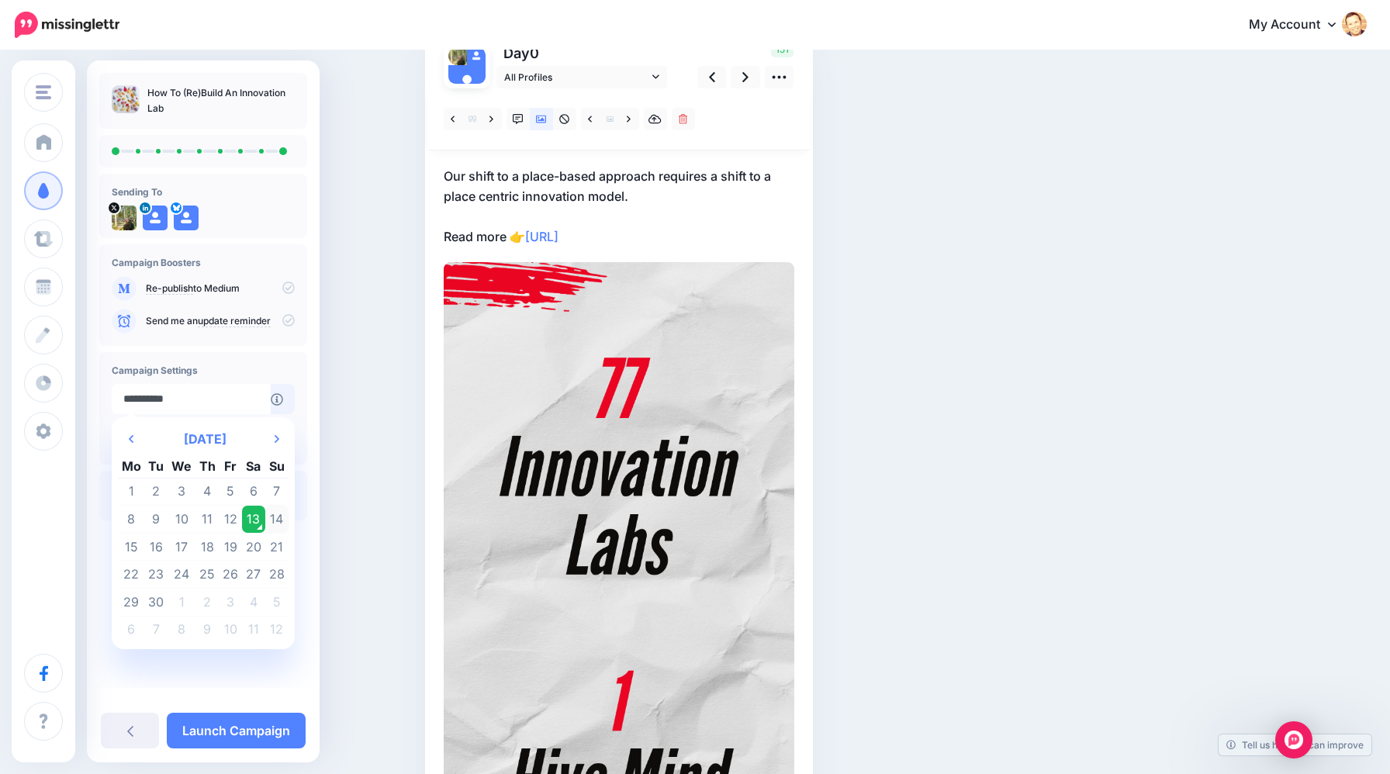
click at [274, 507] on td "14" at bounding box center [276, 520] width 23 height 28
type input "**********"
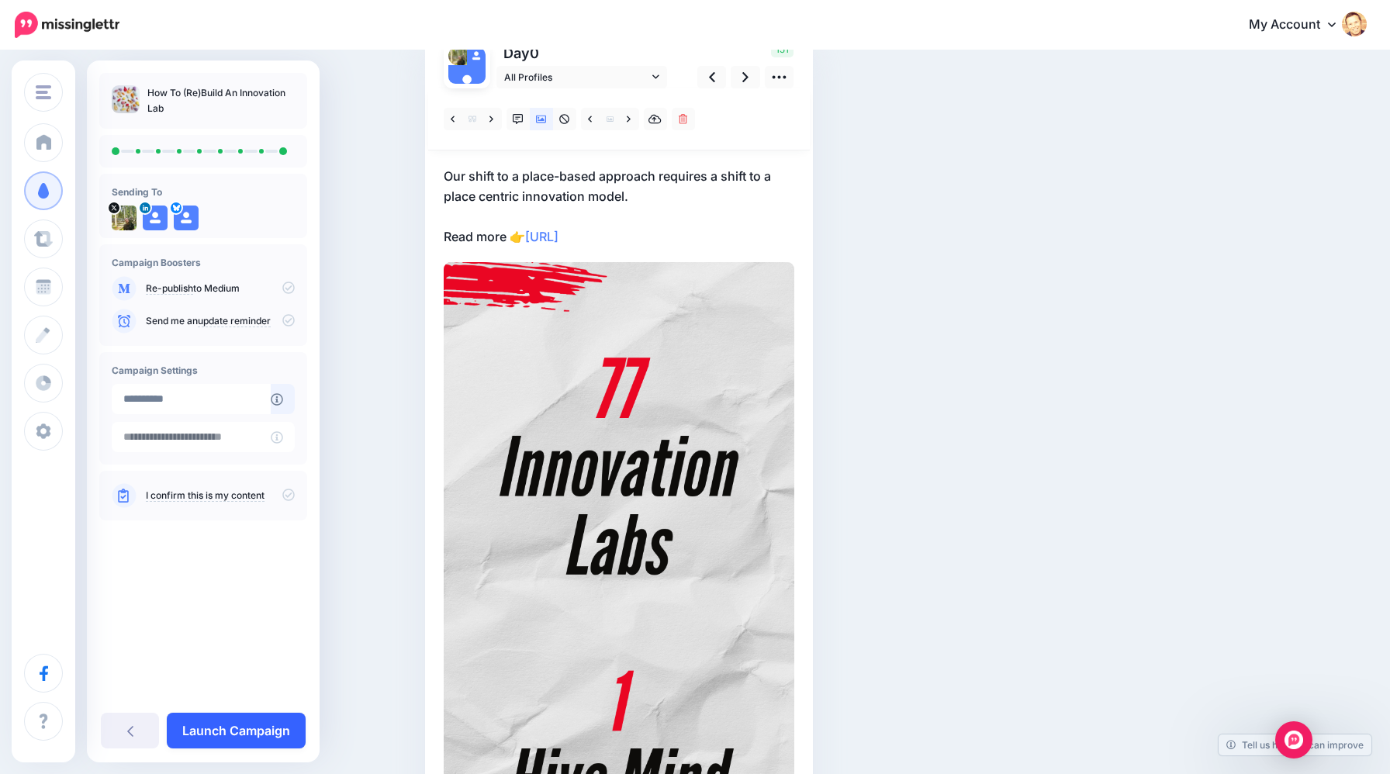
click at [265, 731] on link "Launch Campaign" at bounding box center [236, 731] width 139 height 36
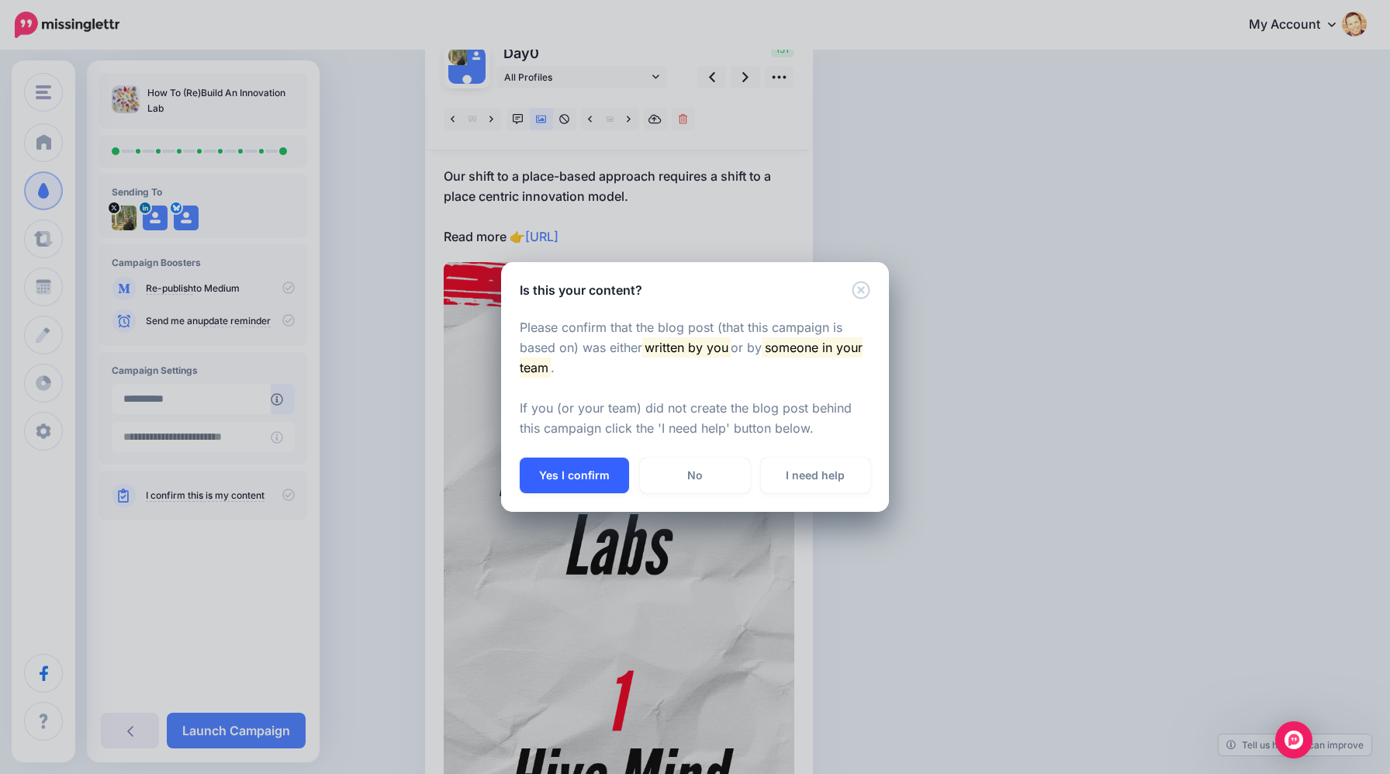
click at [572, 473] on button "Yes I confirm" at bounding box center [574, 476] width 109 height 36
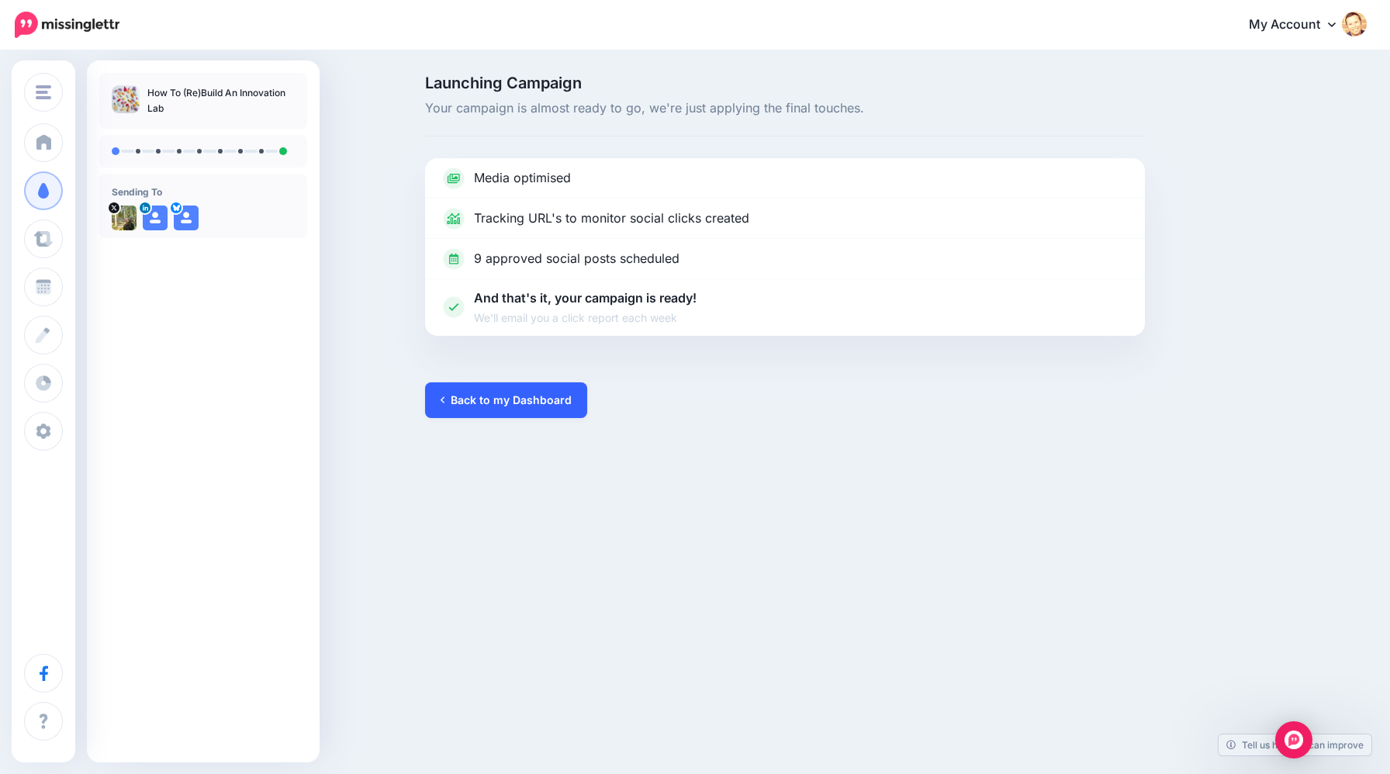
click at [516, 396] on link "Back to my Dashboard" at bounding box center [506, 400] width 162 height 36
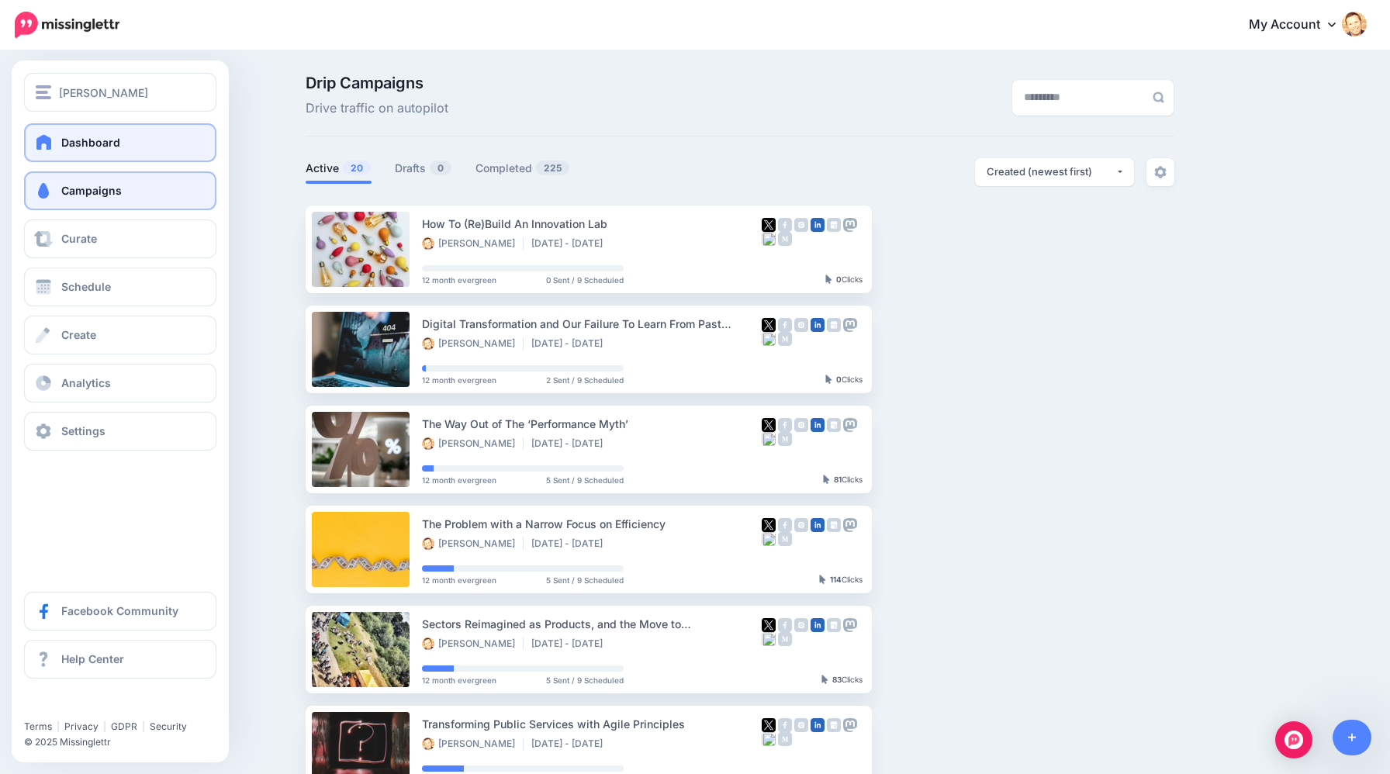
click at [50, 147] on span at bounding box center [44, 142] width 20 height 16
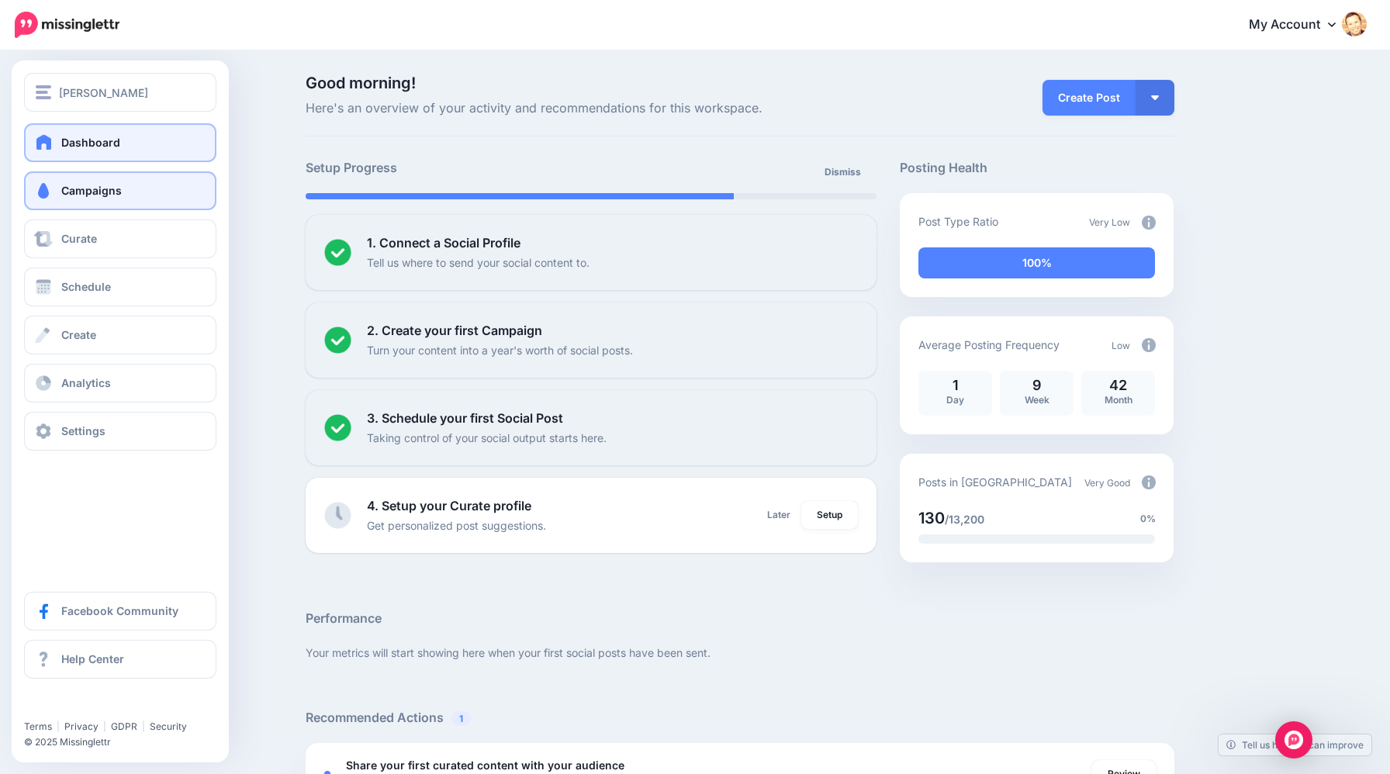
click at [109, 206] on link "Campaigns" at bounding box center [120, 190] width 192 height 39
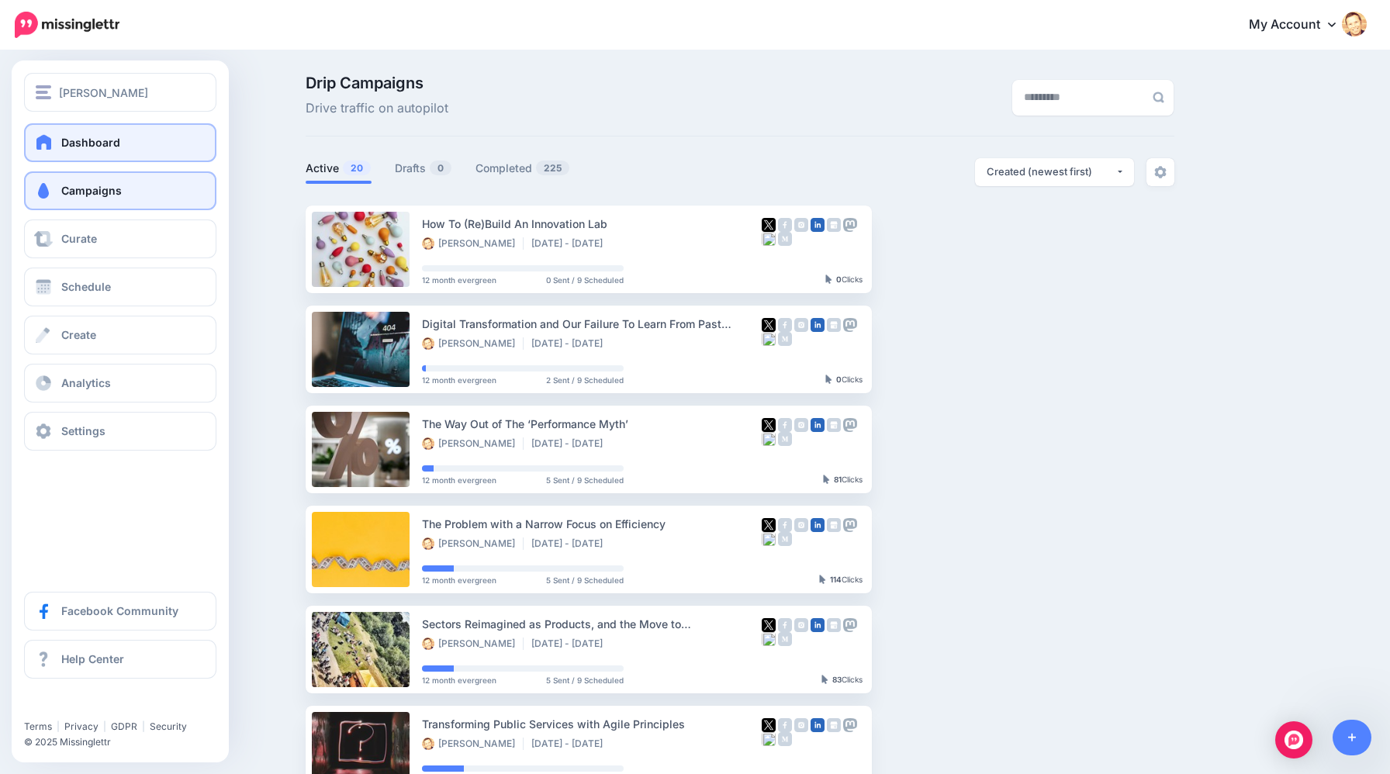
click at [47, 154] on link "Dashboard" at bounding box center [120, 142] width 192 height 39
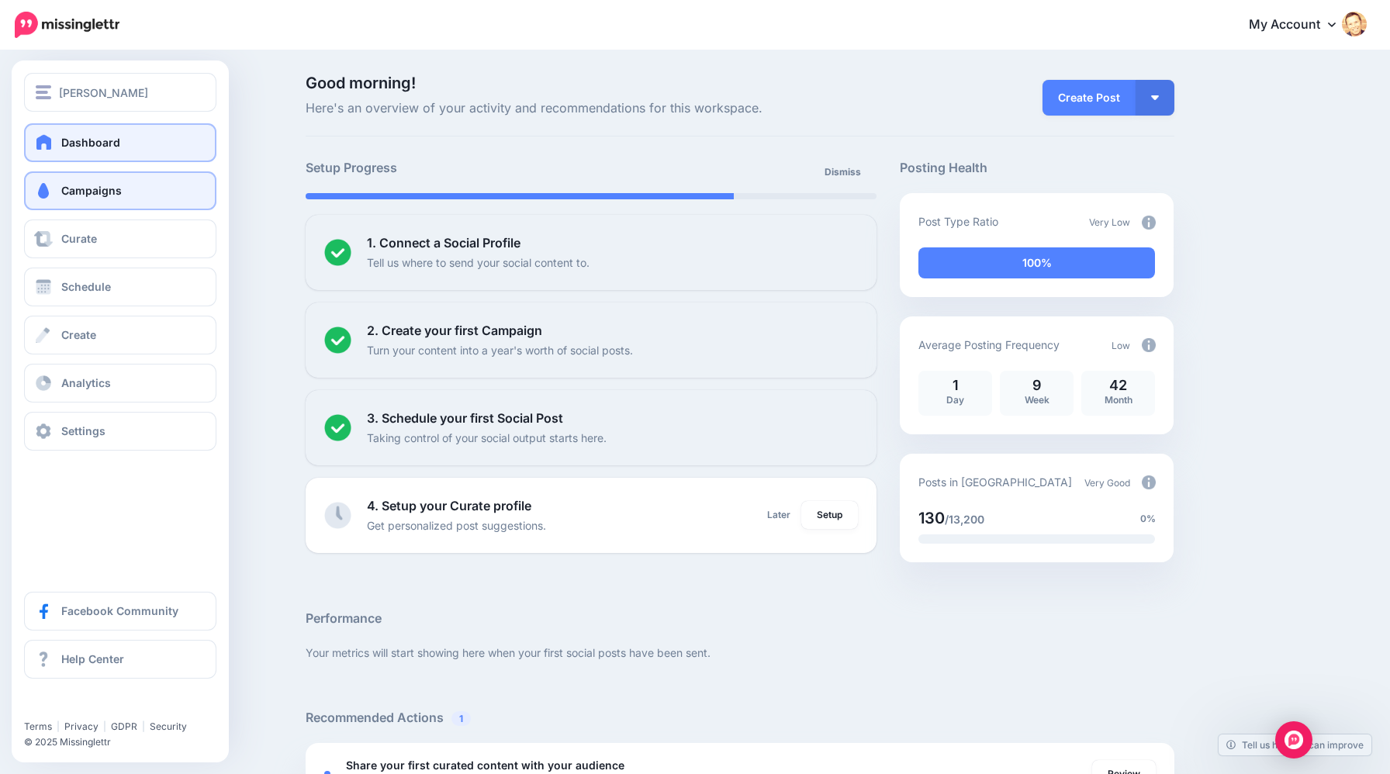
click at [82, 200] on link "Campaigns" at bounding box center [120, 190] width 192 height 39
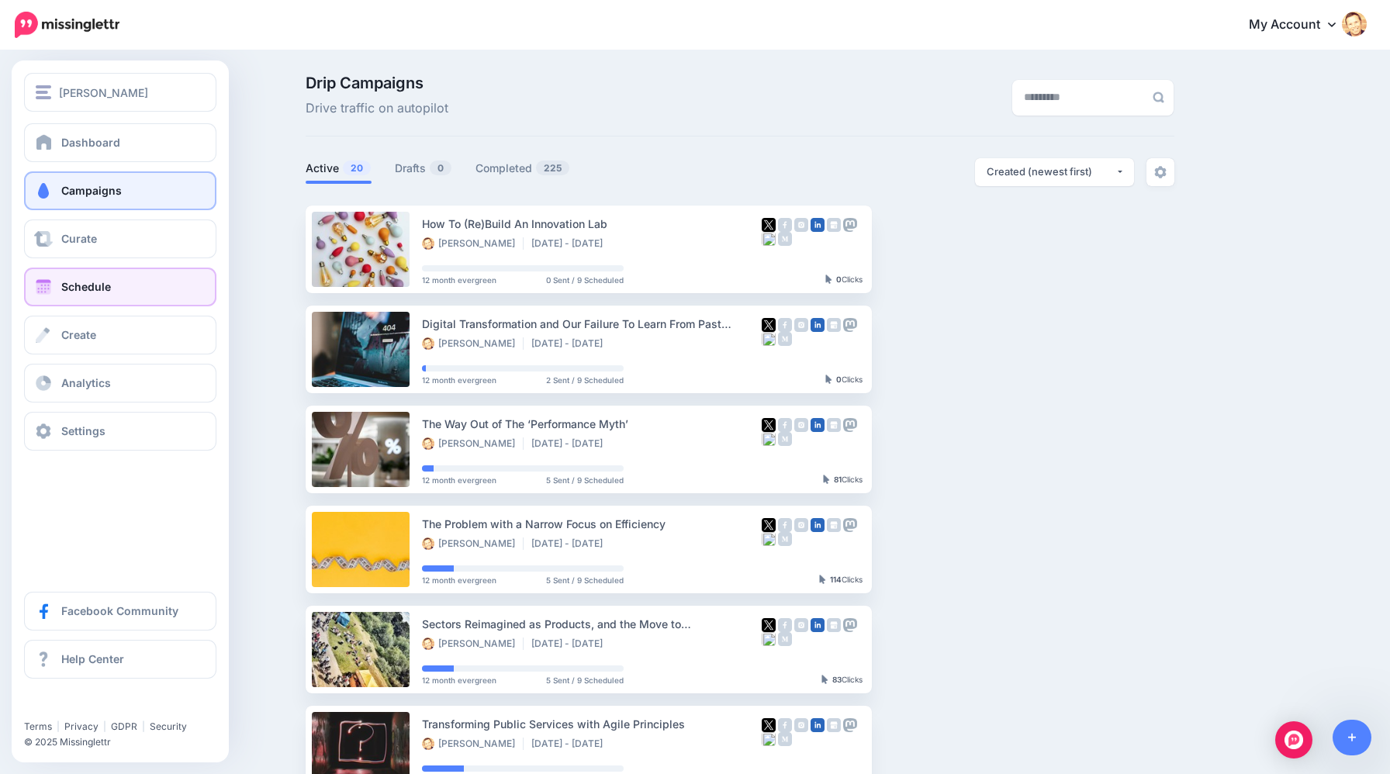
click at [67, 280] on span "Schedule" at bounding box center [86, 286] width 50 height 13
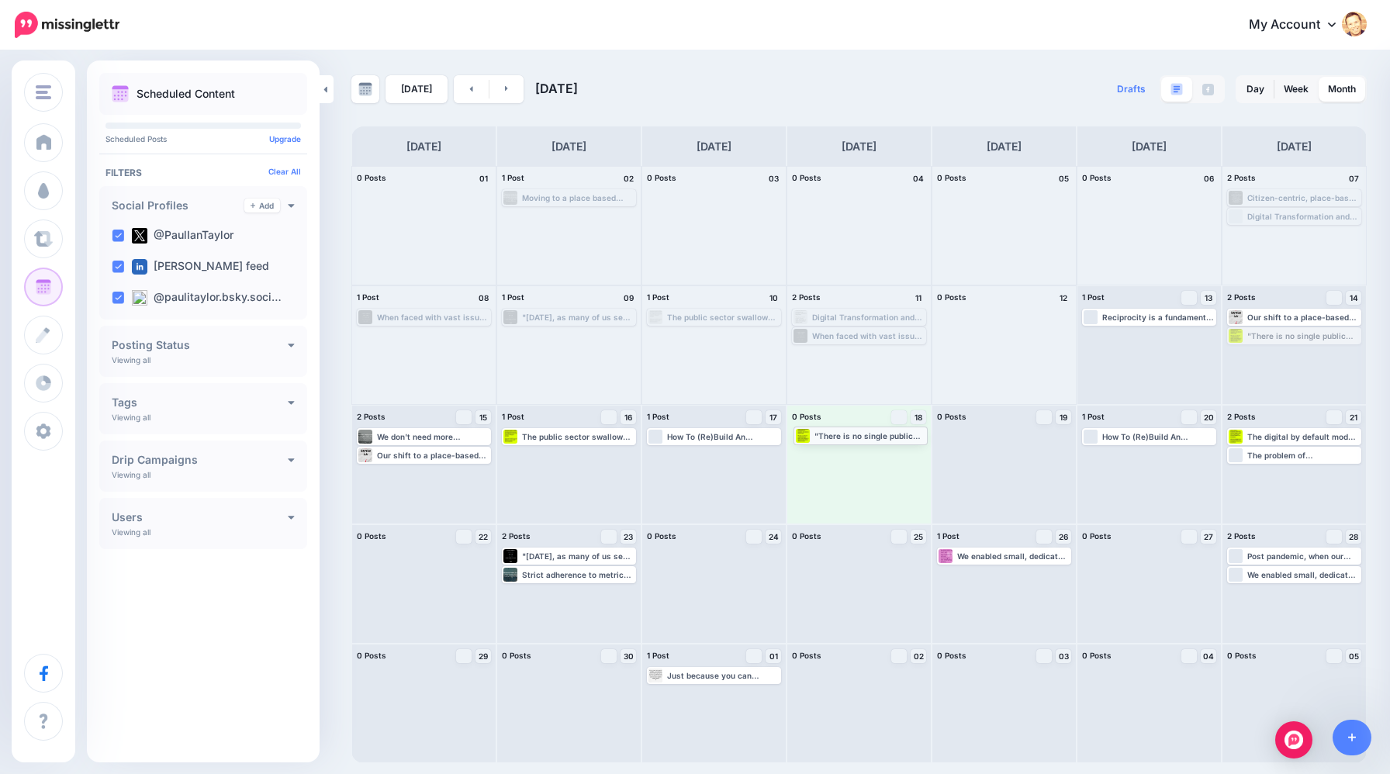
drag, startPoint x: 1277, startPoint y: 339, endPoint x: 843, endPoint y: 439, distance: 445.0
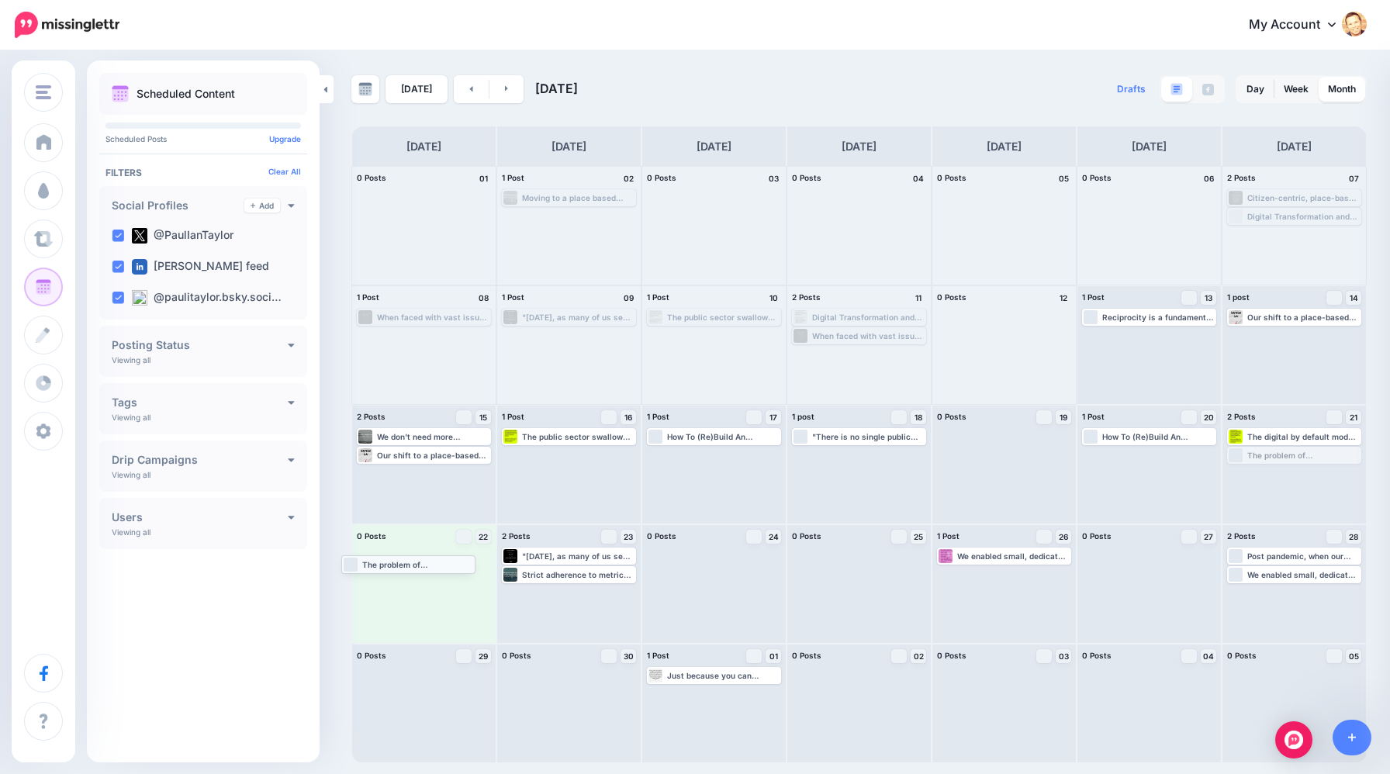
drag, startPoint x: 1262, startPoint y: 457, endPoint x: 376, endPoint y: 565, distance: 892.4
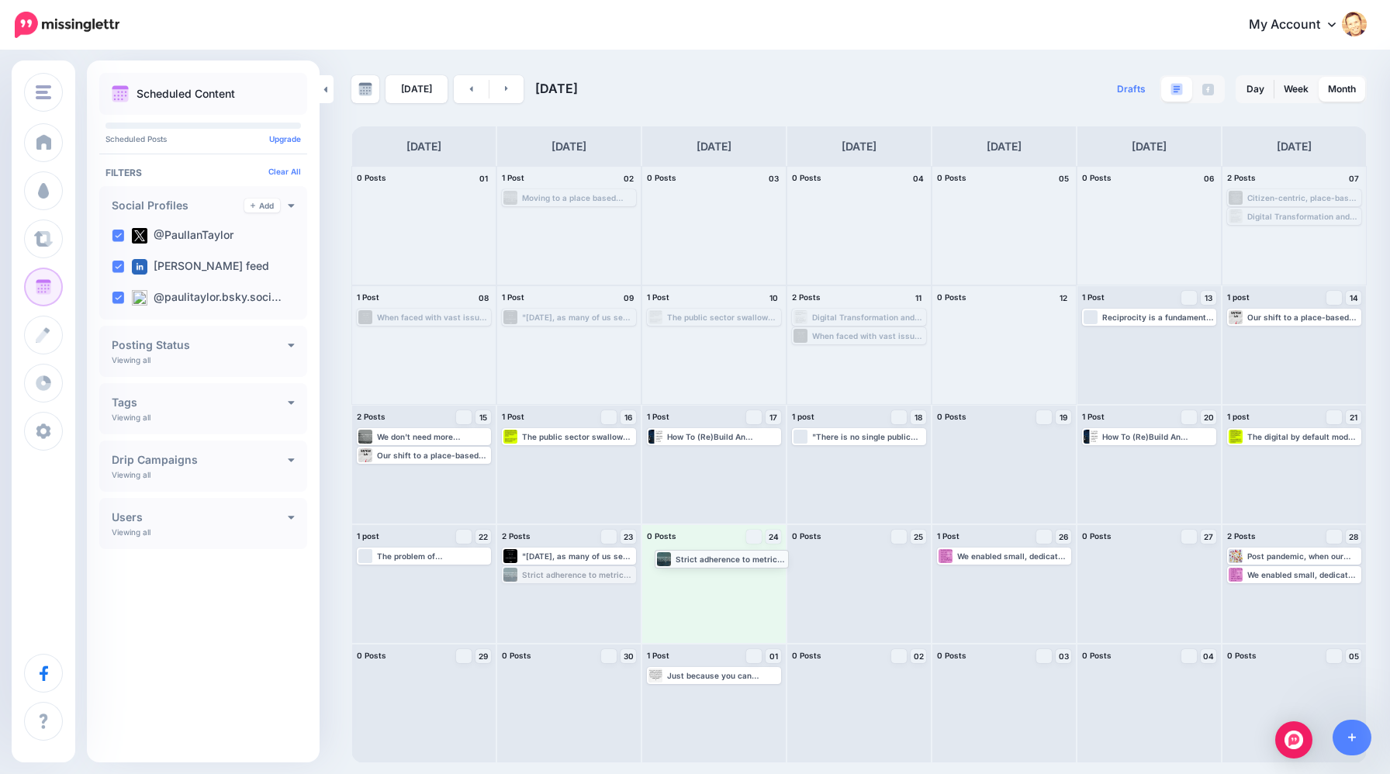
drag, startPoint x: 586, startPoint y: 579, endPoint x: 738, endPoint y: 563, distance: 152.1
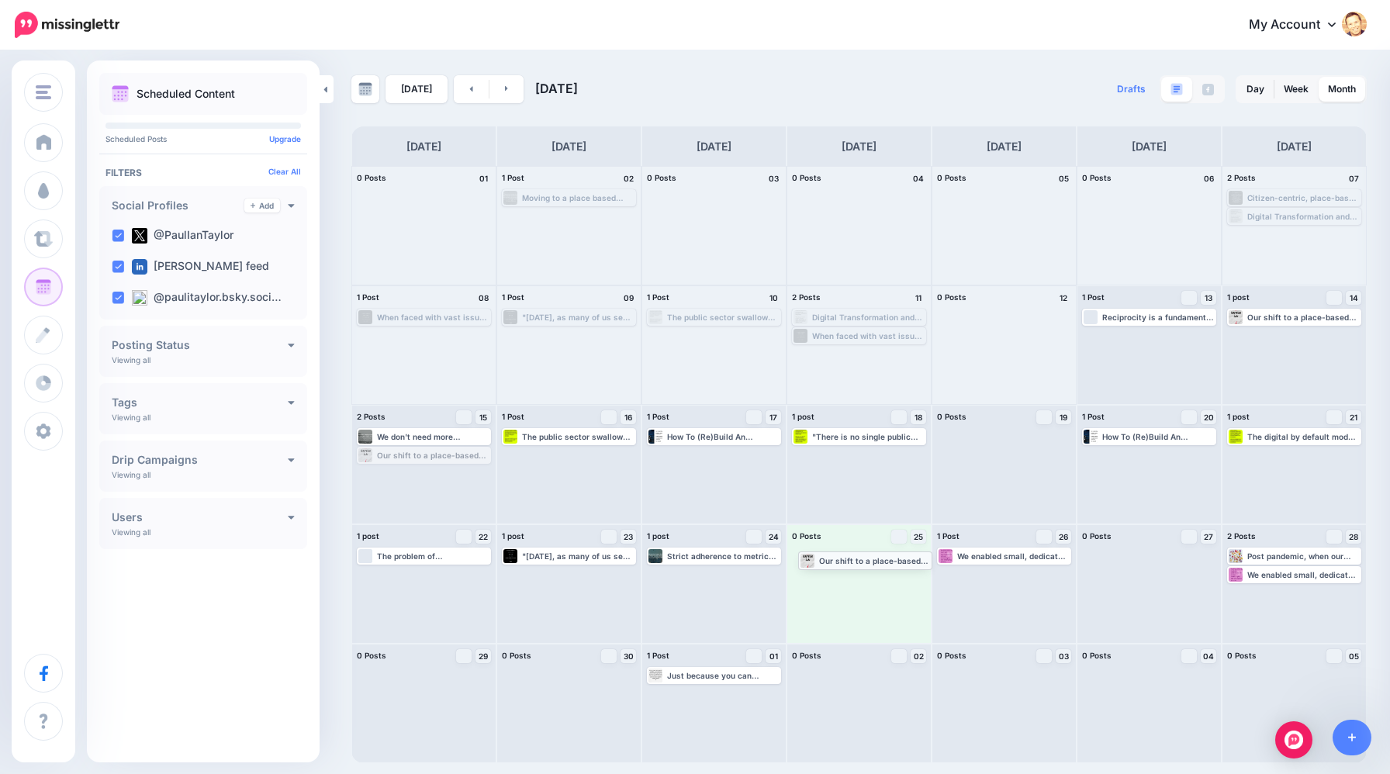
drag, startPoint x: 396, startPoint y: 458, endPoint x: 837, endPoint y: 564, distance: 453.0
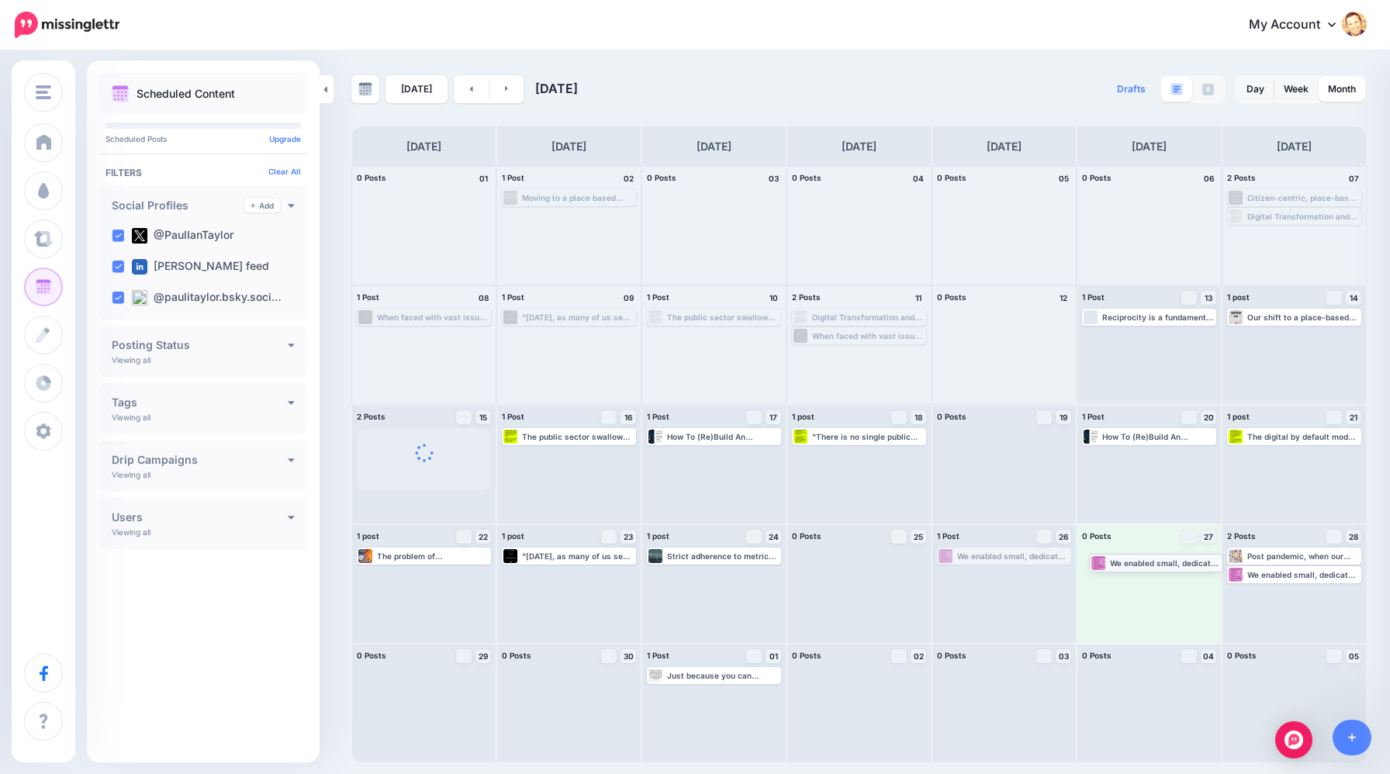
drag, startPoint x: 989, startPoint y: 554, endPoint x: 1141, endPoint y: 560, distance: 152.2
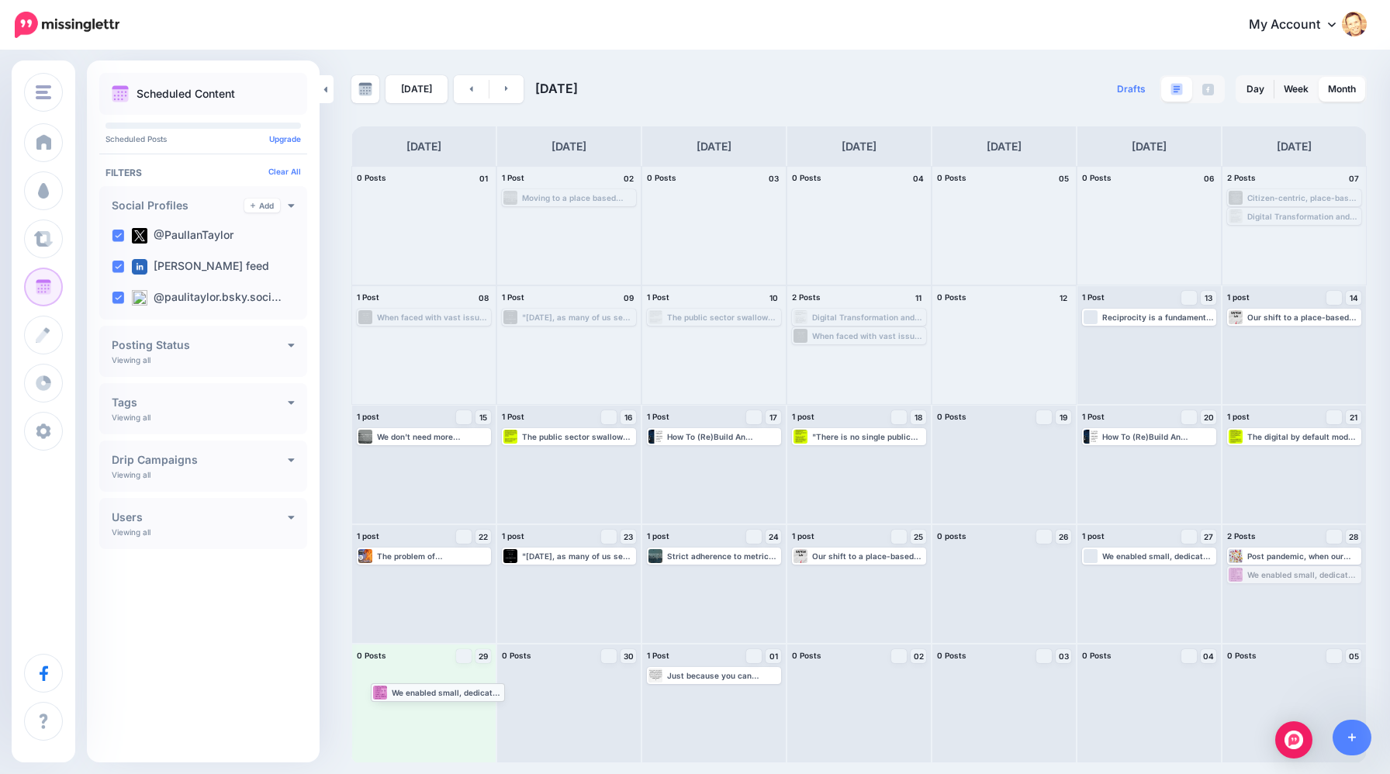
drag, startPoint x: 1266, startPoint y: 574, endPoint x: 410, endPoint y: 692, distance: 863.6
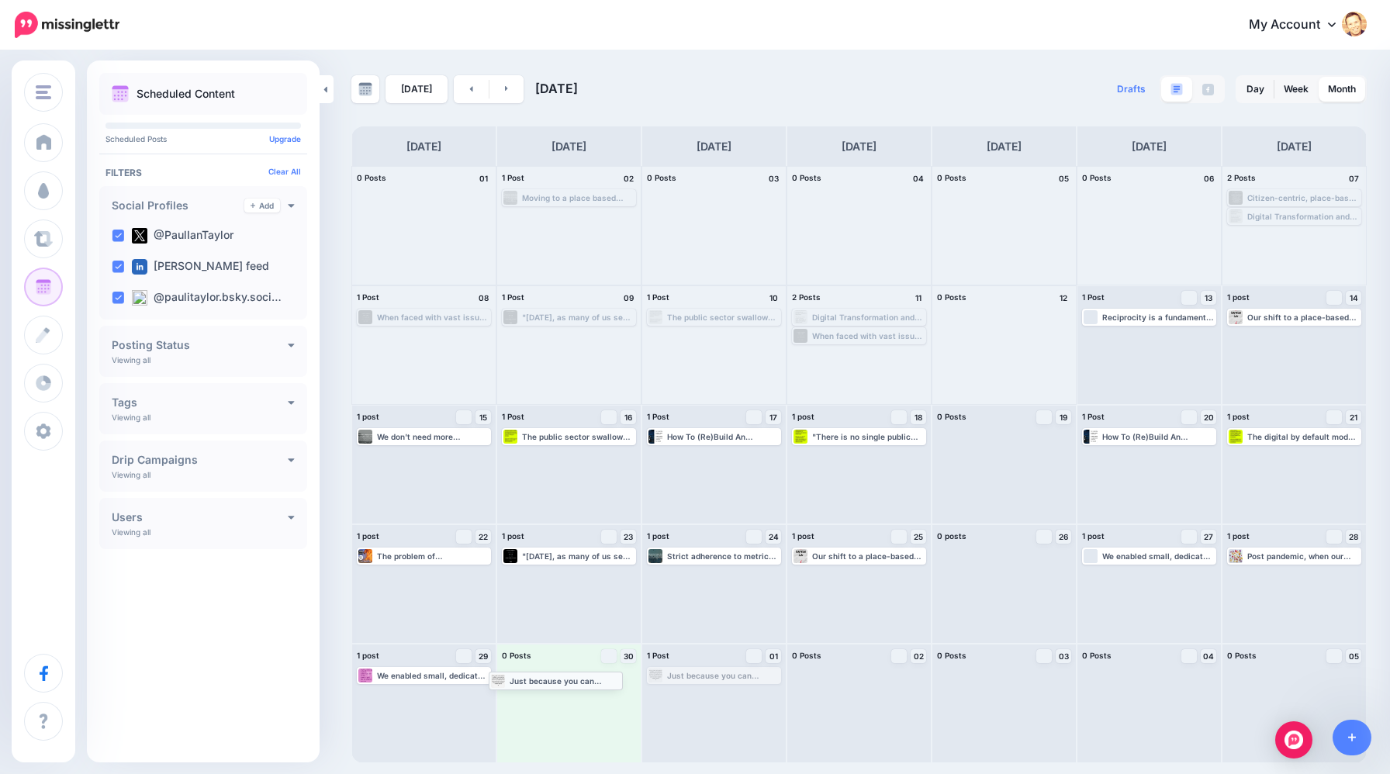
drag, startPoint x: 716, startPoint y: 676, endPoint x: 559, endPoint y: 682, distance: 156.8
